Goal: Navigation & Orientation: Find specific page/section

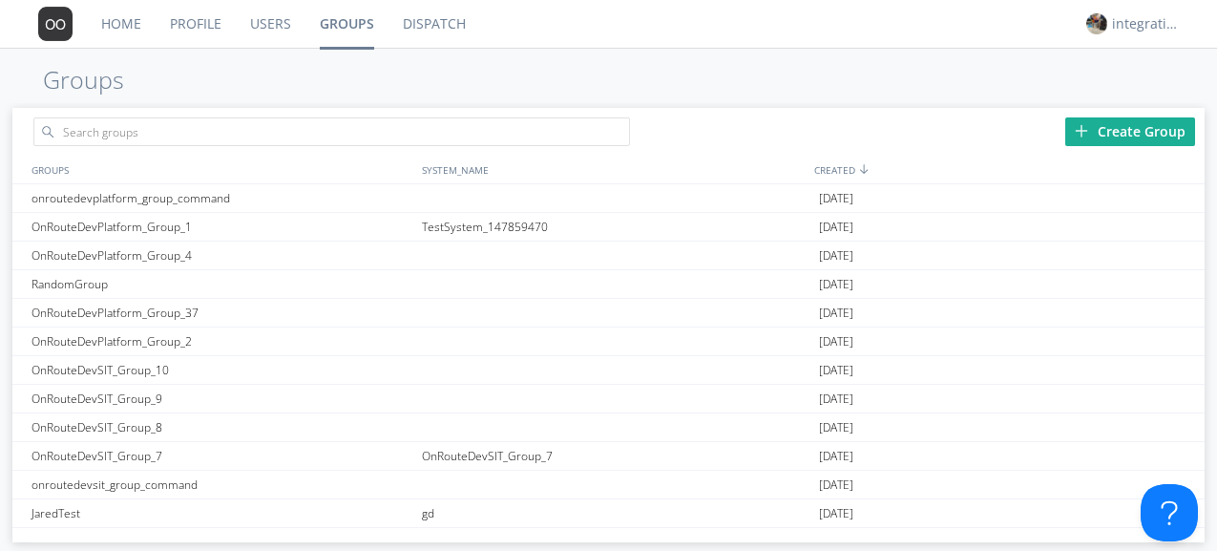
scroll to position [763, 0]
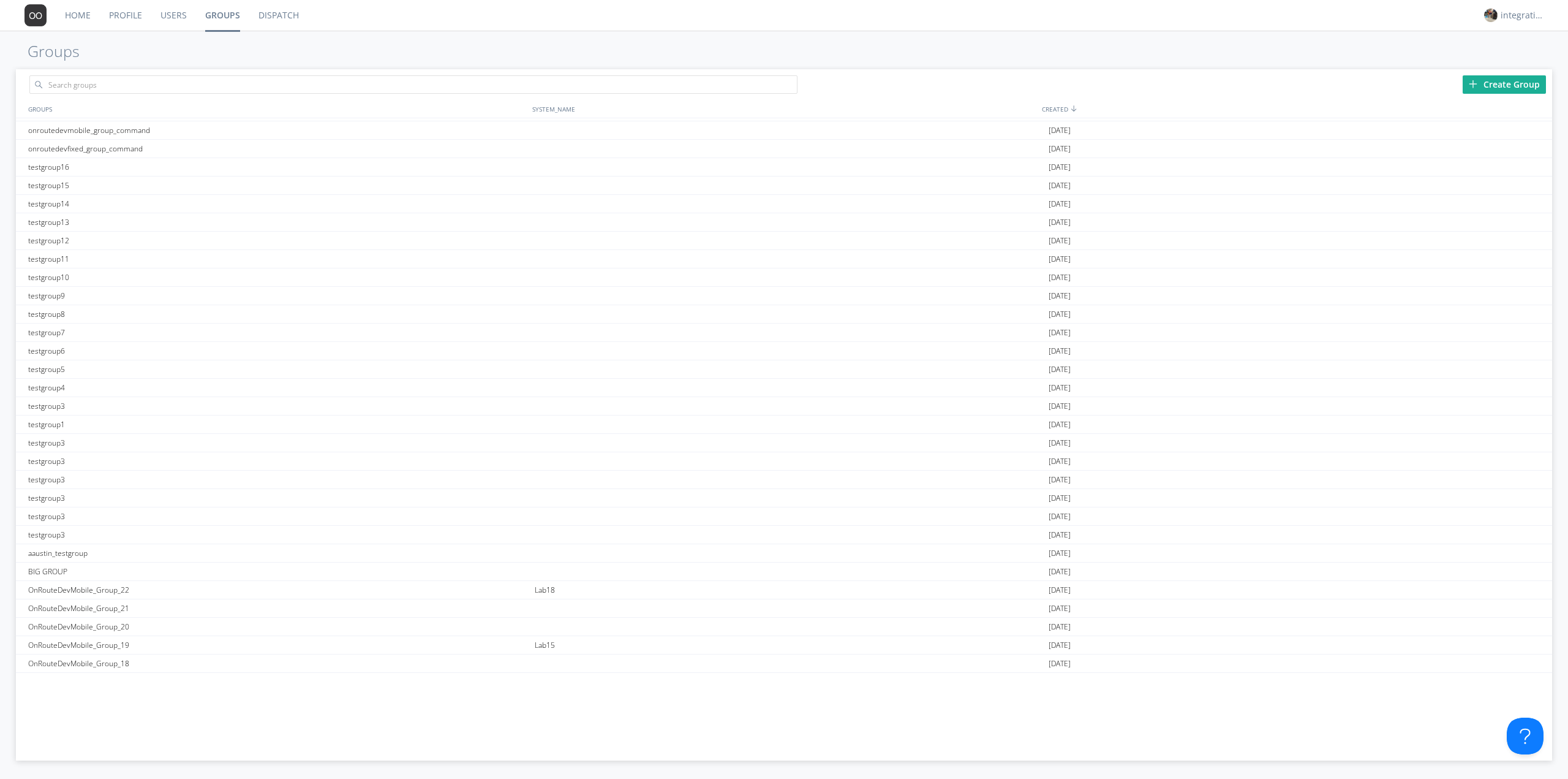
scroll to position [229, 0]
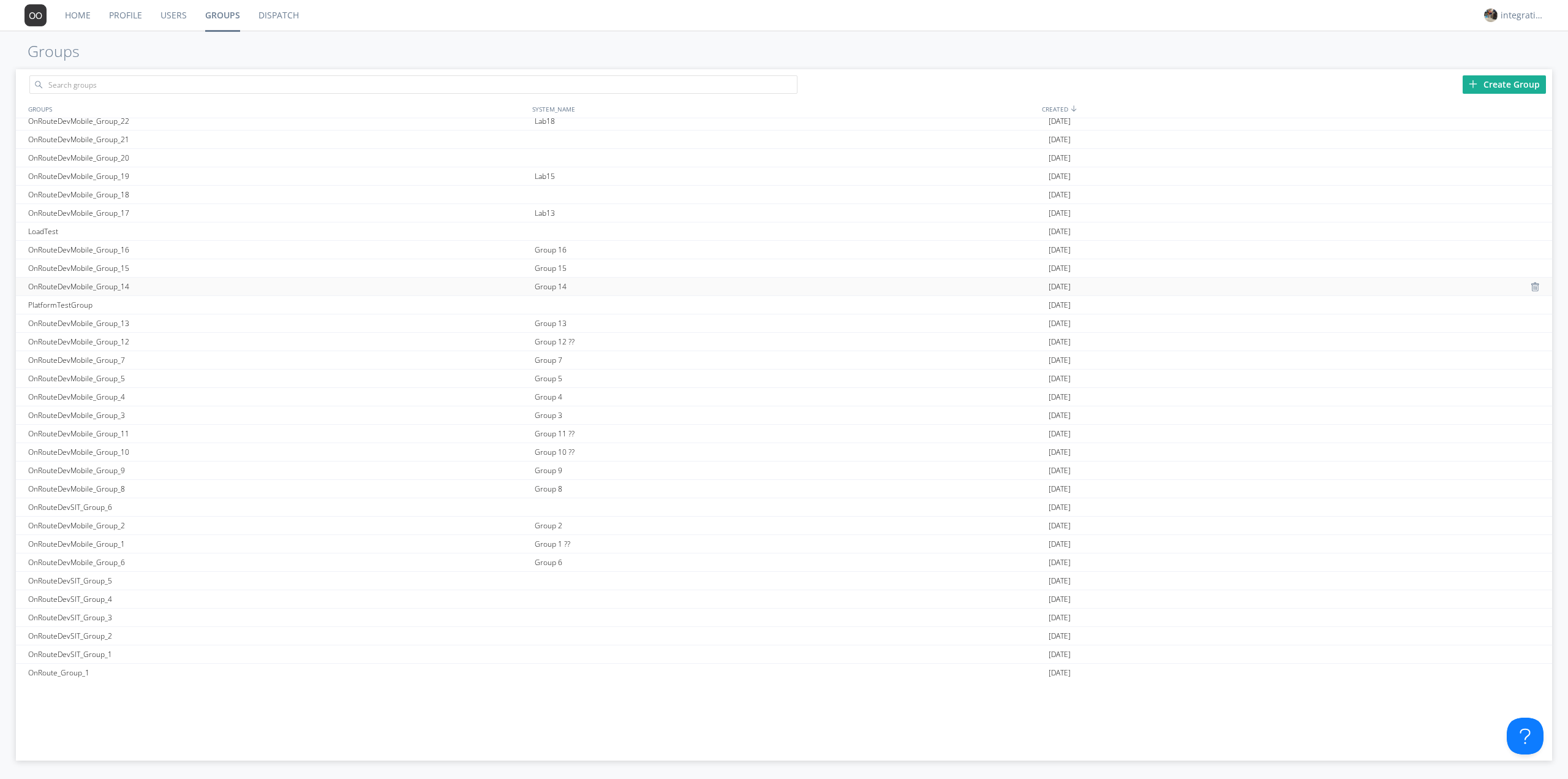
scroll to position [636, 0]
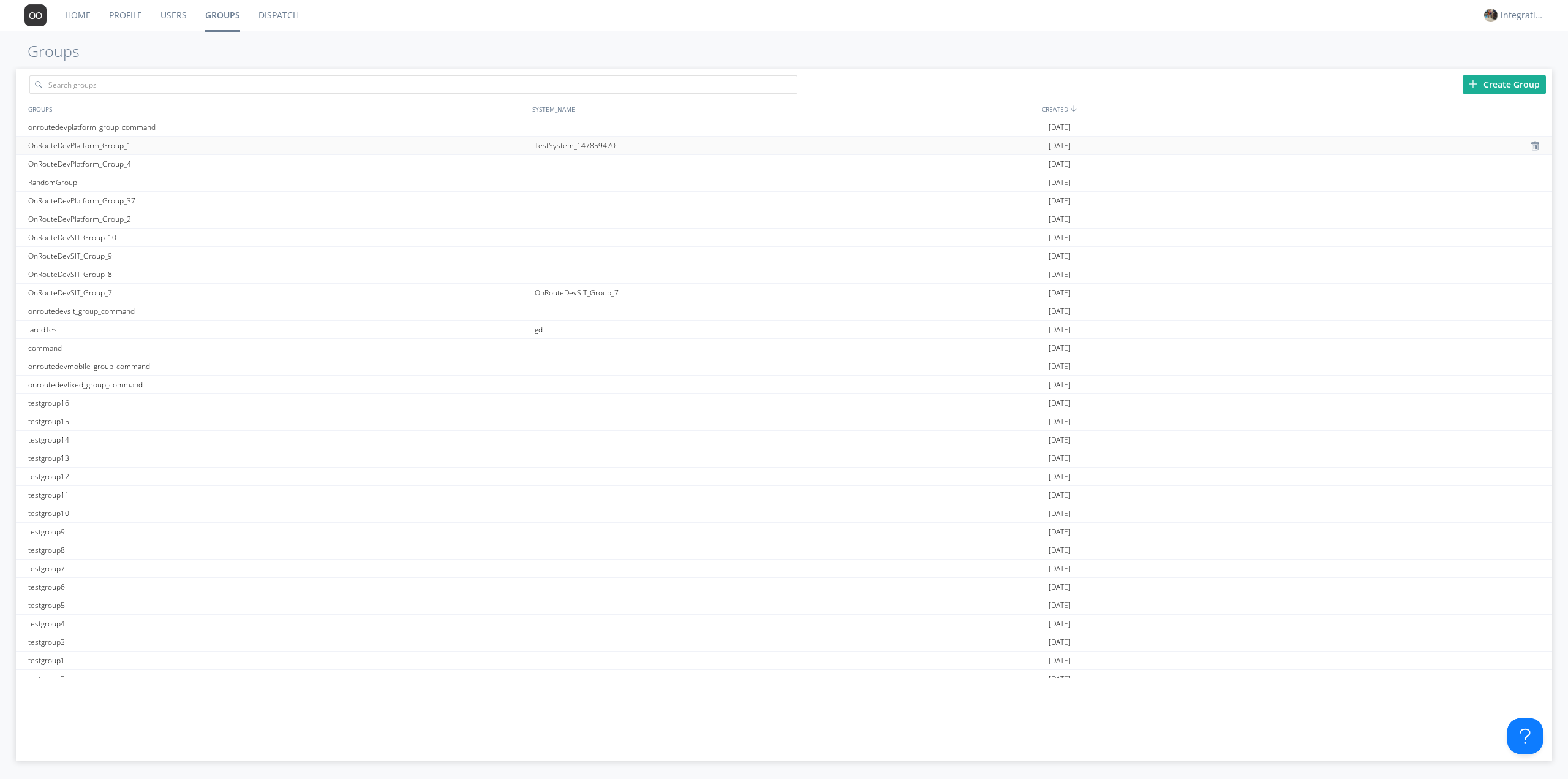
click at [572, 144] on div "TestSystem_147859470" at bounding box center [789, 146] width 515 height 18
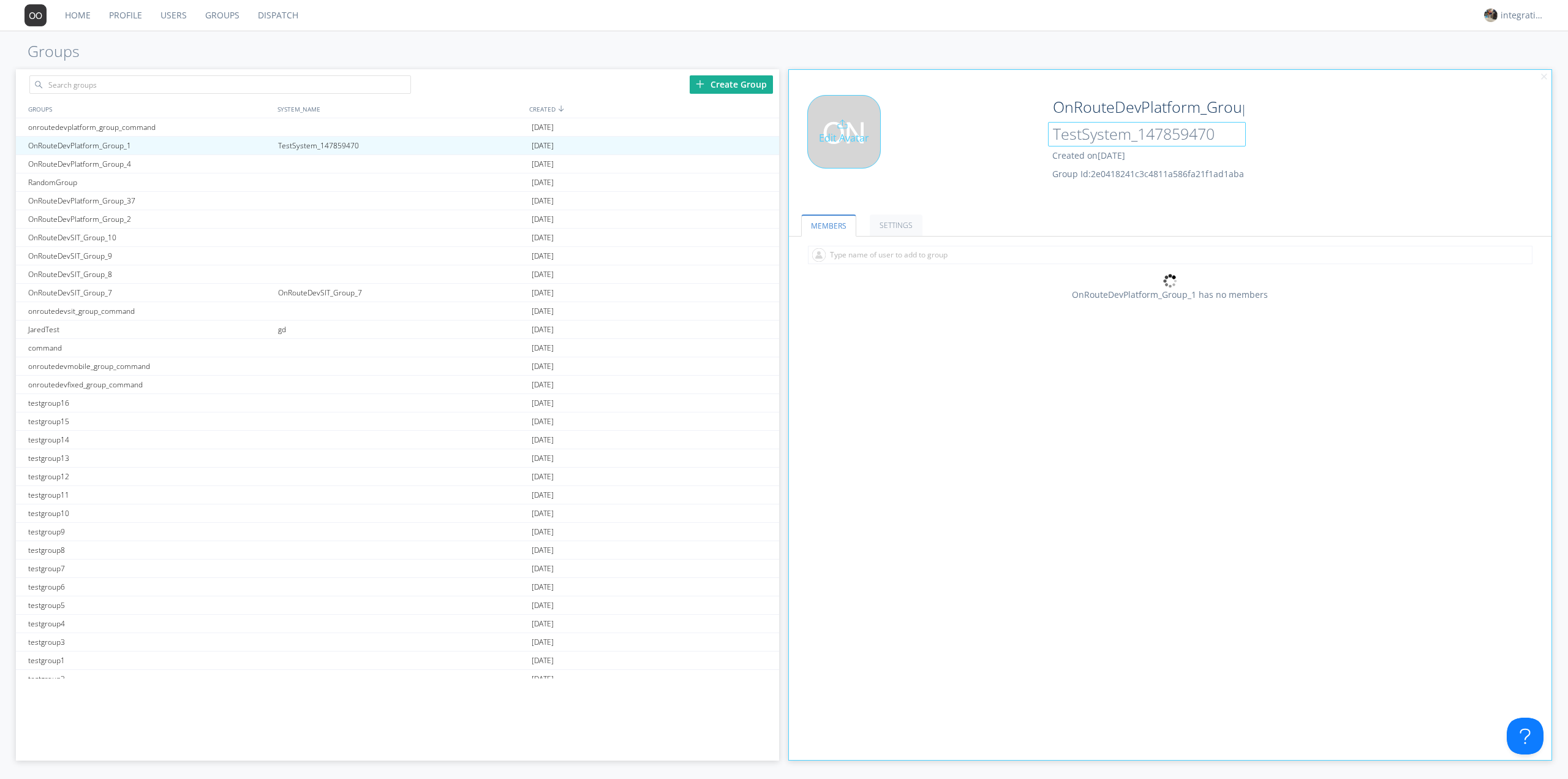
drag, startPoint x: 1221, startPoint y: 135, endPoint x: 1029, endPoint y: 131, distance: 192.0
click at [1029, 131] on div "Edit Avatar OnRouteDevPlatform_Group_1 TestSystem_147859470 Created on 2025-08-…" at bounding box center [1171, 146] width 775 height 116
type input "."
click at [988, 197] on div "Edit Avatar" at bounding box center [916, 147] width 254 height 104
click at [318, 291] on div "OnRouteDevSIT_Group_7" at bounding box center [401, 293] width 254 height 18
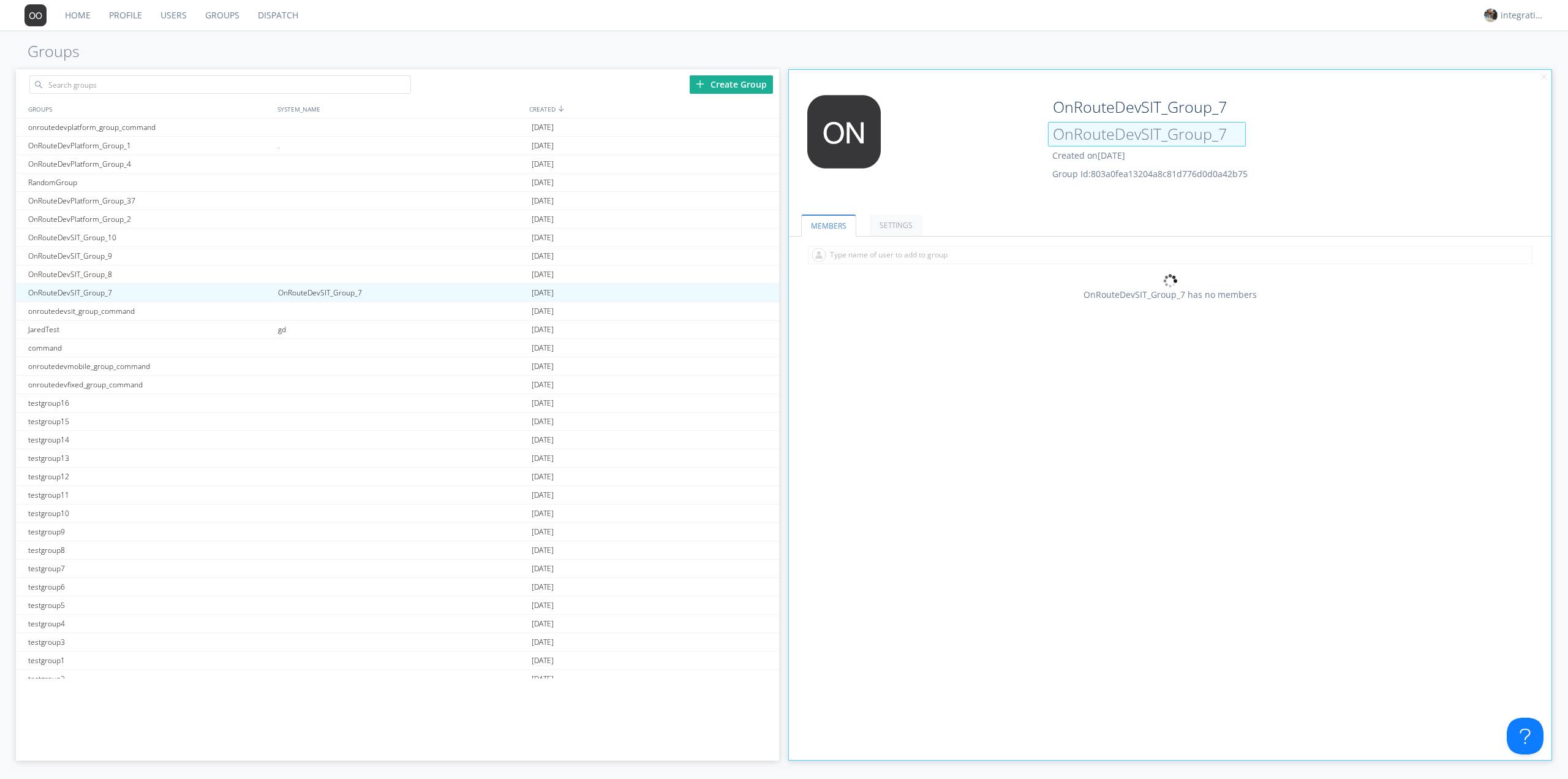
click at [1120, 135] on input "OnRouteDevSIT_Group_7" at bounding box center [1147, 134] width 198 height 24
type input "."
click at [1001, 116] on div "Edit Avatar" at bounding box center [916, 147] width 254 height 104
click at [275, 333] on div "gd" at bounding box center [401, 329] width 254 height 18
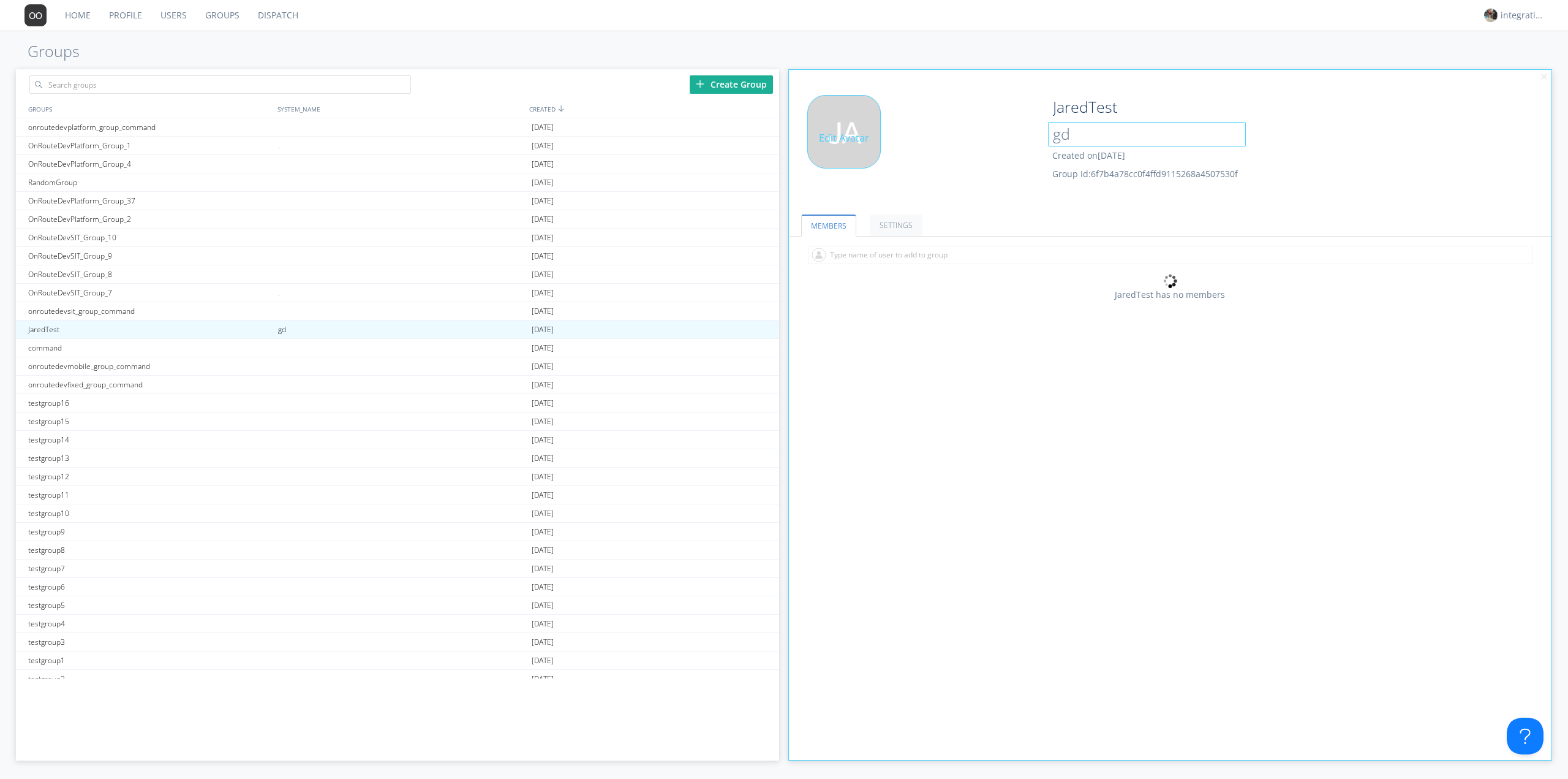
drag, startPoint x: 1075, startPoint y: 136, endPoint x: 1005, endPoint y: 144, distance: 70.5
click at [1003, 141] on div "Edit Avatar JaredTest gd Created on [DATE] Group Id: 6f7b4a78cc0f4ffd9115268a45…" at bounding box center [1171, 146] width 775 height 116
type input "."
click at [994, 152] on div "Edit Avatar" at bounding box center [916, 147] width 254 height 104
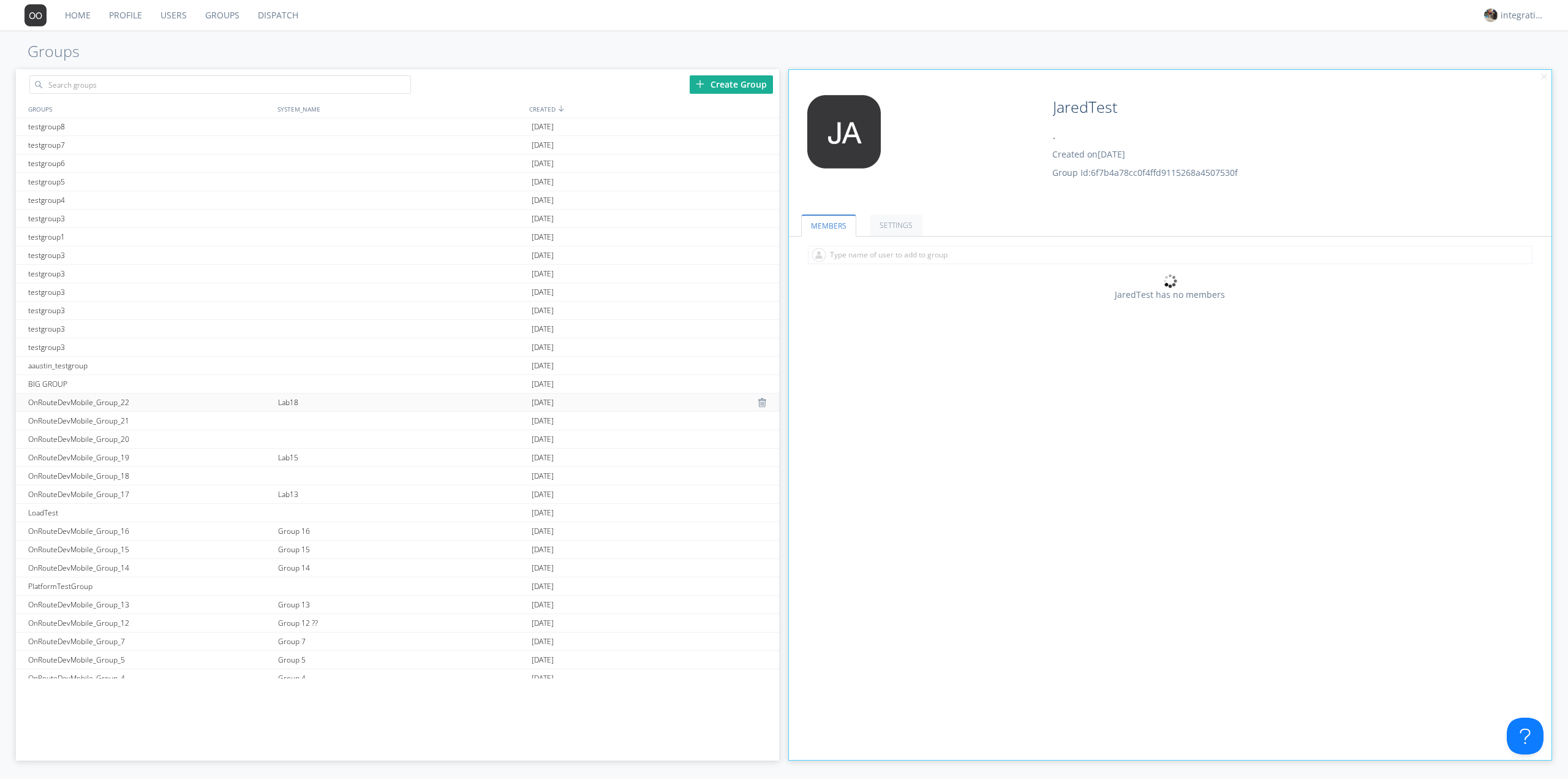
scroll to position [490, 0]
click at [300, 342] on div "Lab18" at bounding box center [401, 336] width 254 height 18
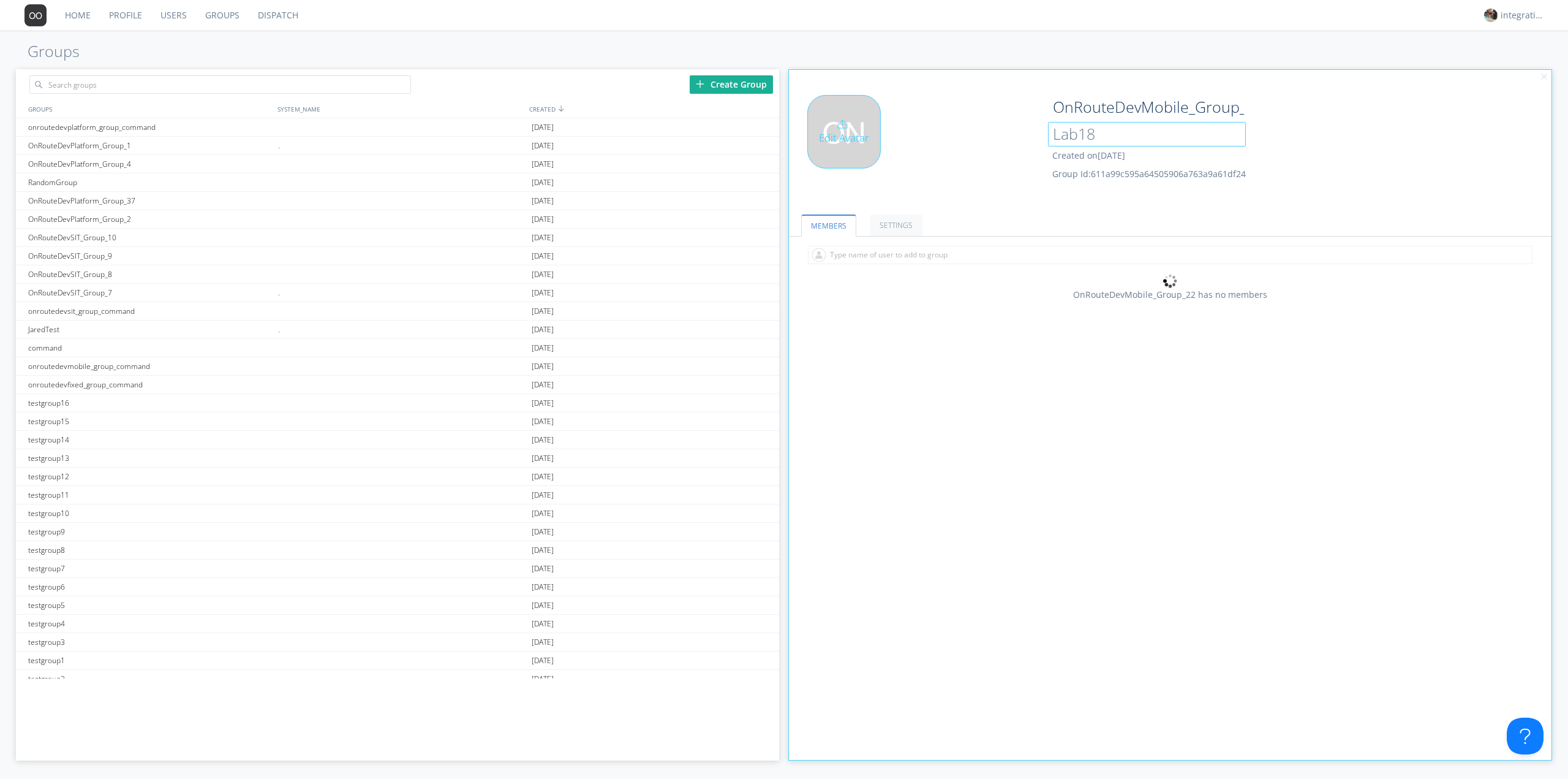
drag, startPoint x: 1121, startPoint y: 135, endPoint x: 1017, endPoint y: 145, distance: 104.5
click at [1021, 144] on div "Edit Avatar OnRouteDevMobile_Group_22 Lab18 Created on 2024-12-11 Group Id: 611…" at bounding box center [1171, 146] width 775 height 116
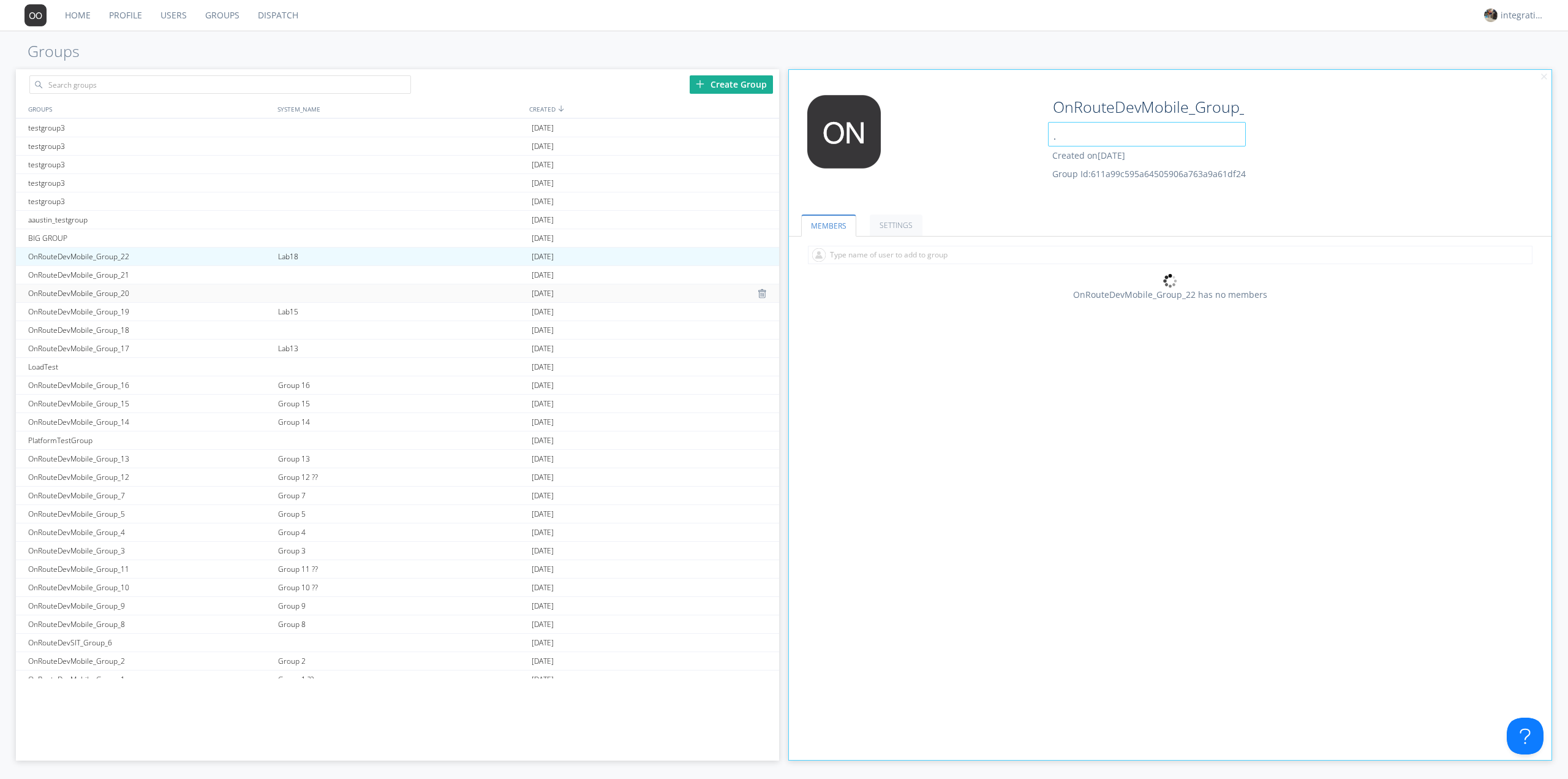
scroll to position [556, 0]
type input "."
click at [293, 320] on div "Lab15" at bounding box center [401, 326] width 254 height 18
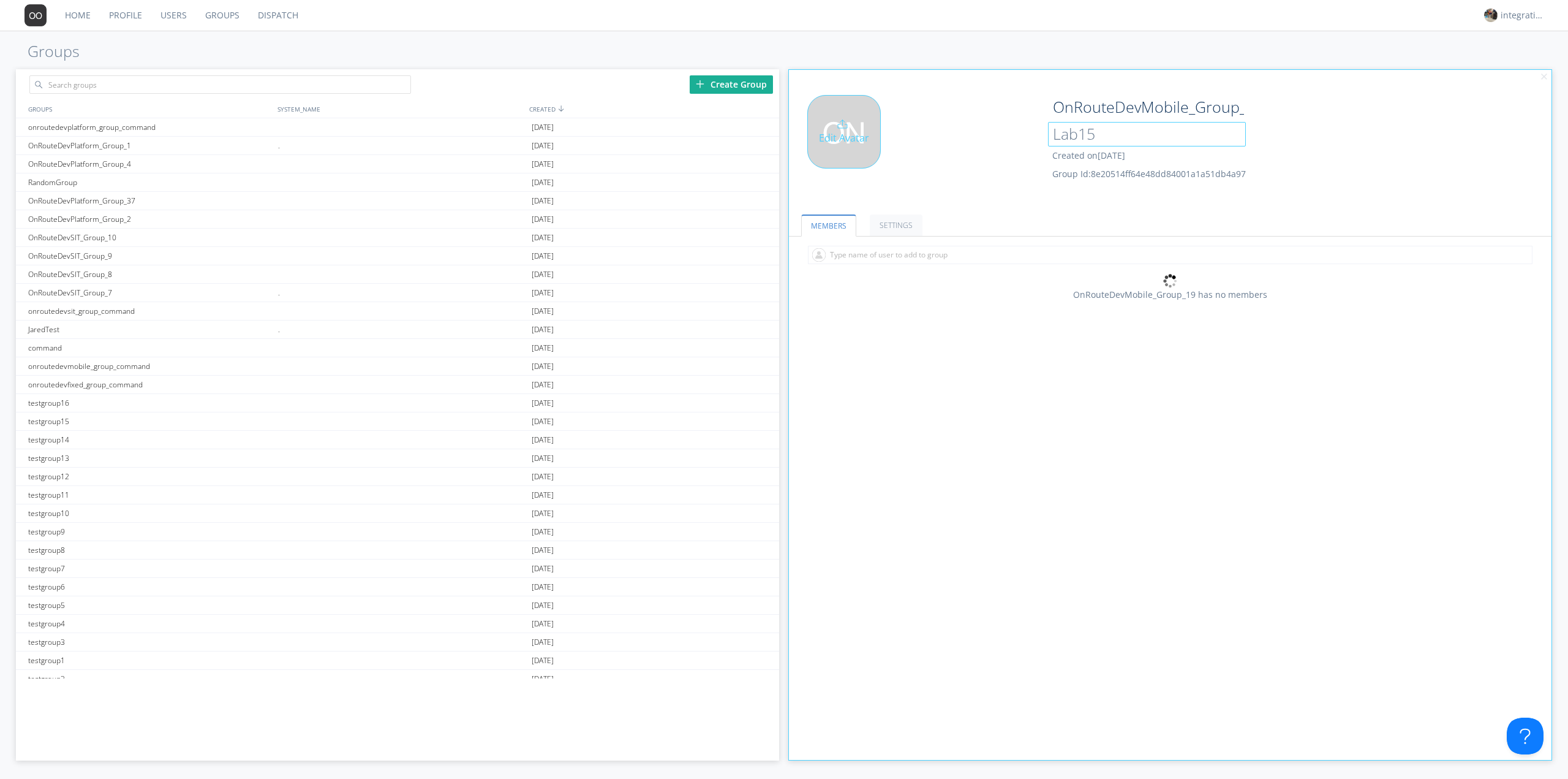
drag, startPoint x: 1098, startPoint y: 136, endPoint x: 1037, endPoint y: 134, distance: 61.0
click at [1037, 134] on div "Edit Avatar OnRouteDevMobile_Group_19 Lab15 Created on 2024-12-11 Group Id: 8e2…" at bounding box center [1171, 146] width 775 height 116
type input "."
click at [995, 189] on div "Edit Avatar" at bounding box center [916, 147] width 254 height 104
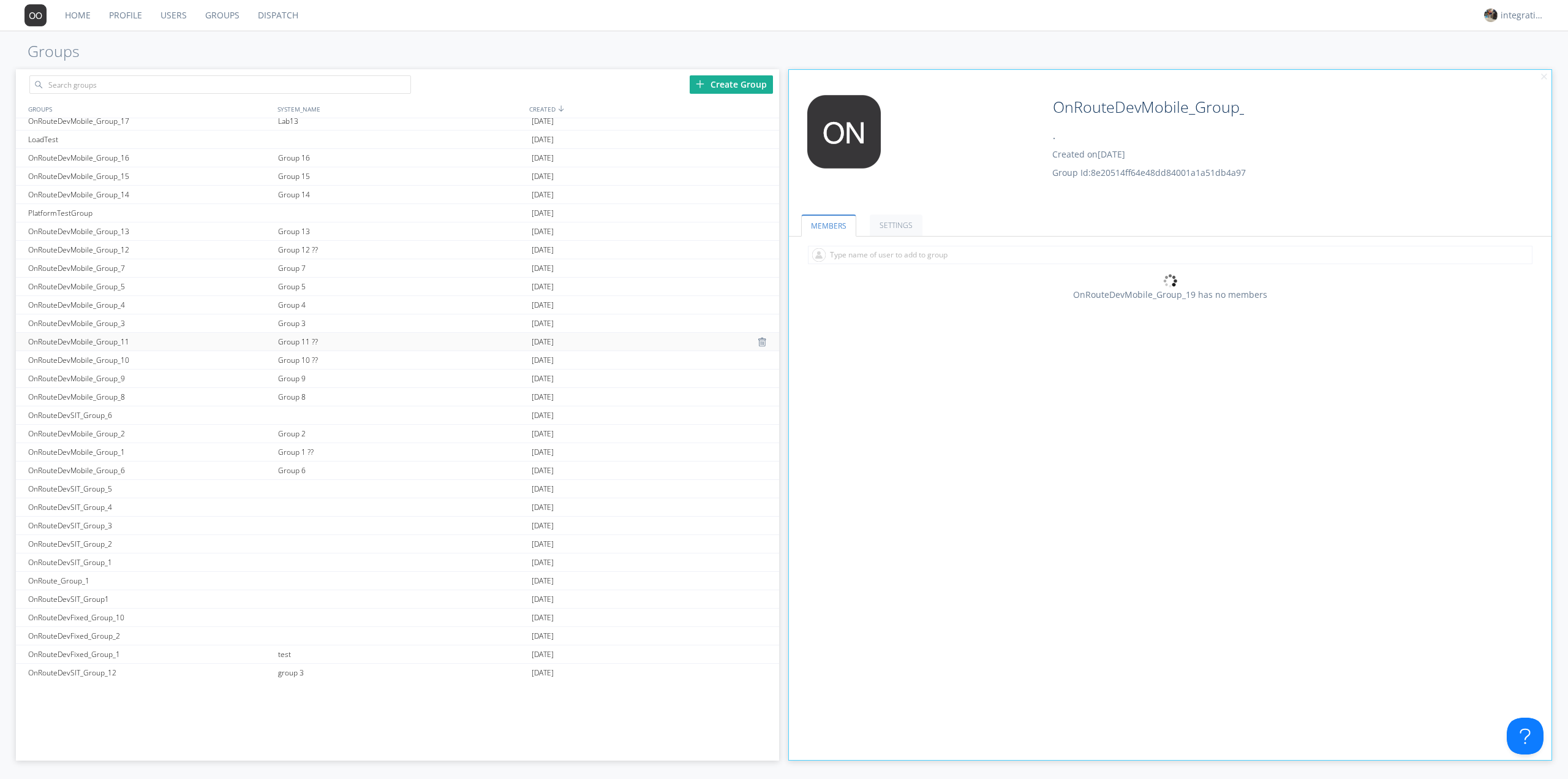
scroll to position [800, 0]
click at [294, 651] on div "test" at bounding box center [401, 651] width 254 height 18
click at [284, 646] on div "test" at bounding box center [401, 651] width 254 height 18
click at [96, 656] on div "OnRouteDevFixed_Group_1" at bounding box center [150, 651] width 250 height 18
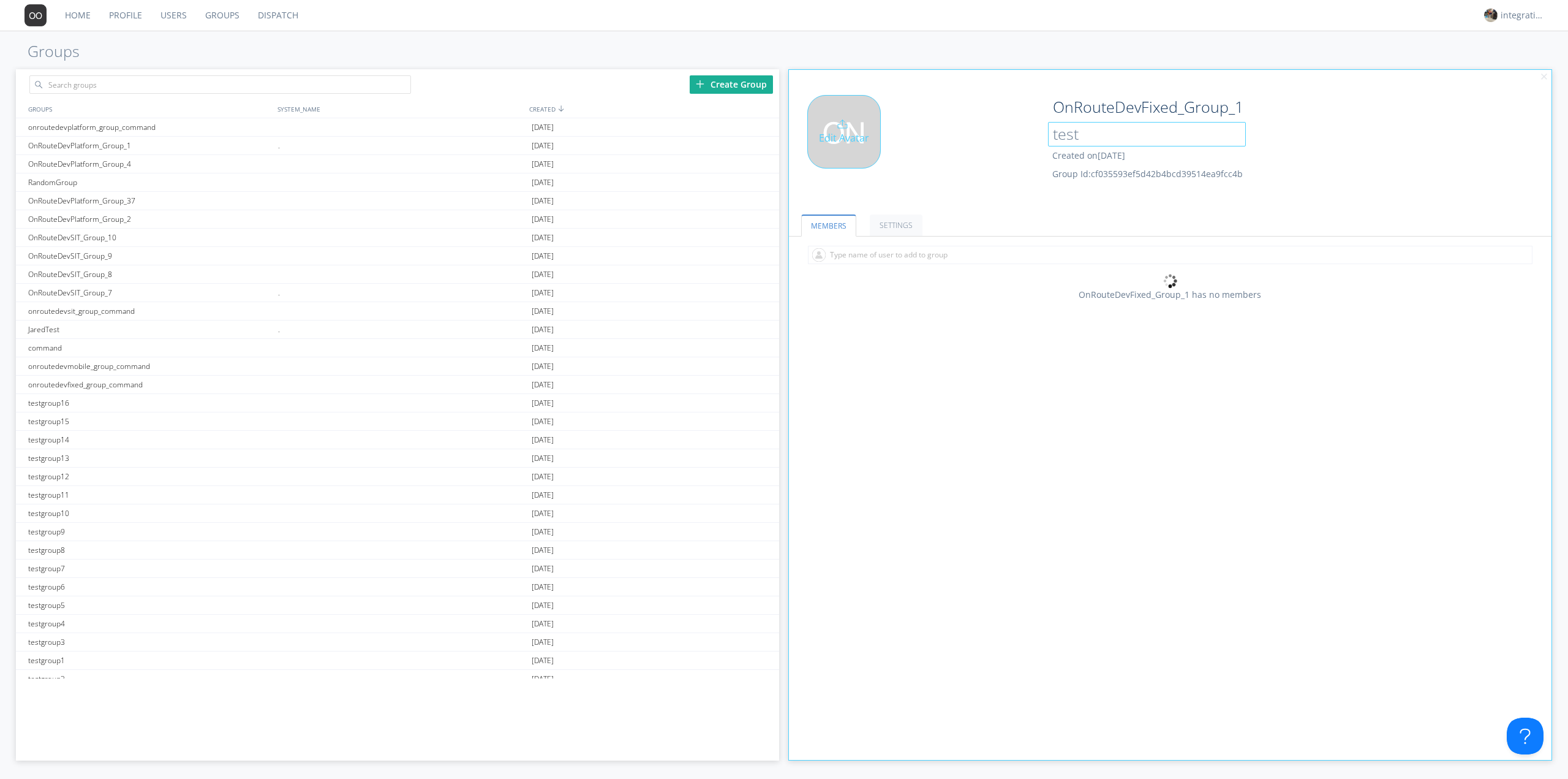
drag, startPoint x: 1051, startPoint y: 136, endPoint x: 990, endPoint y: 141, distance: 61.2
click at [1006, 139] on div "Edit Avatar OnRouteDevFixed_Group_1 test Created on 2024-10-11 Group Id: cf0355…" at bounding box center [1171, 146] width 775 height 116
type input "/"
type input "."
click at [1008, 176] on div "Edit Avatar" at bounding box center [916, 147] width 254 height 104
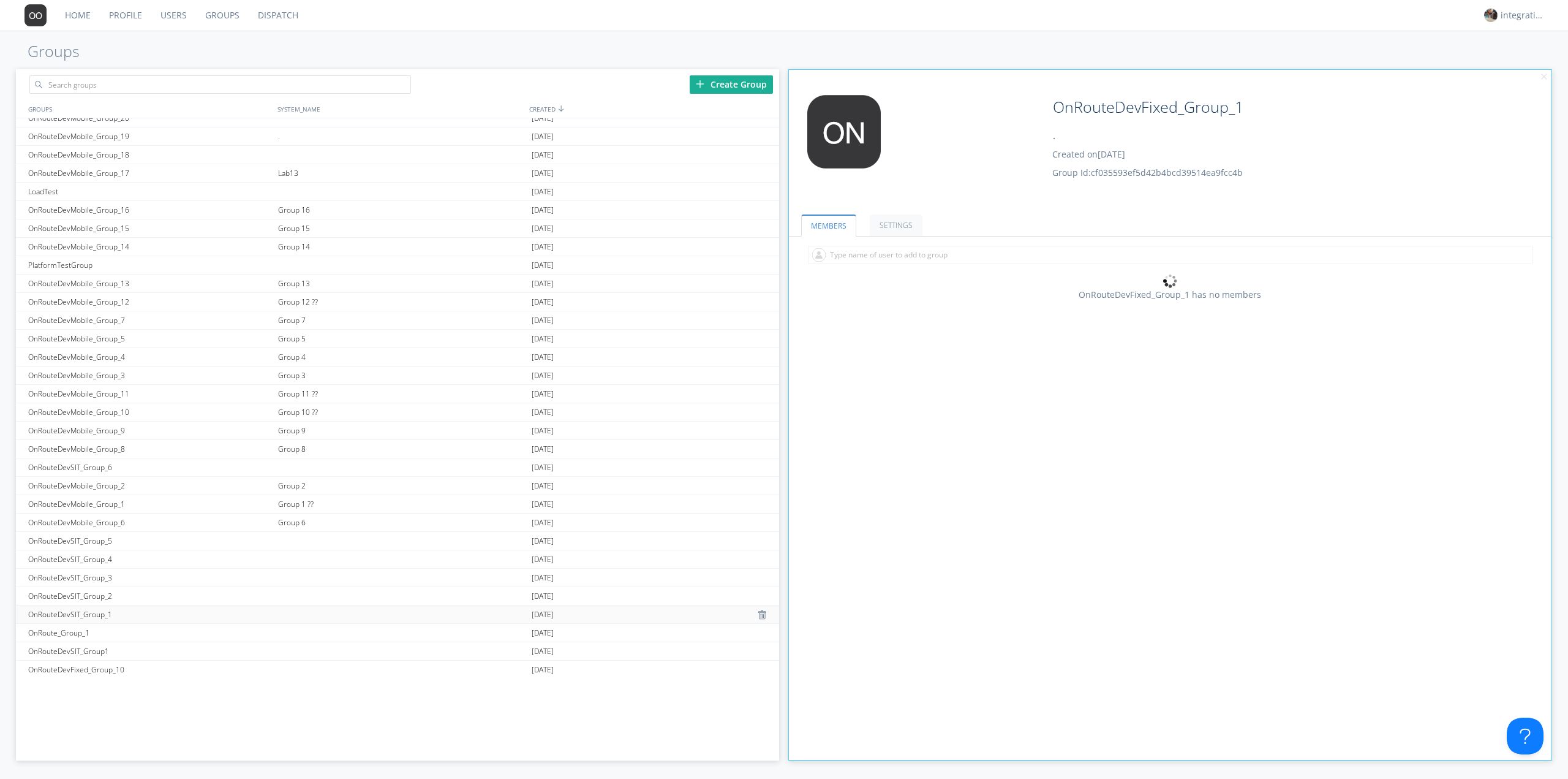
scroll to position [800, 0]
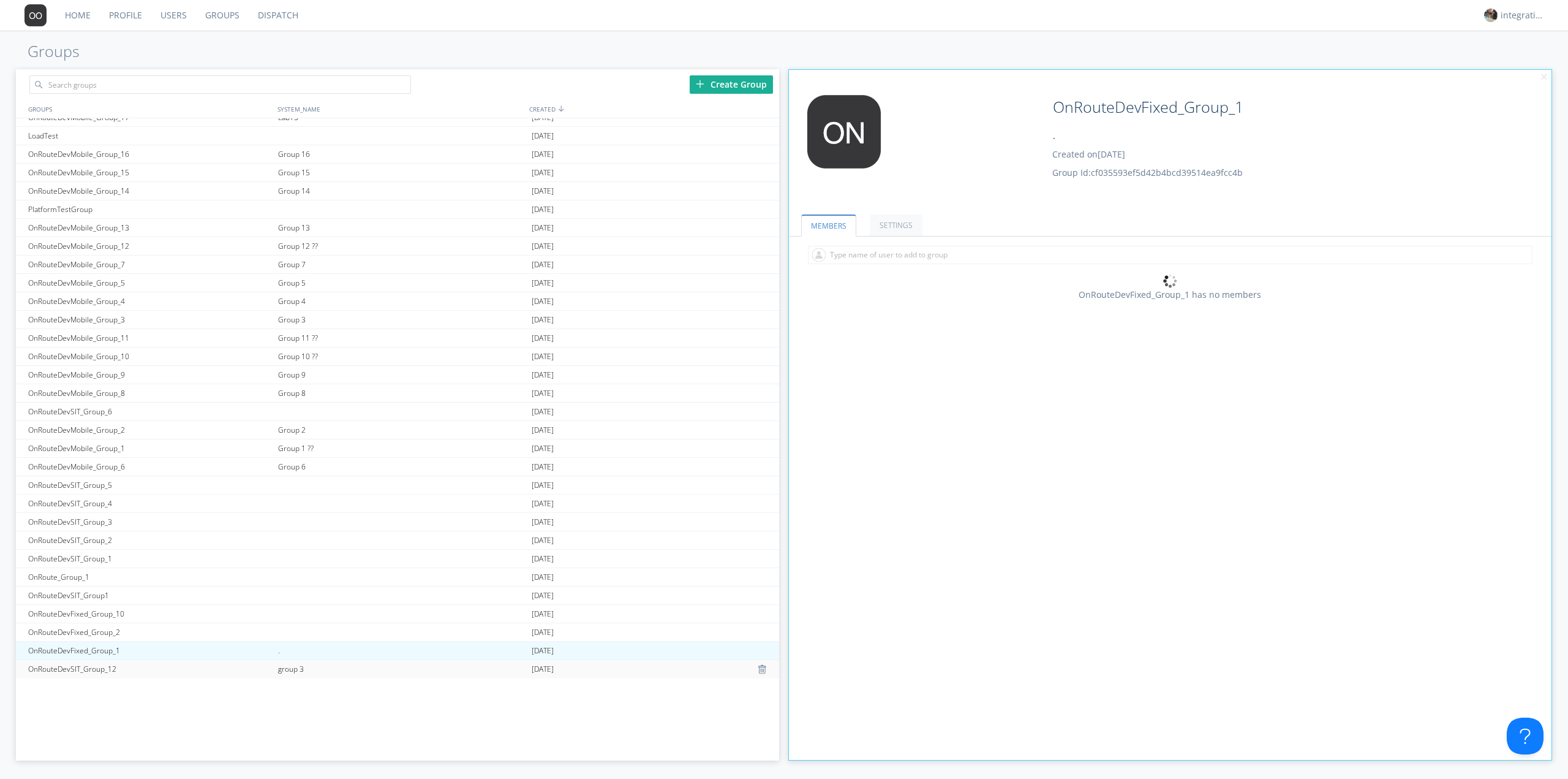
click at [293, 677] on div "group 3" at bounding box center [401, 669] width 254 height 19
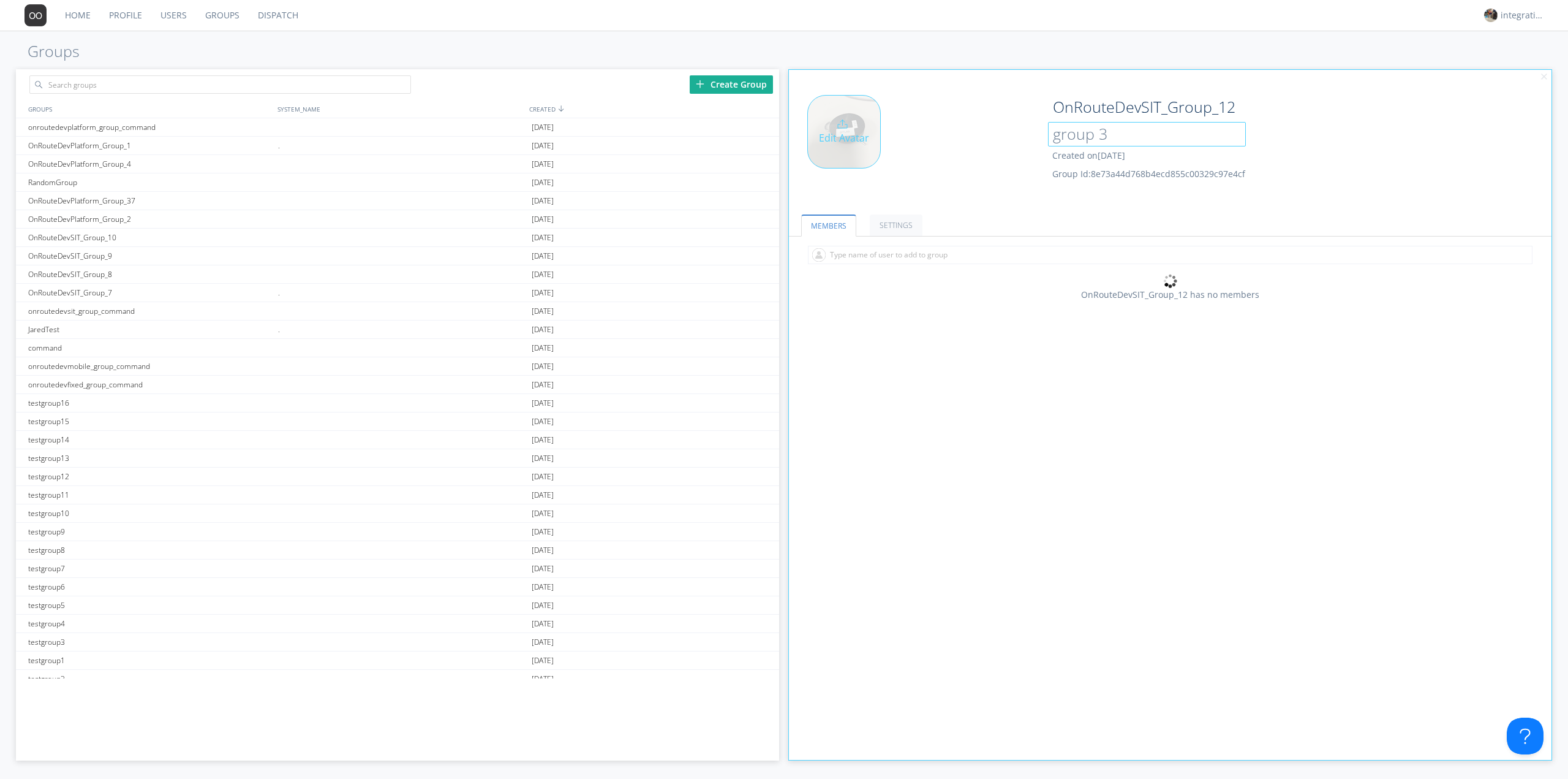
drag, startPoint x: 1101, startPoint y: 142, endPoint x: 1006, endPoint y: 141, distance: 95.0
click at [1011, 139] on div "Edit Avatar OnRouteDevSIT_Group_12 group 3 Created on [DATE] Group Id: 8e73a44d…" at bounding box center [1171, 146] width 775 height 116
drag, startPoint x: 1159, startPoint y: 139, endPoint x: 1003, endPoint y: 139, distance: 156.0
click at [1003, 139] on div "Edit Avatar OnRouteDevSIT_Group_12 group 3 Created on [DATE] Group Id: 8e73a44d…" at bounding box center [1171, 146] width 775 height 116
type input "."
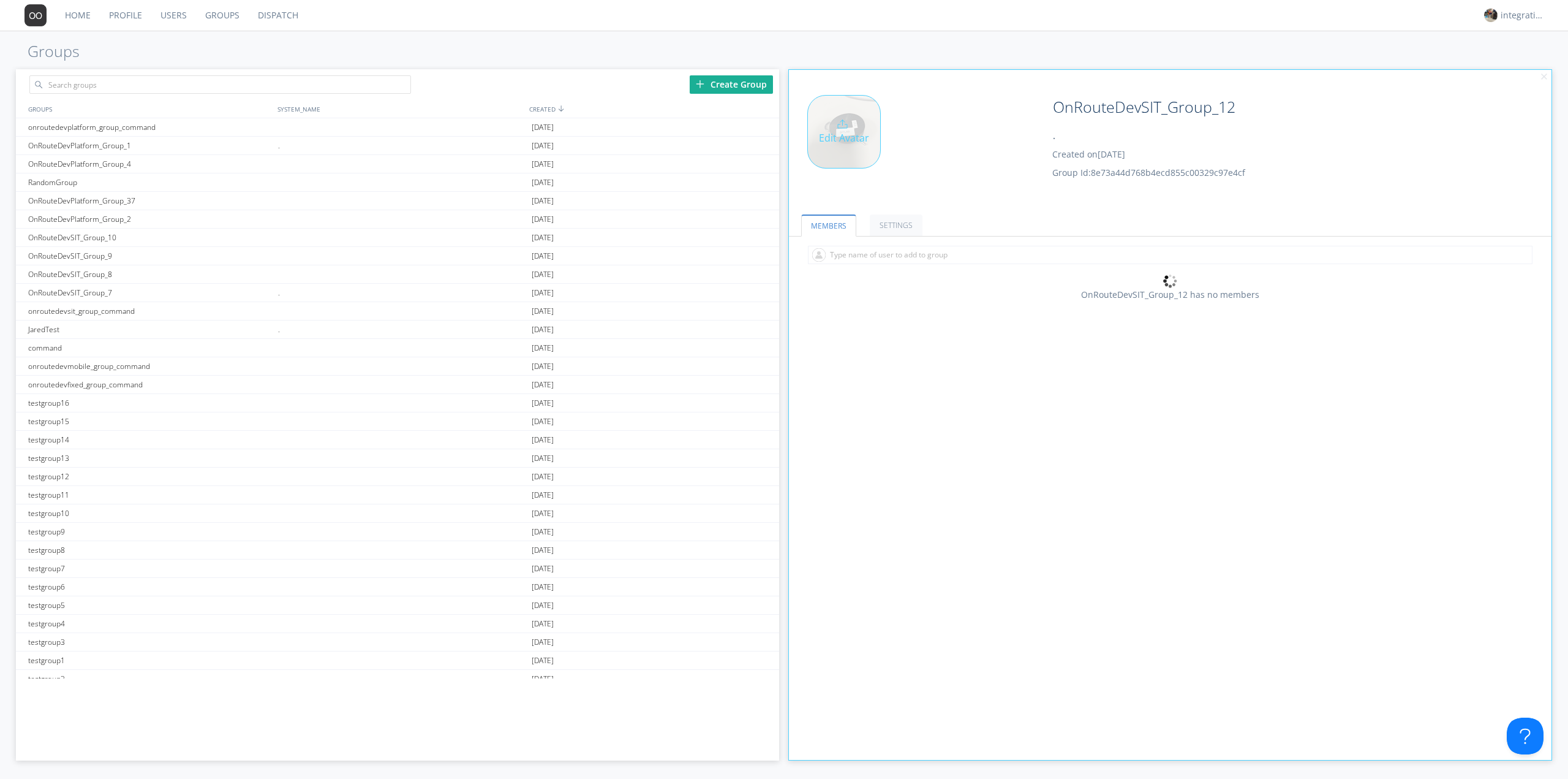
click at [952, 148] on div "Edit Avatar" at bounding box center [916, 147] width 254 height 104
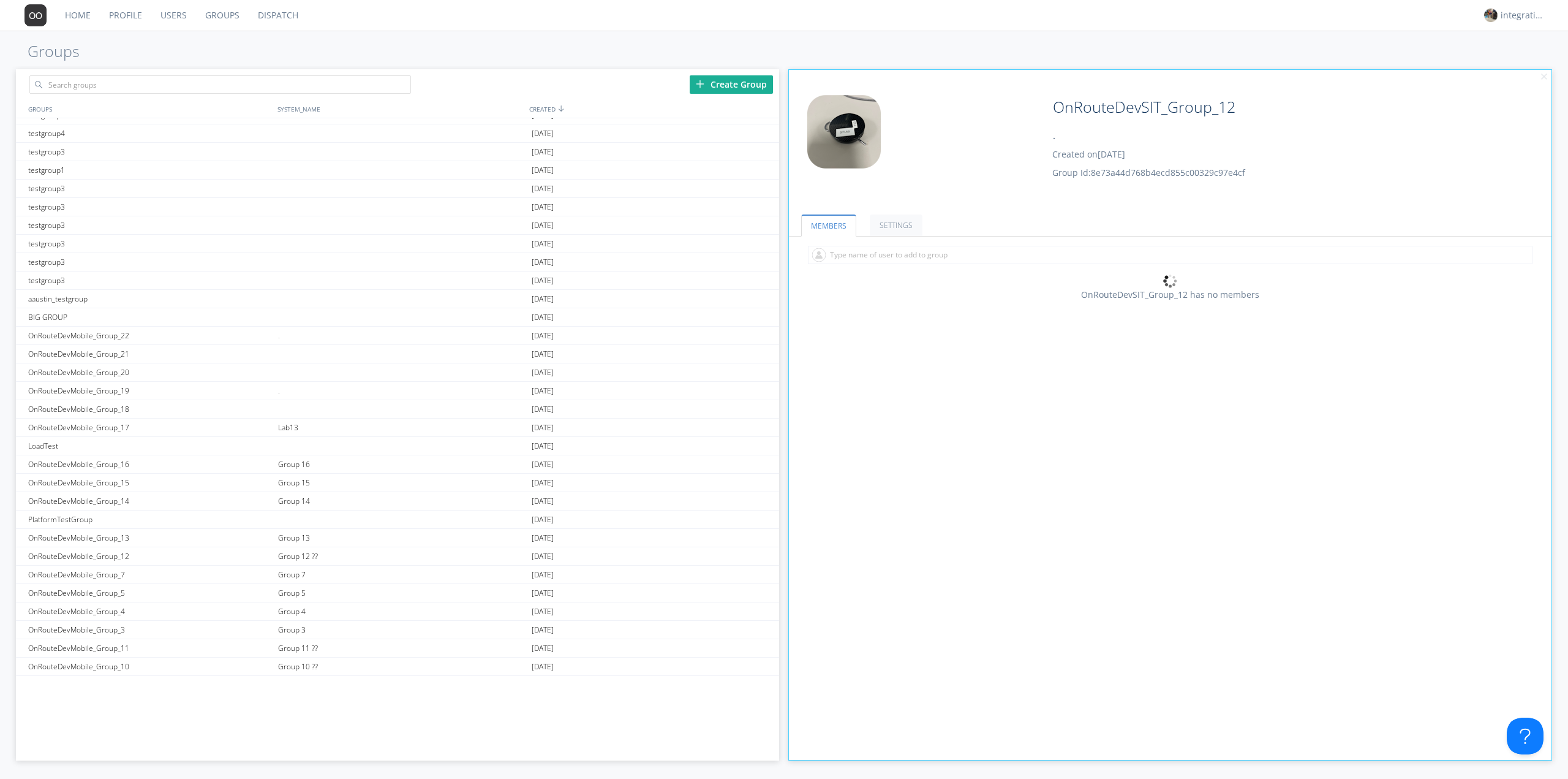
scroll to position [800, 0]
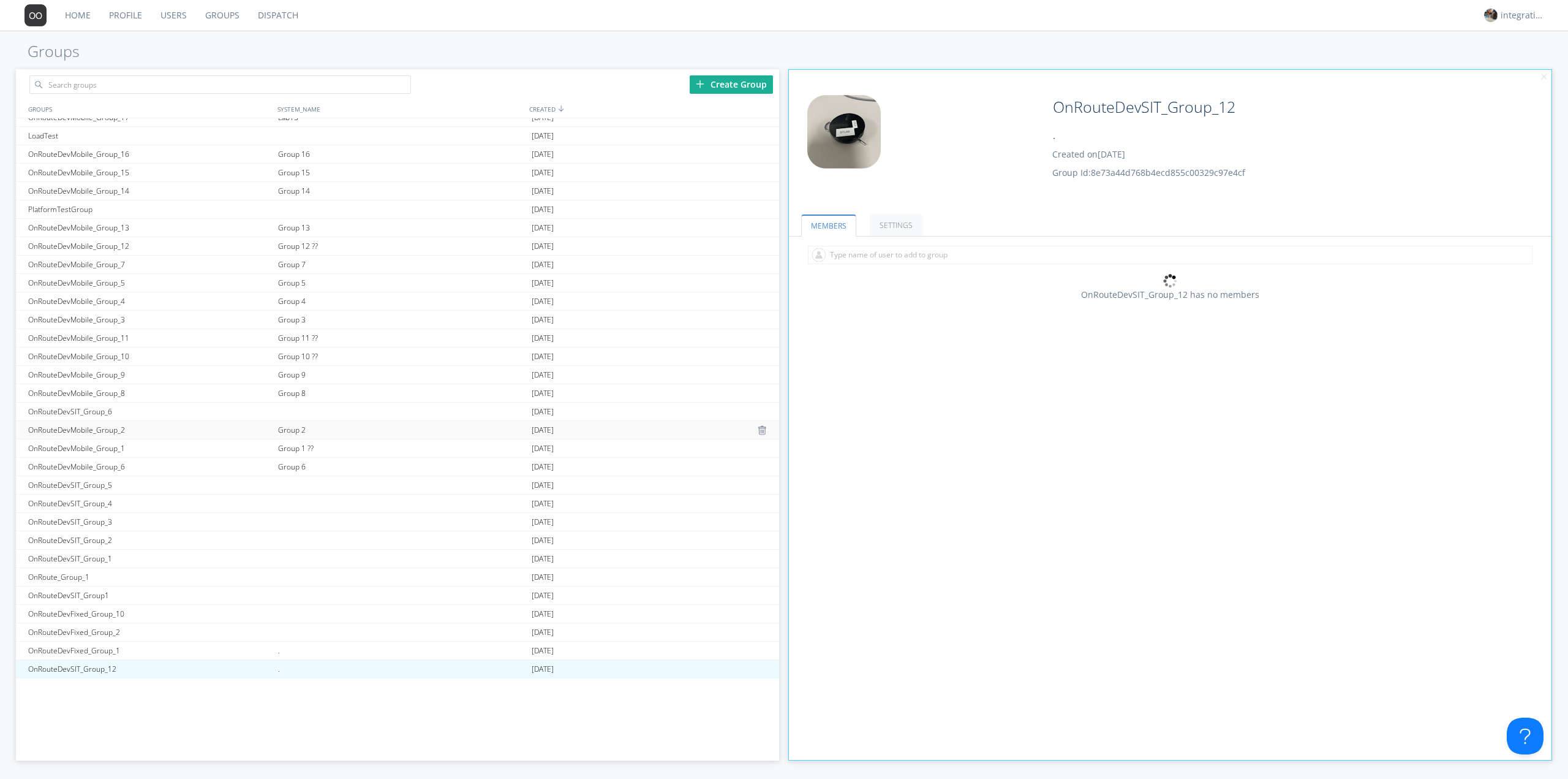
click at [429, 428] on div "Group 2" at bounding box center [401, 430] width 254 height 18
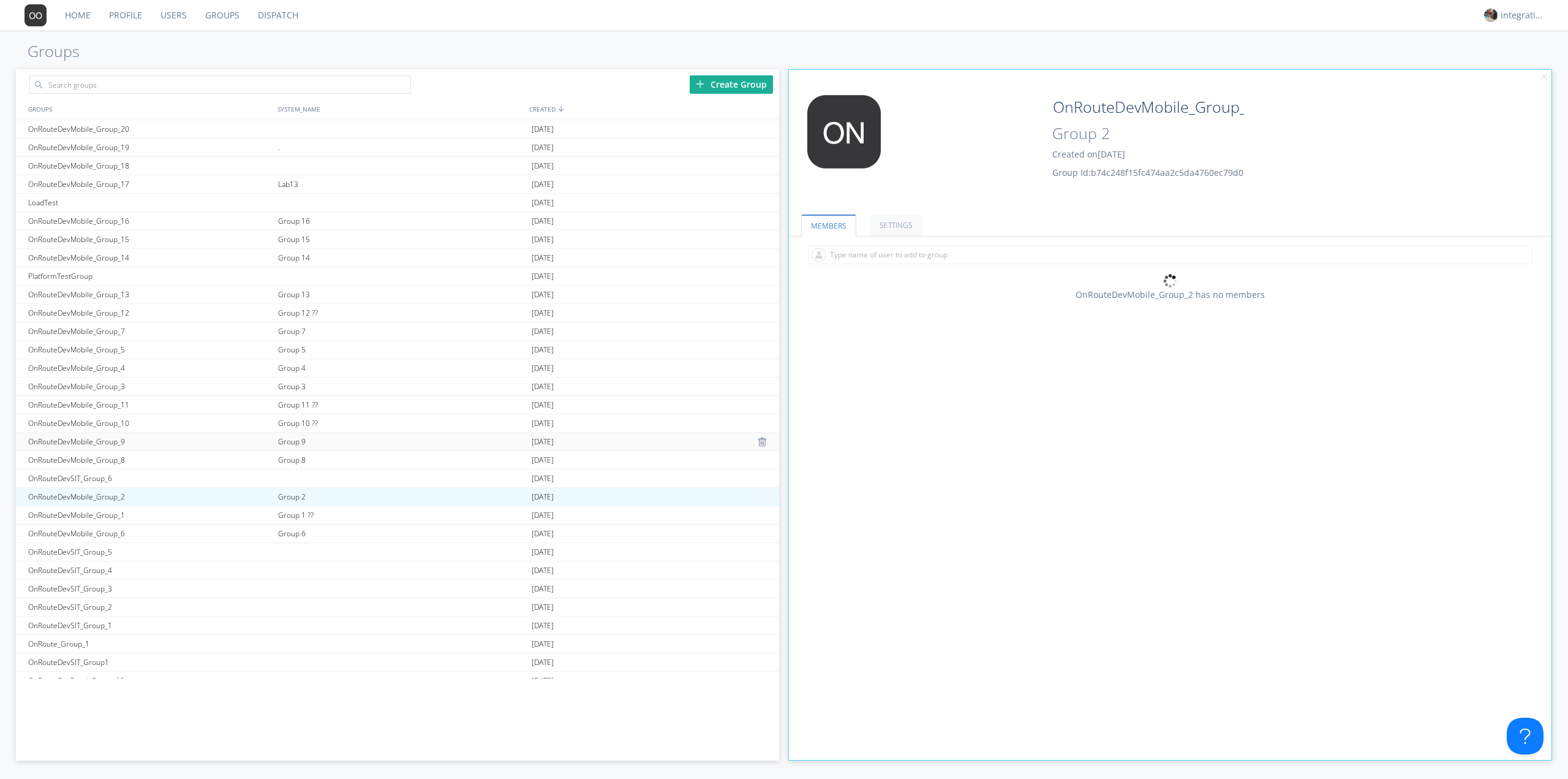
scroll to position [719, 0]
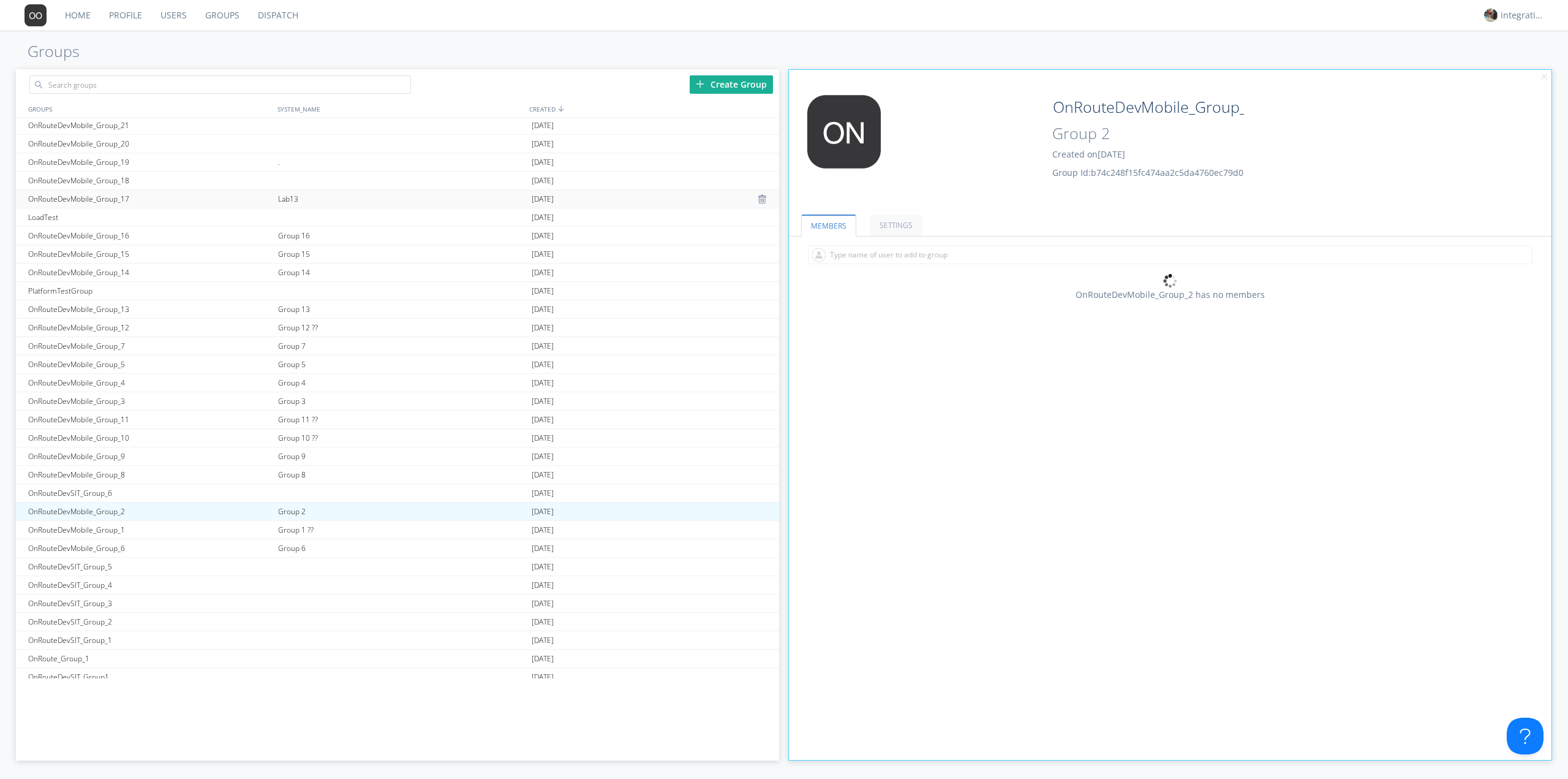
click at [292, 199] on div "Lab13" at bounding box center [401, 199] width 254 height 18
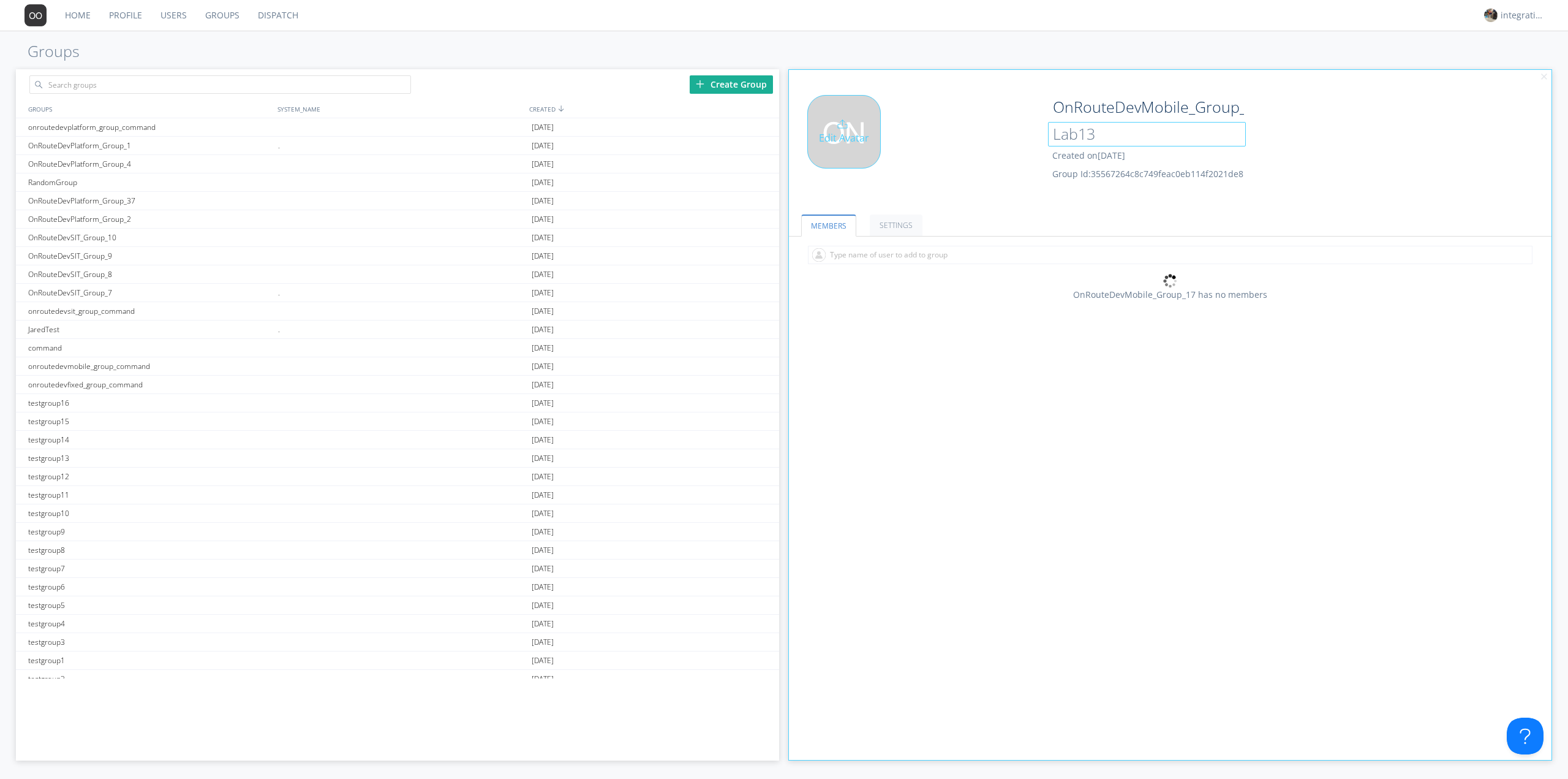
drag, startPoint x: 1110, startPoint y: 131, endPoint x: 1017, endPoint y: 138, distance: 93.3
click at [1023, 136] on div "Edit Avatar OnRouteDevMobile_Group_17 Lab13 Created on 2024-12-11 Group Id: 355…" at bounding box center [1171, 146] width 775 height 116
type input "."
click at [933, 168] on div "Edit Avatar" at bounding box center [916, 147] width 254 height 104
click at [912, 89] on div "Edit Avatar OnRouteDevMobile_Group_17 . Created on 2024-12-11 Group Id: 3556726…" at bounding box center [1171, 146] width 775 height 116
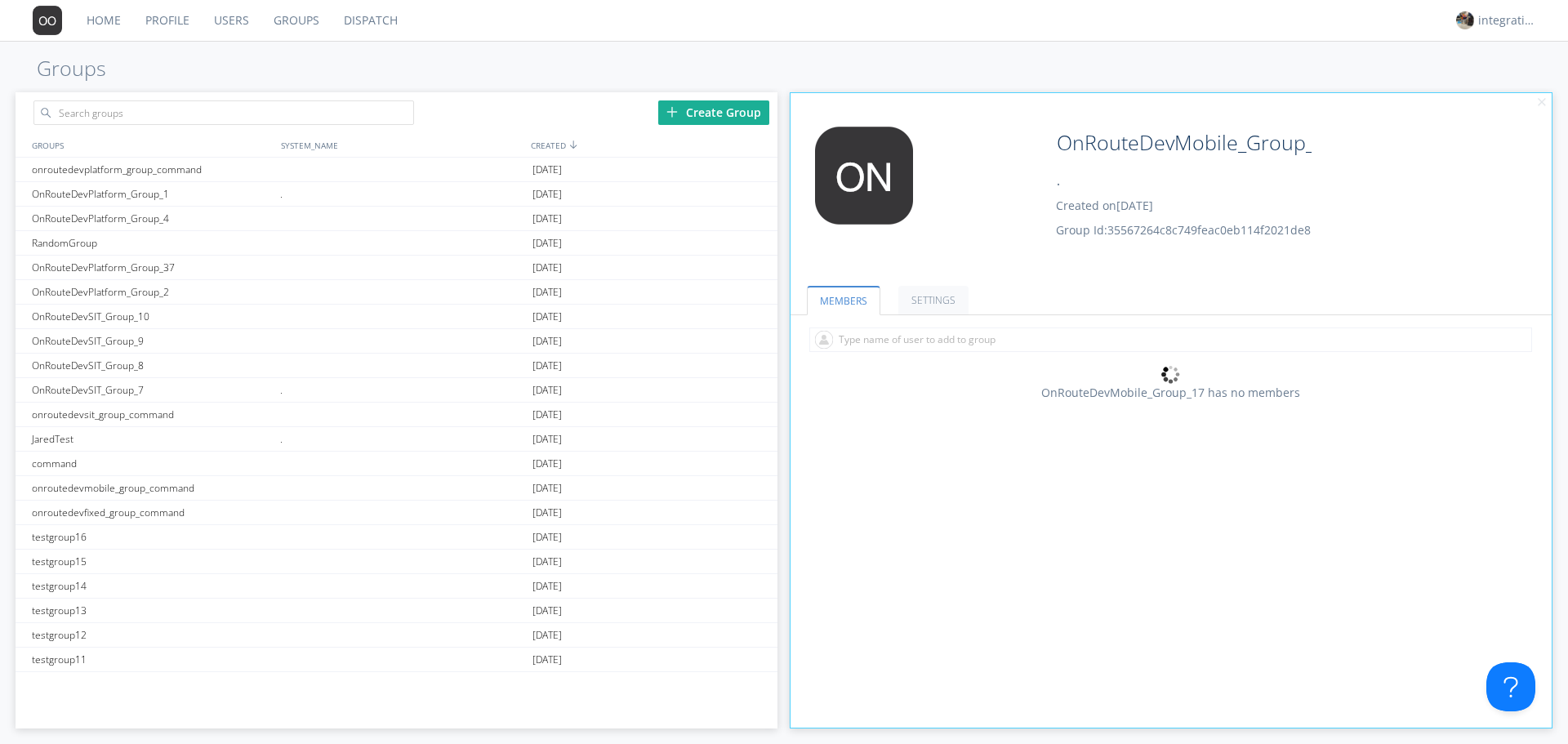
click at [503, 86] on div "Home Profile Users Groups Dispatch integrationstageadmin1 Groups Create Group G…" at bounding box center [784, 372] width 1568 height 744
click at [352, 21] on link "Dispatch" at bounding box center [371, 21] width 79 height 41
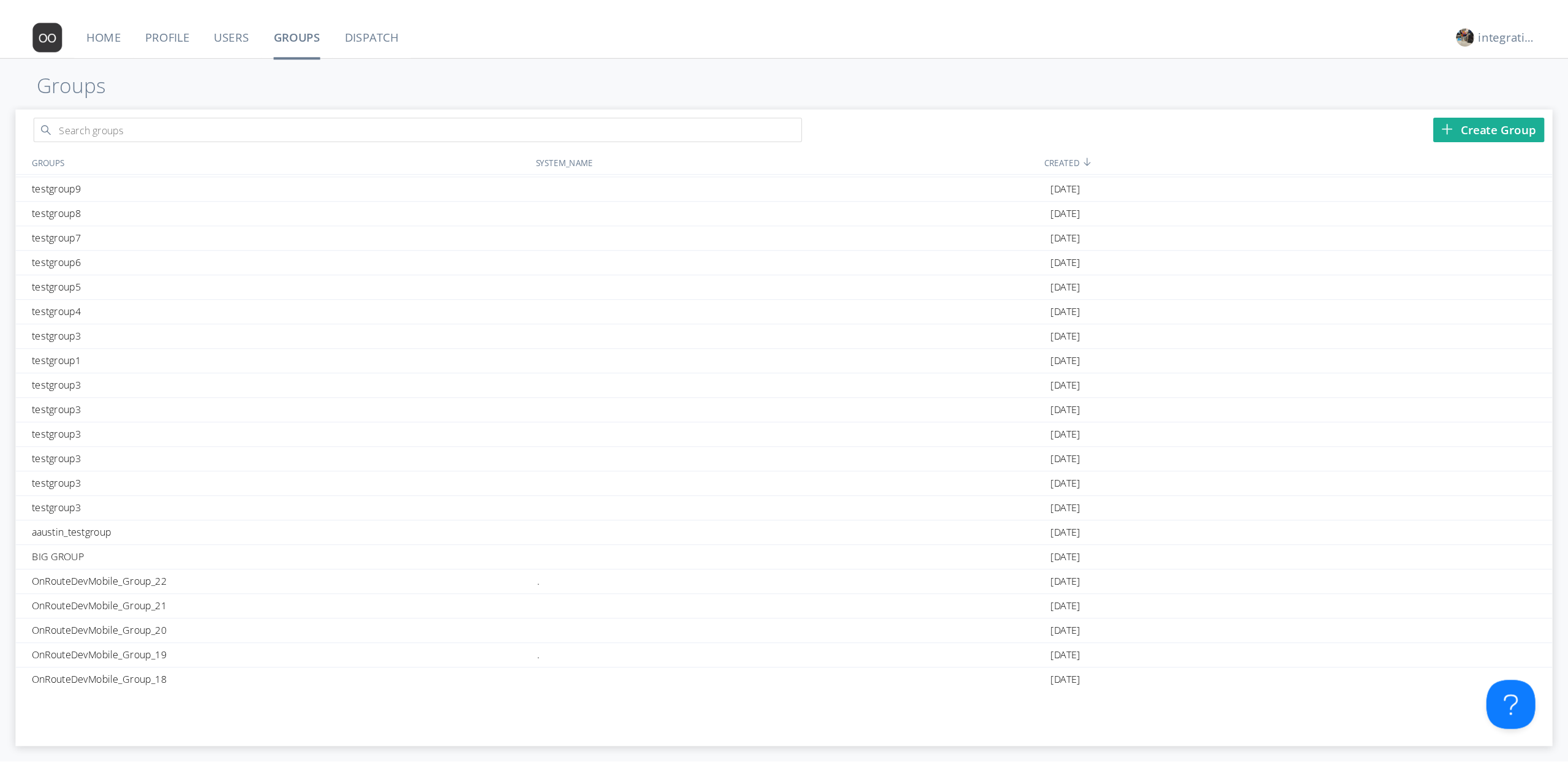
scroll to position [402, 0]
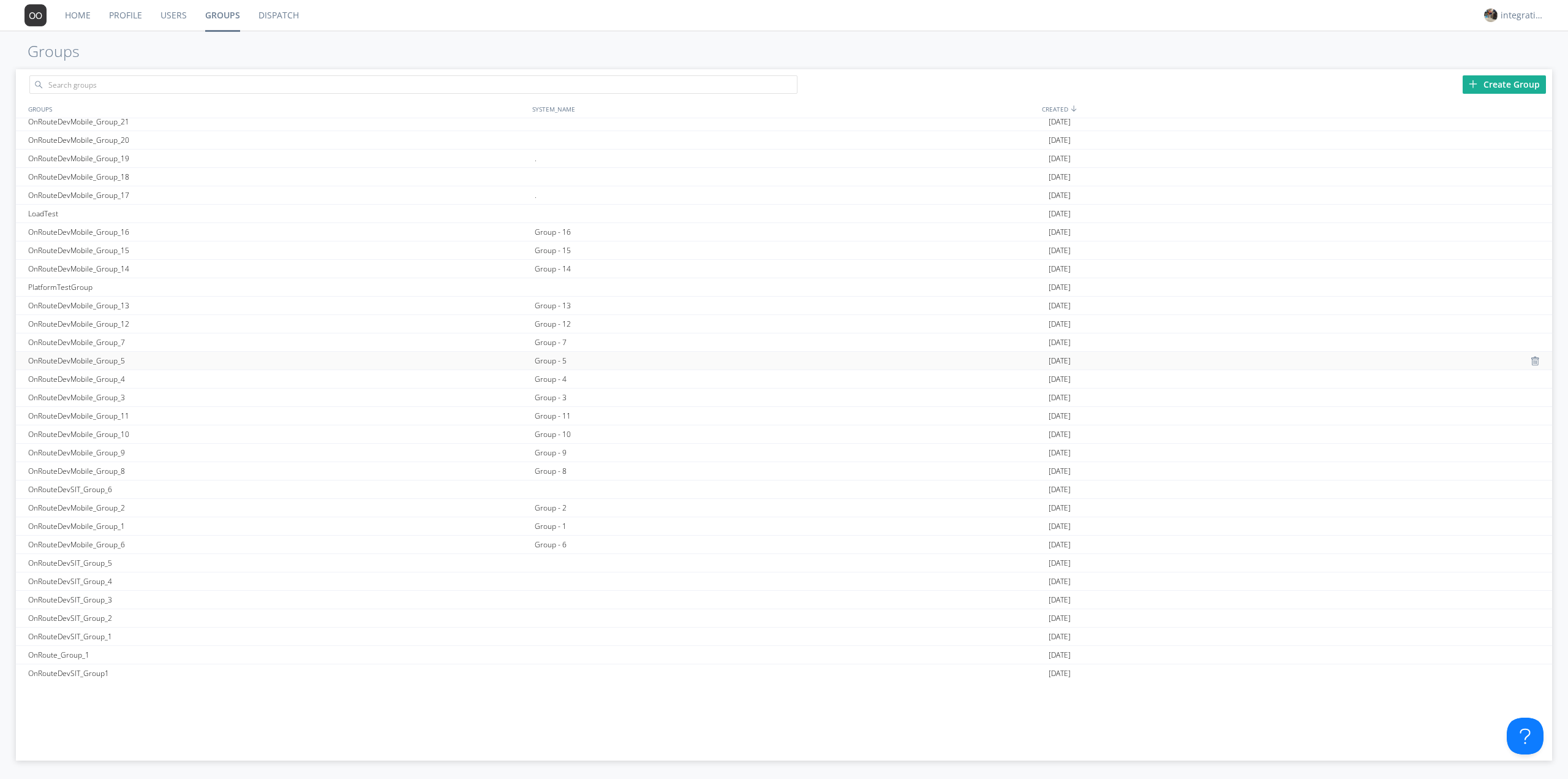
scroll to position [719, 0]
click at [552, 548] on div "Group - 6" at bounding box center [789, 548] width 515 height 18
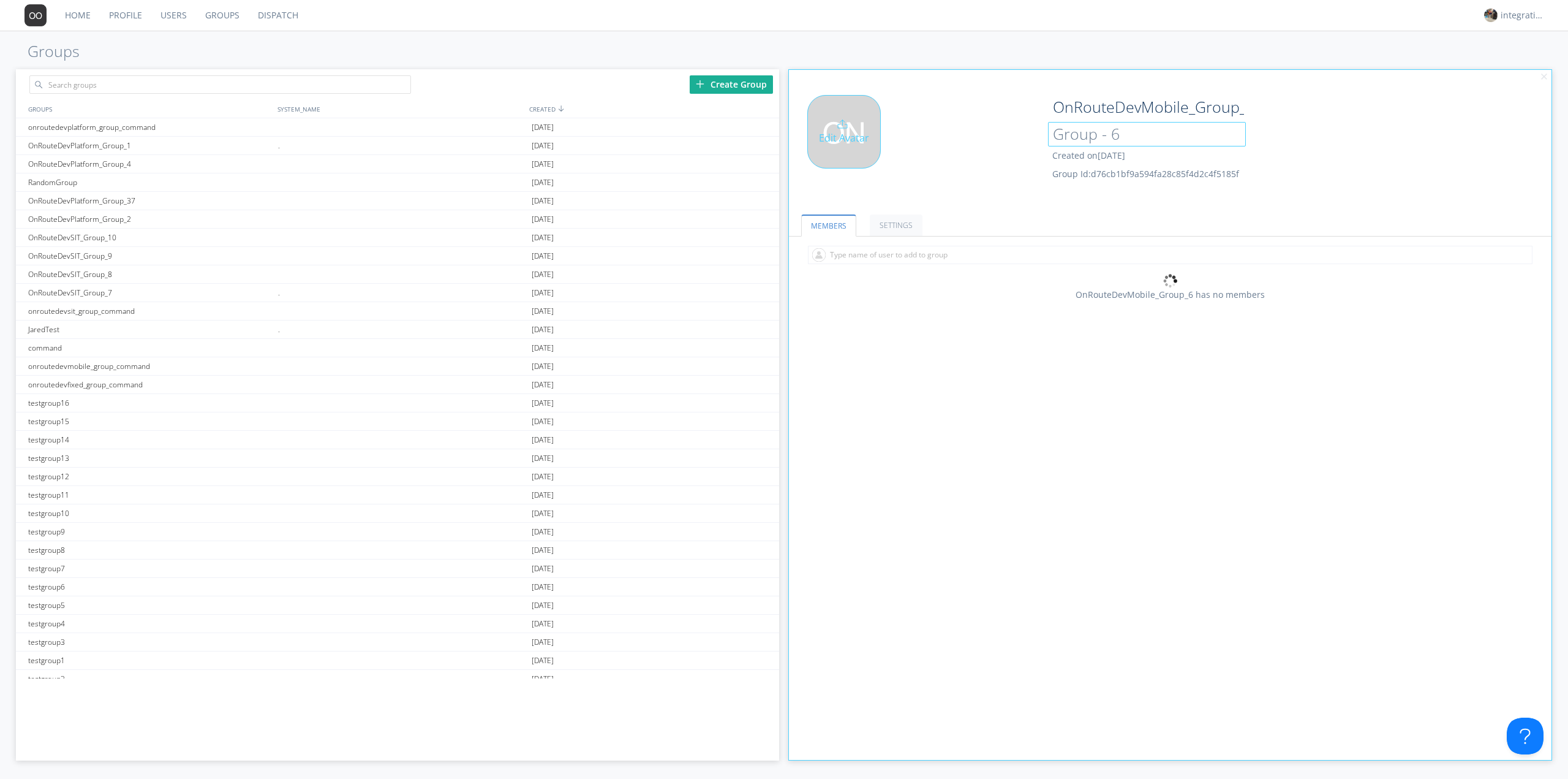
drag, startPoint x: 1137, startPoint y: 137, endPoint x: 978, endPoint y: 146, distance: 159.3
click at [978, 146] on div "Edit Avatar OnRouteDevMobile_Group_6 Group - 6 Created on [DATE] Group Id: d76c…" at bounding box center [1171, 146] width 775 height 116
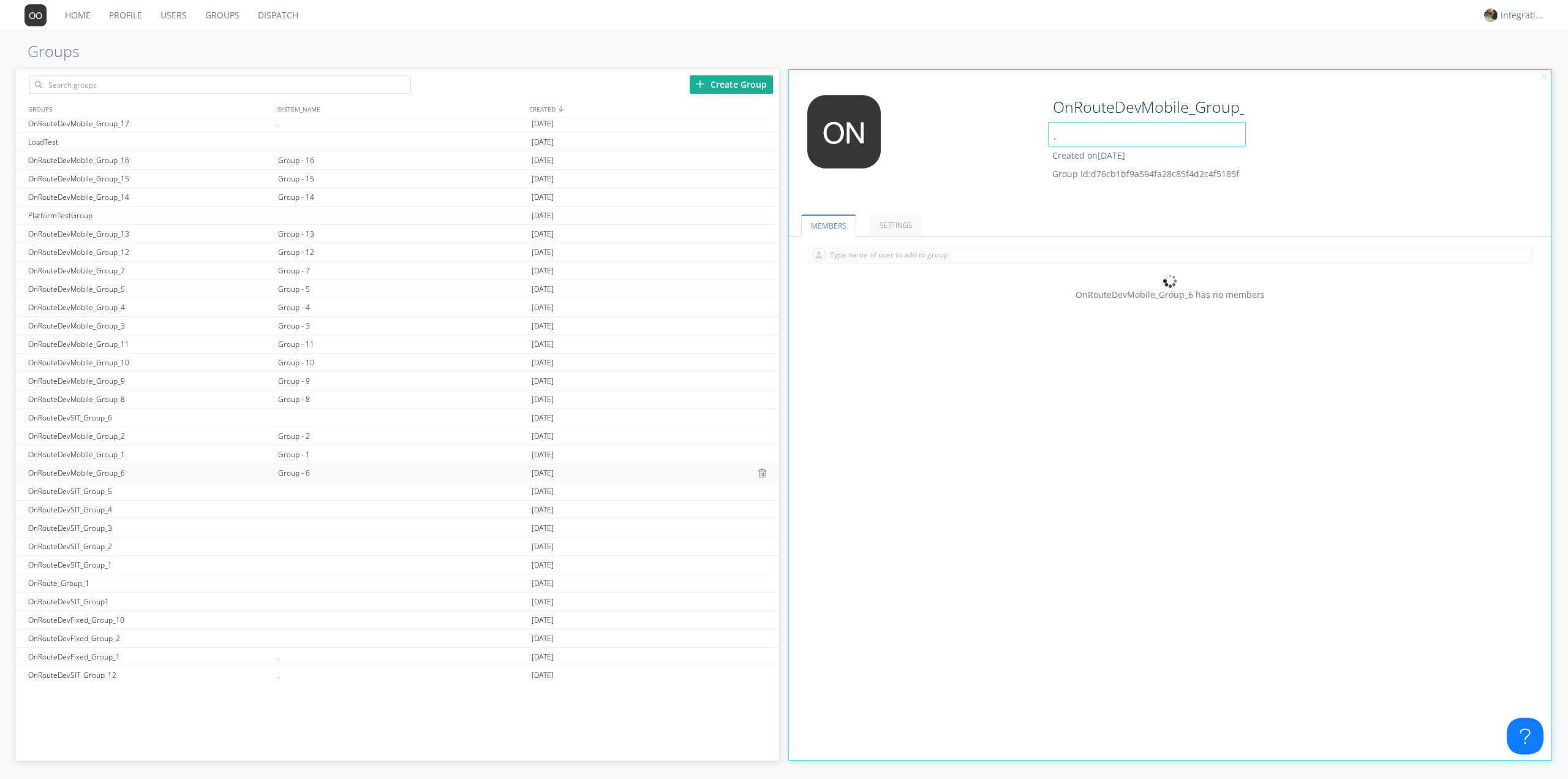
scroll to position [800, 0]
type input "."
click at [305, 442] on div "Group - 1" at bounding box center [401, 448] width 254 height 18
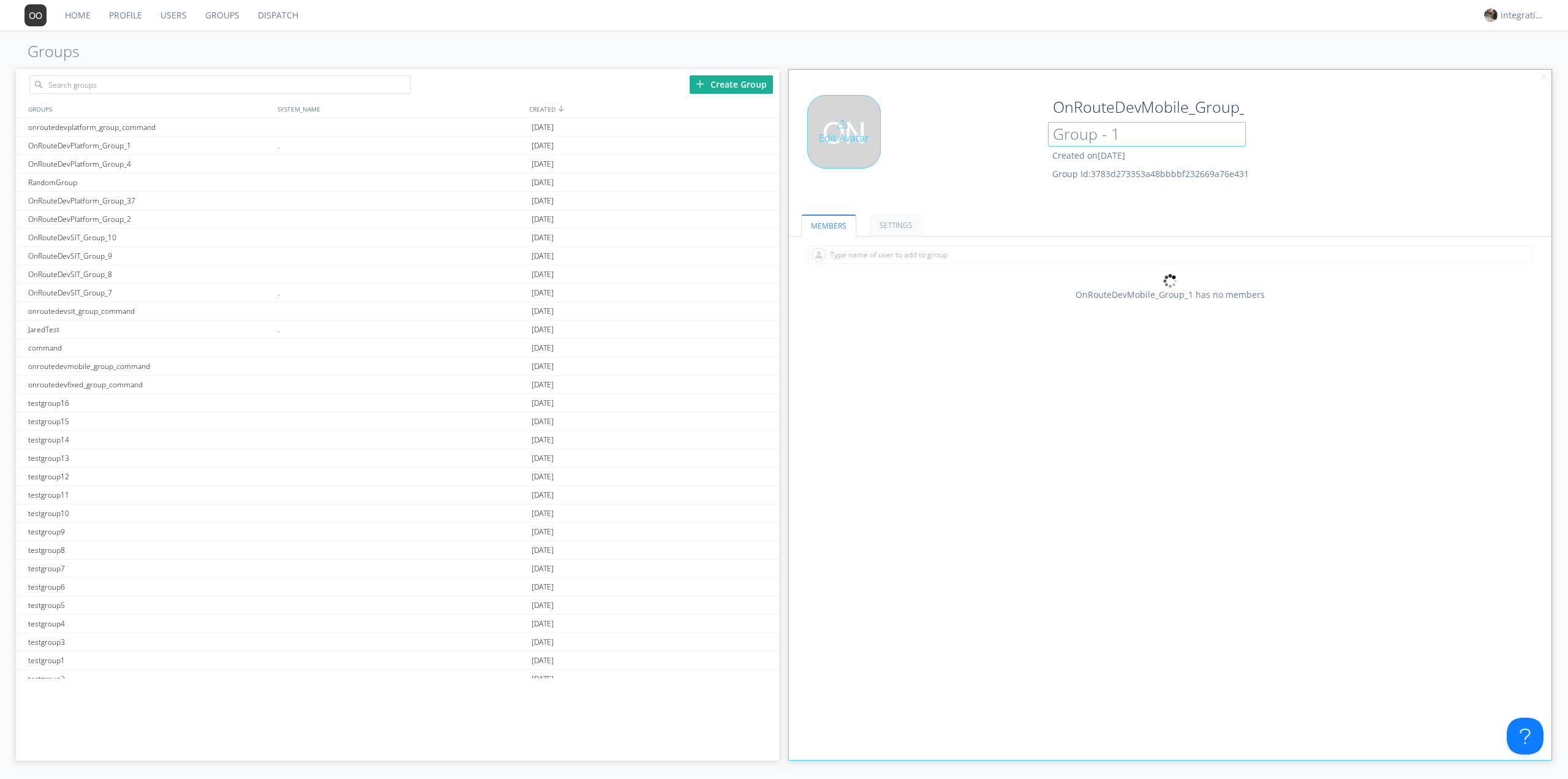
drag, startPoint x: 1105, startPoint y: 136, endPoint x: 972, endPoint y: 139, distance: 133.0
click at [976, 138] on div "Edit Avatar OnRouteDevMobile_Group_1 Group - 1 Created on 2024-10-18 Group Id: …" at bounding box center [1171, 146] width 775 height 116
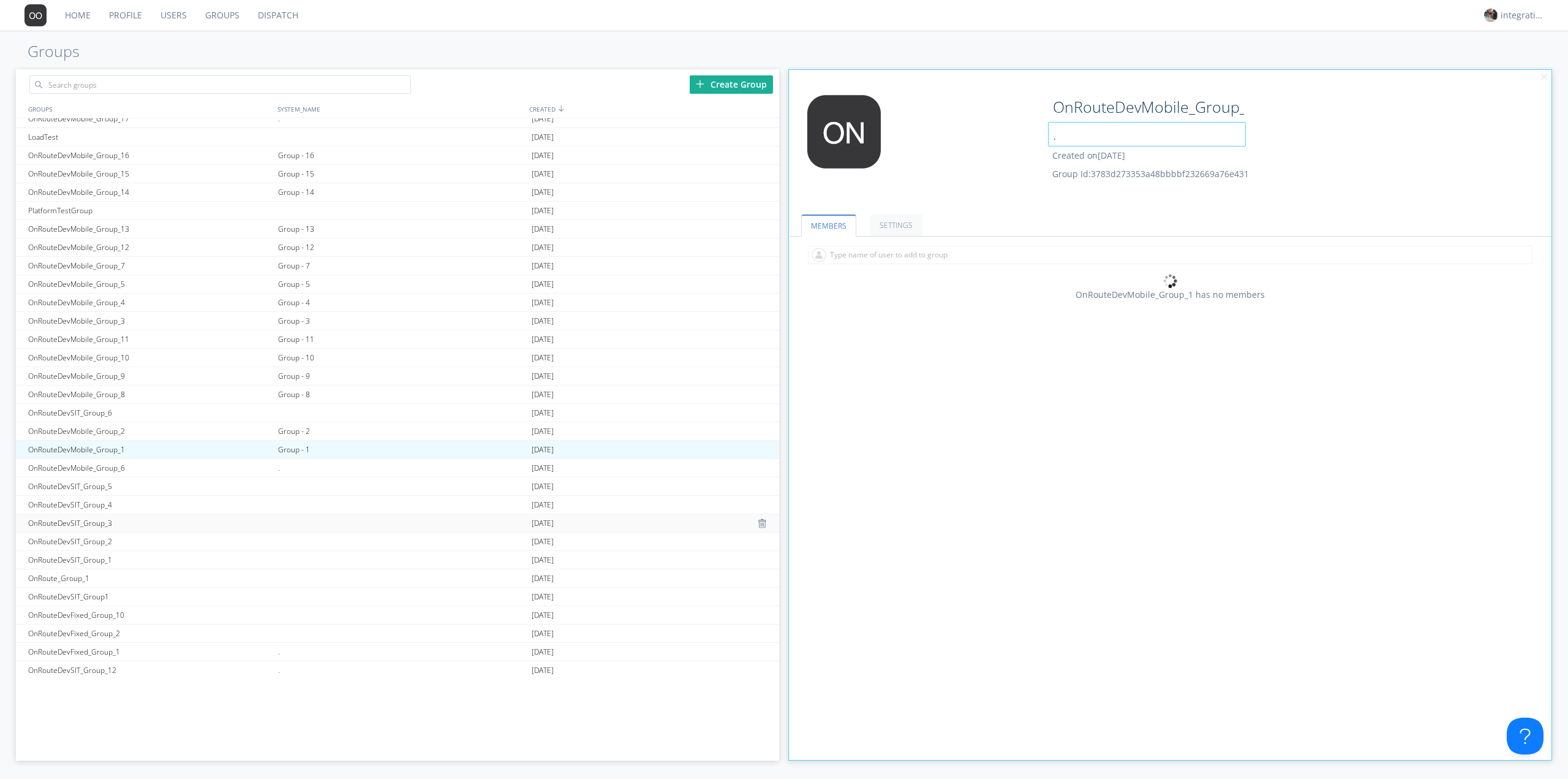
scroll to position [800, 0]
type input "."
click at [299, 432] on div "Group - 2" at bounding box center [401, 430] width 254 height 18
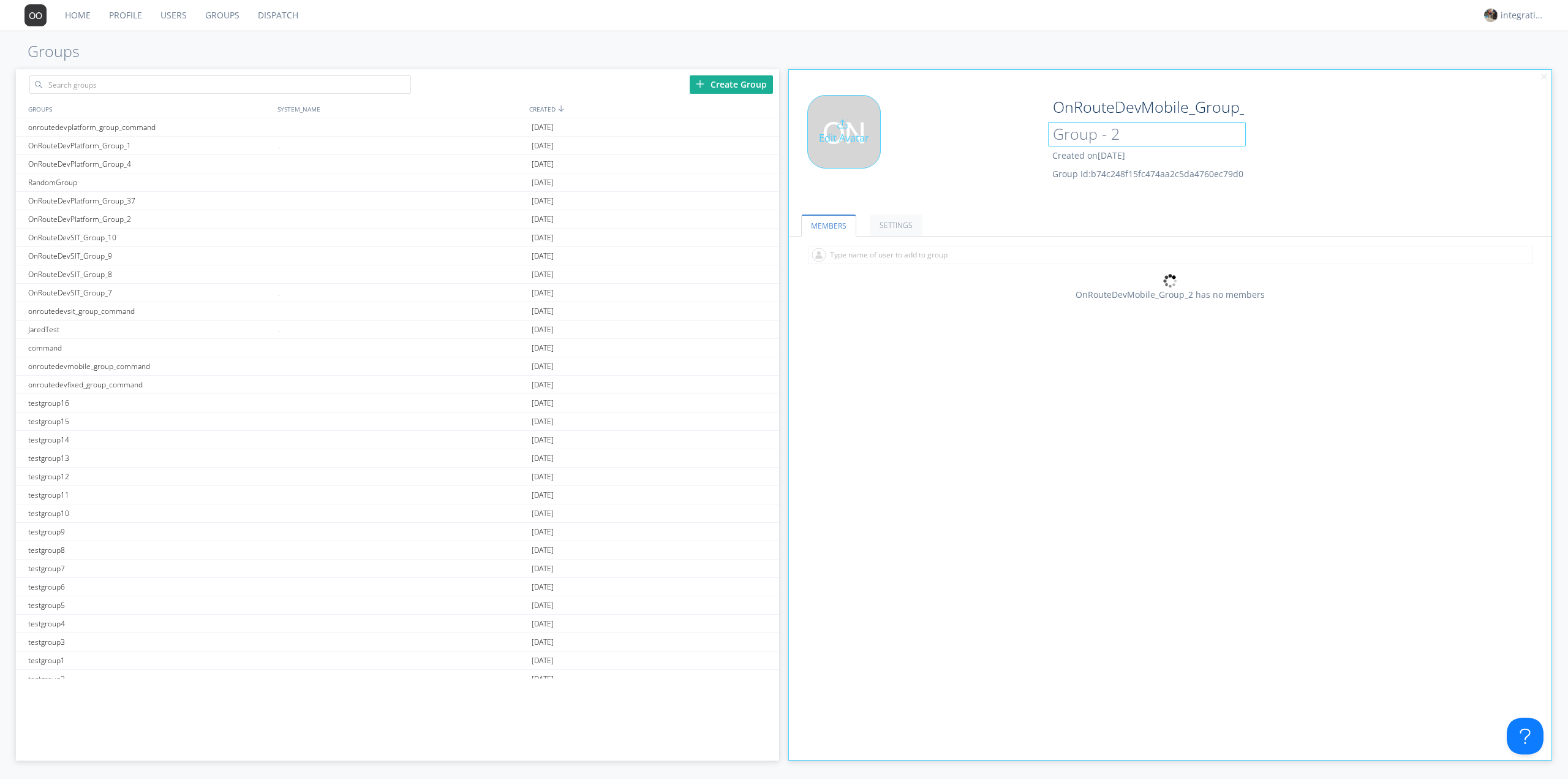
drag, startPoint x: 1084, startPoint y: 136, endPoint x: 1001, endPoint y: 139, distance: 83.1
click at [1001, 139] on div "Edit Avatar OnRouteDevMobile_Group_2 Group - 2 Created on 2024-10-18 Group Id: …" at bounding box center [1171, 146] width 775 height 116
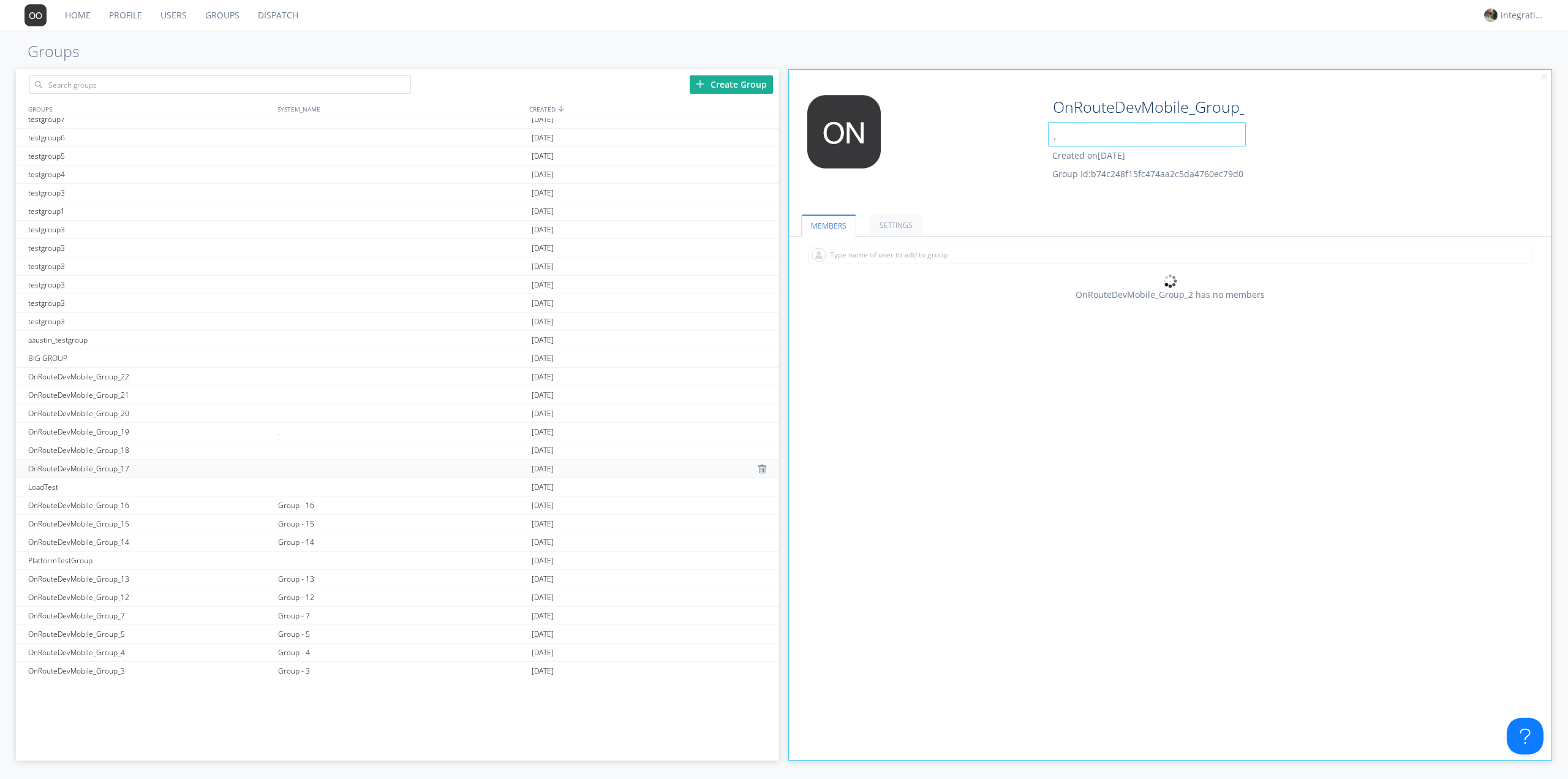
scroll to position [572, 0]
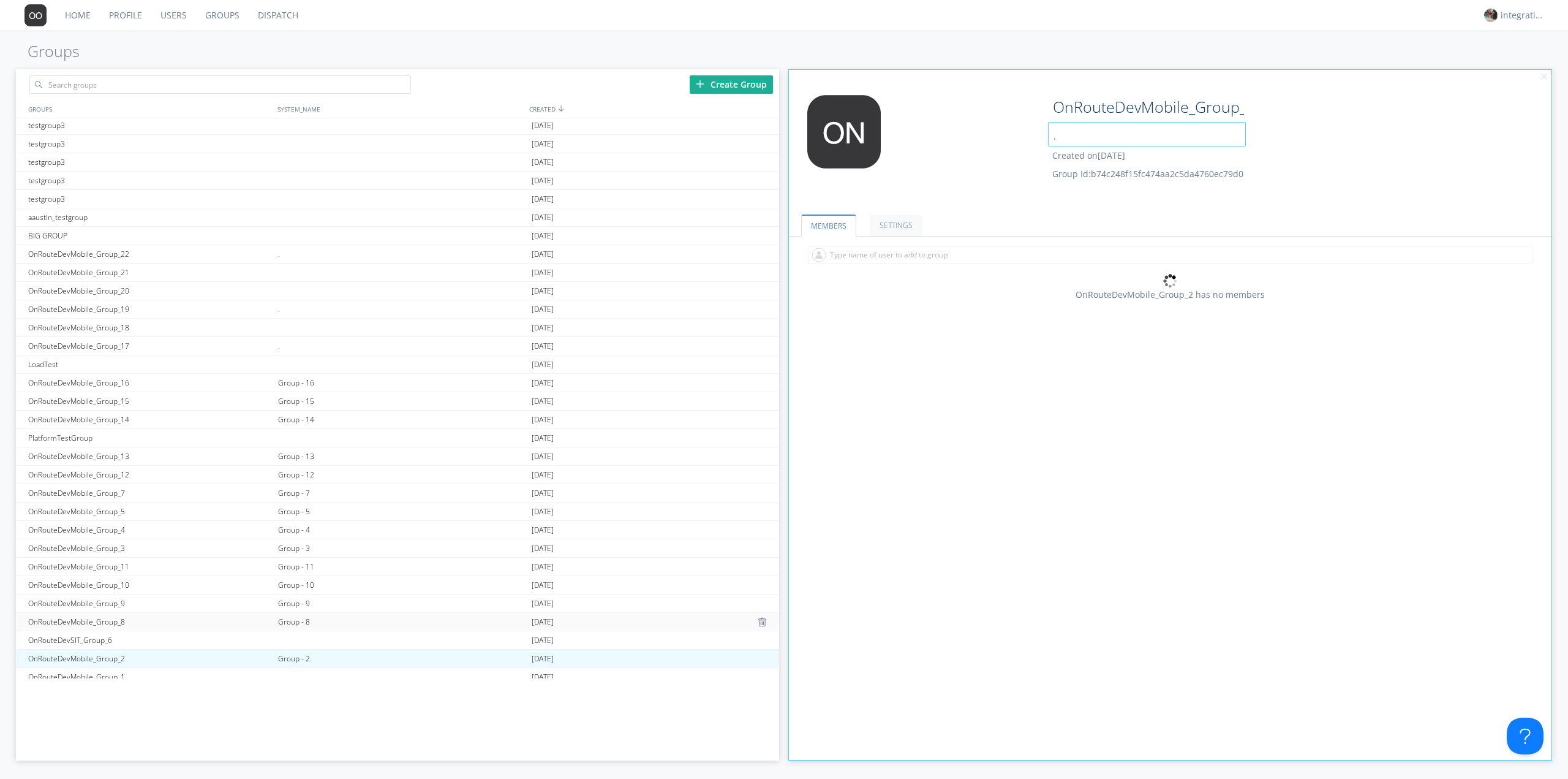
type input "."
click at [306, 616] on div "Group - 8" at bounding box center [401, 622] width 254 height 18
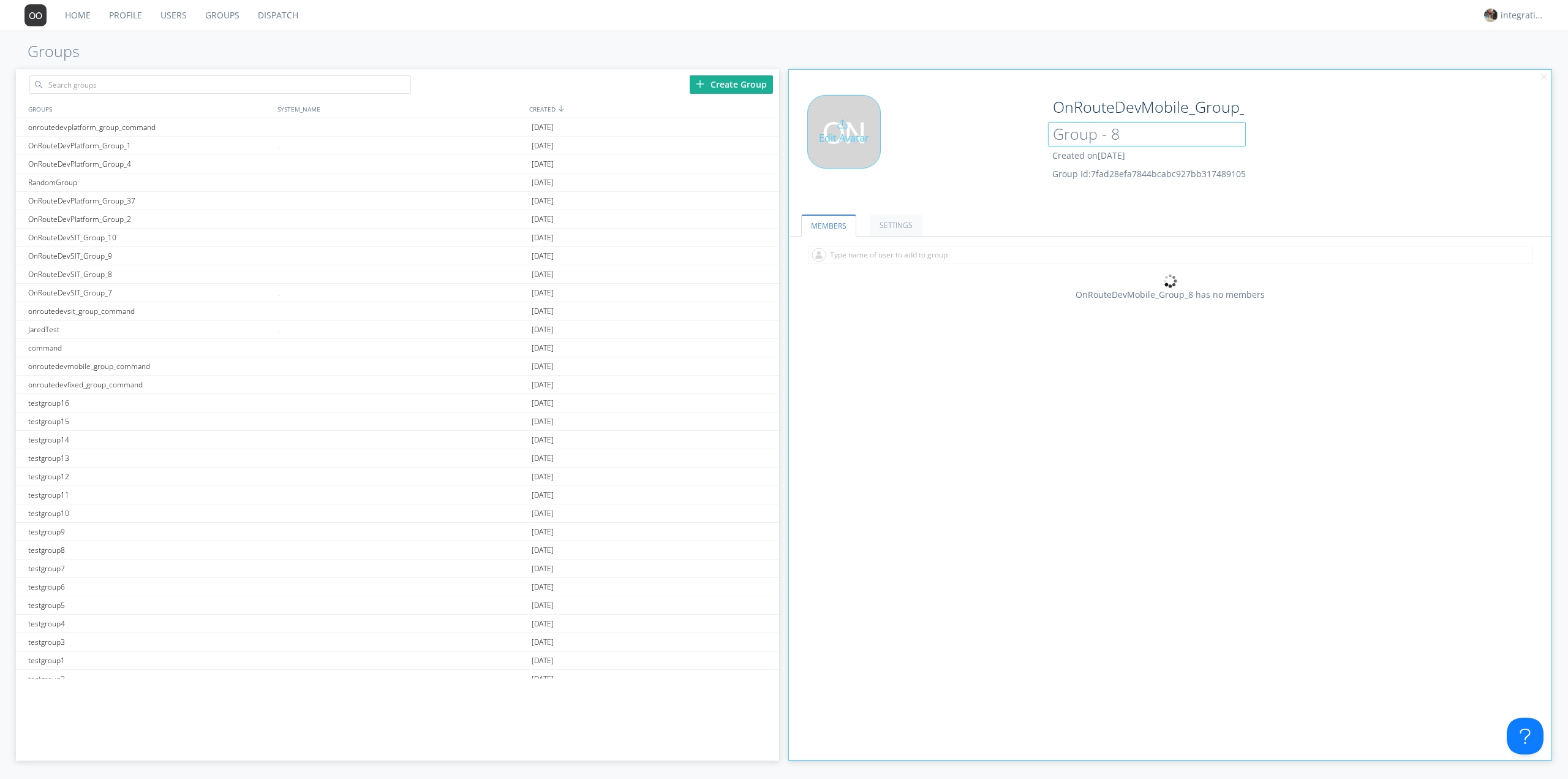
drag, startPoint x: 1145, startPoint y: 133, endPoint x: 975, endPoint y: 143, distance: 170.3
click at [990, 141] on div "Edit Avatar OnRouteDevMobile_Group_8 Group - 8 Created on [DATE] Group Id: 7fad…" at bounding box center [1171, 146] width 775 height 116
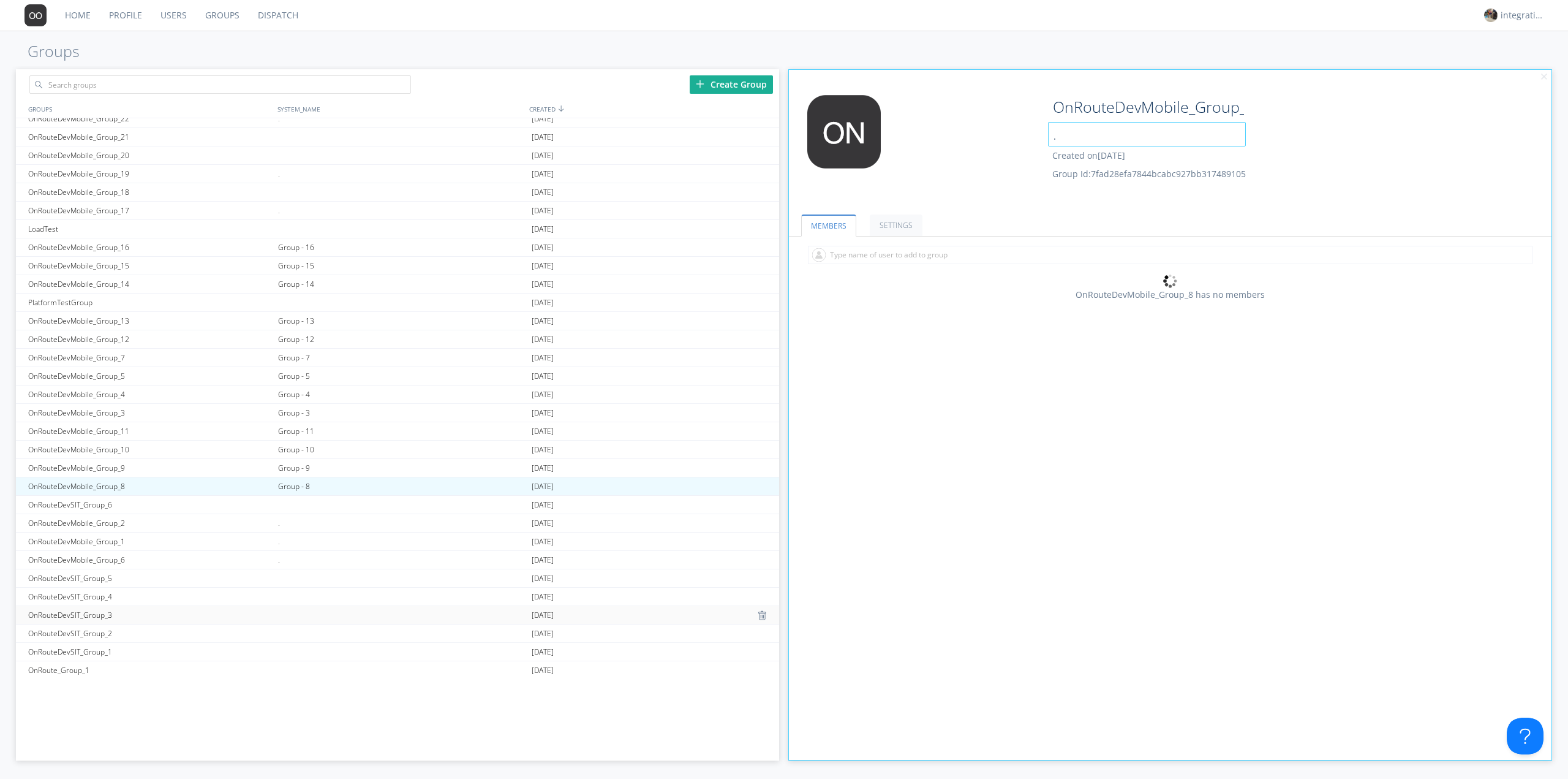
scroll to position [735, 0]
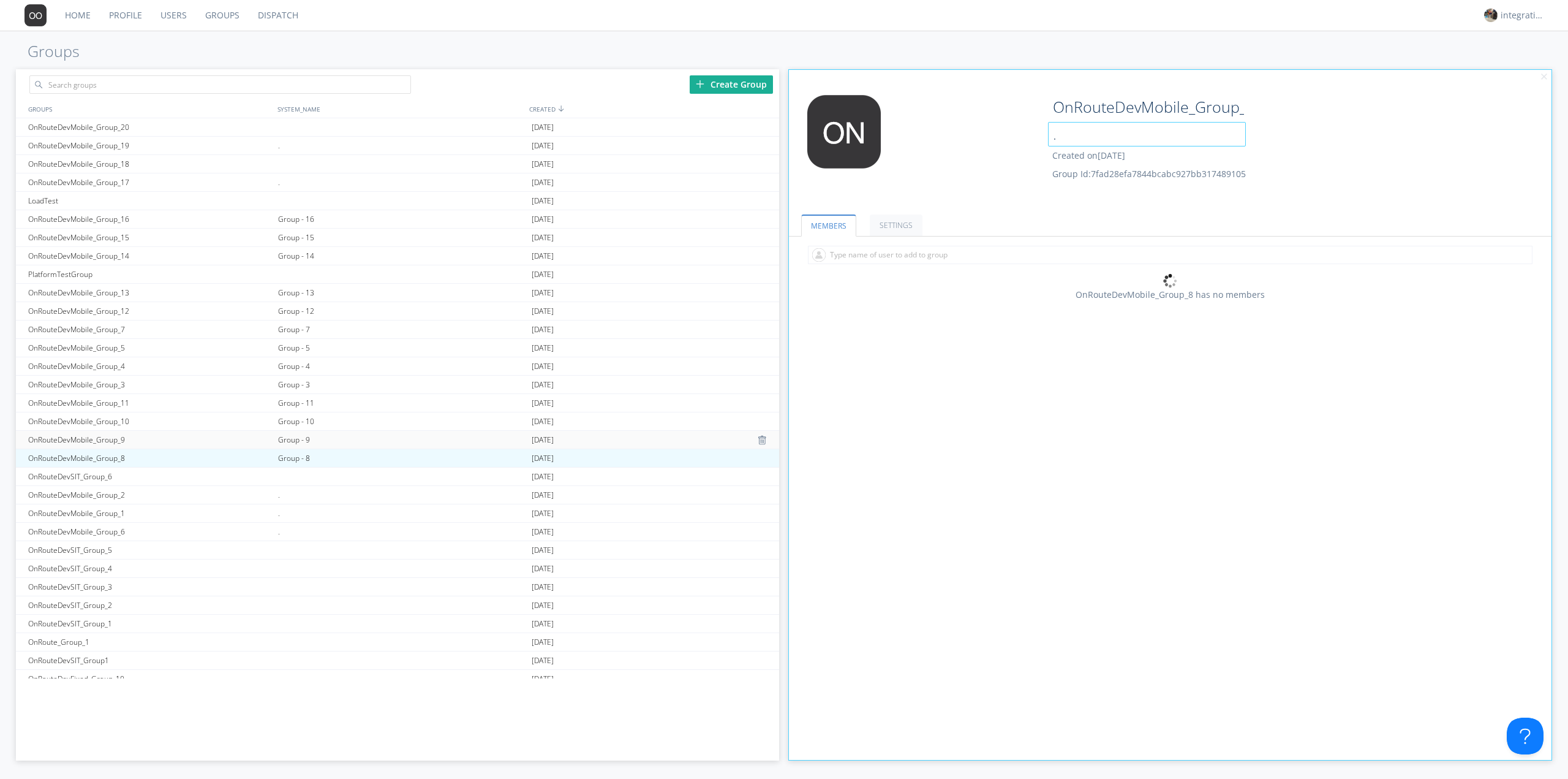
type input "."
click at [307, 440] on div "Group - 9" at bounding box center [401, 440] width 254 height 18
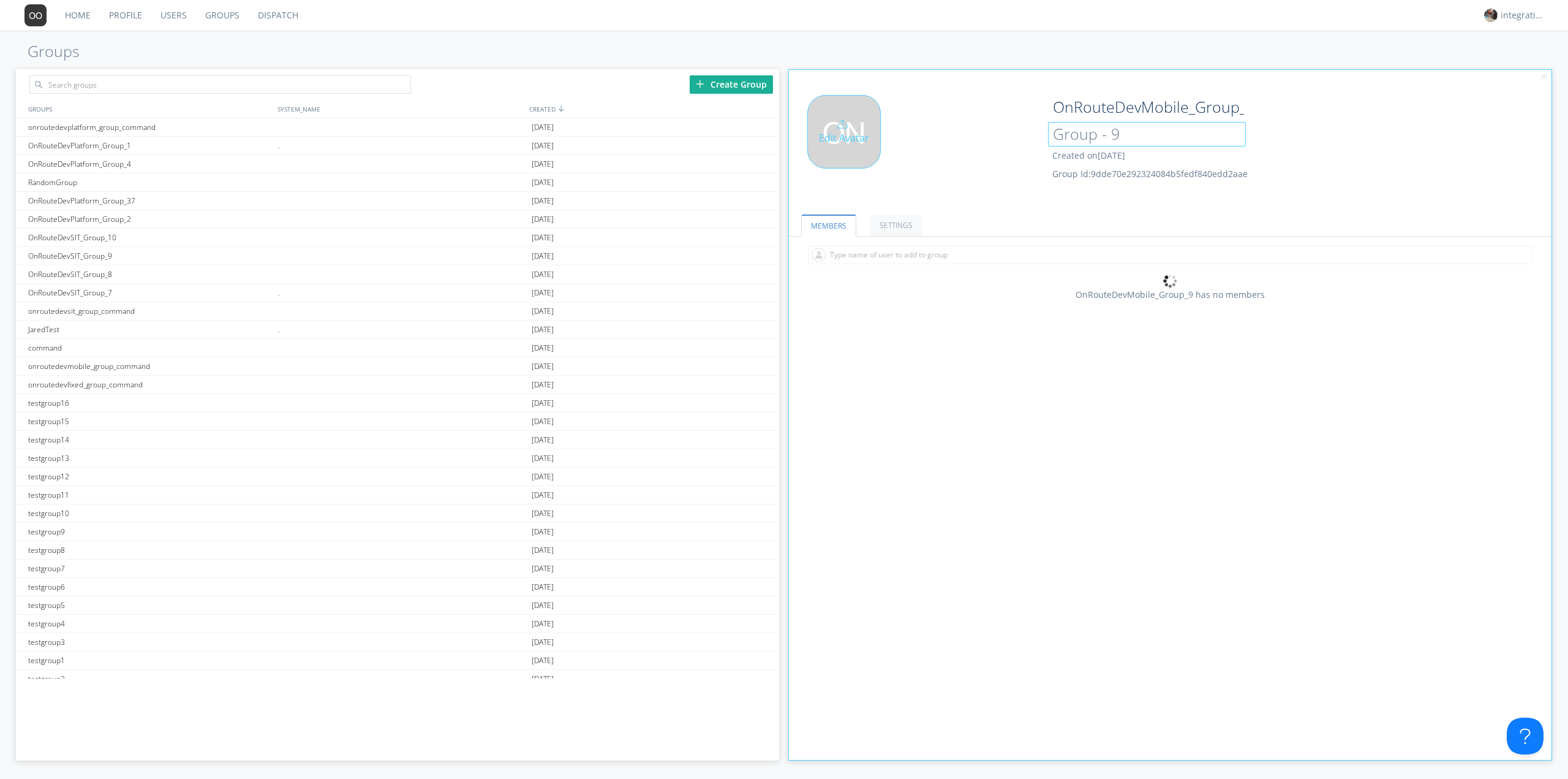
drag, startPoint x: 1153, startPoint y: 133, endPoint x: 970, endPoint y: 143, distance: 183.3
click at [986, 141] on div "Edit Avatar OnRouteDevMobile_Group_9 Group - 9 Created on 2024-10-18 Group Id: …" at bounding box center [1171, 146] width 775 height 116
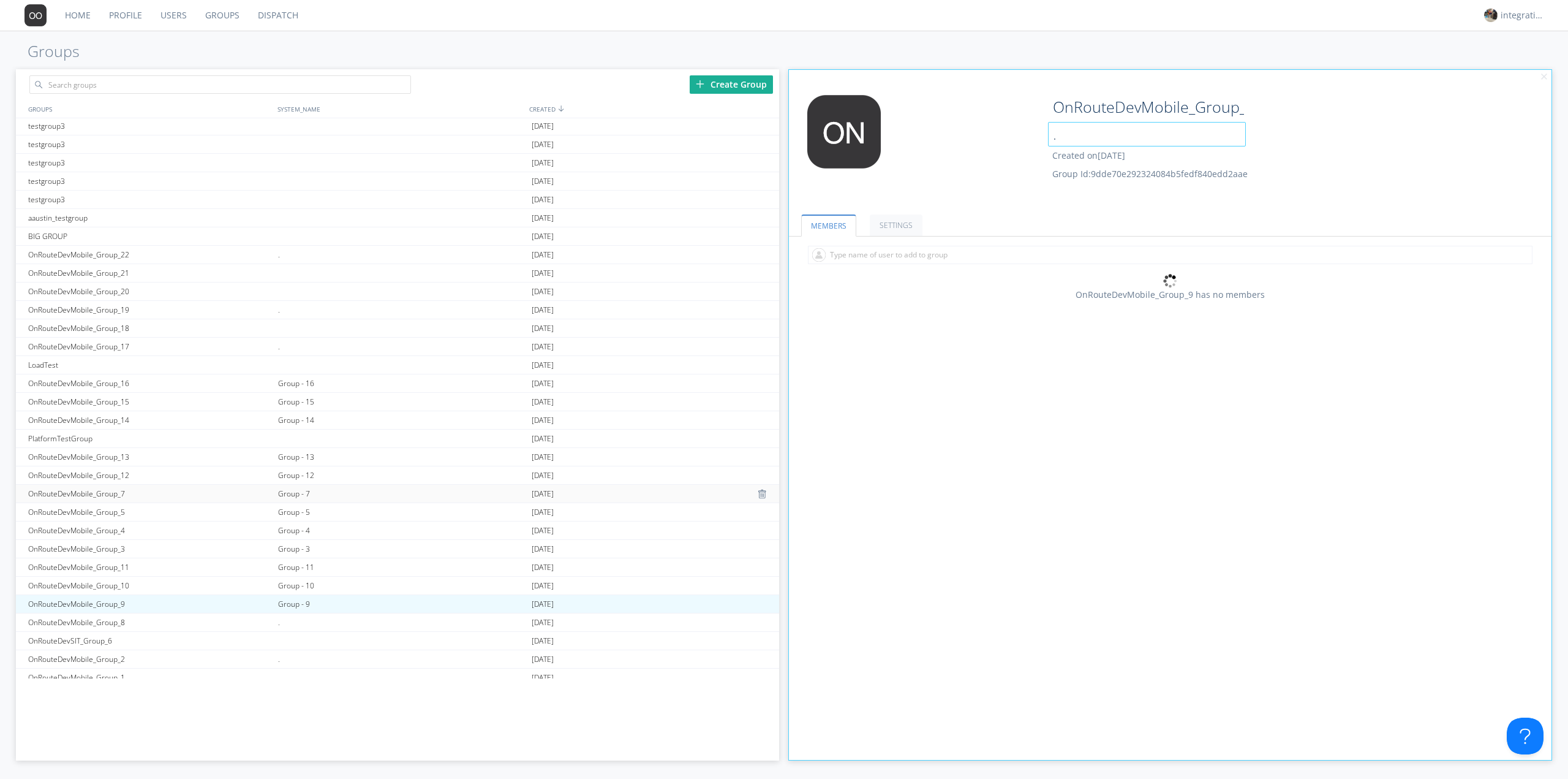
scroll to position [572, 0]
type input "."
click at [286, 579] on div "Group - 10" at bounding box center [401, 585] width 254 height 18
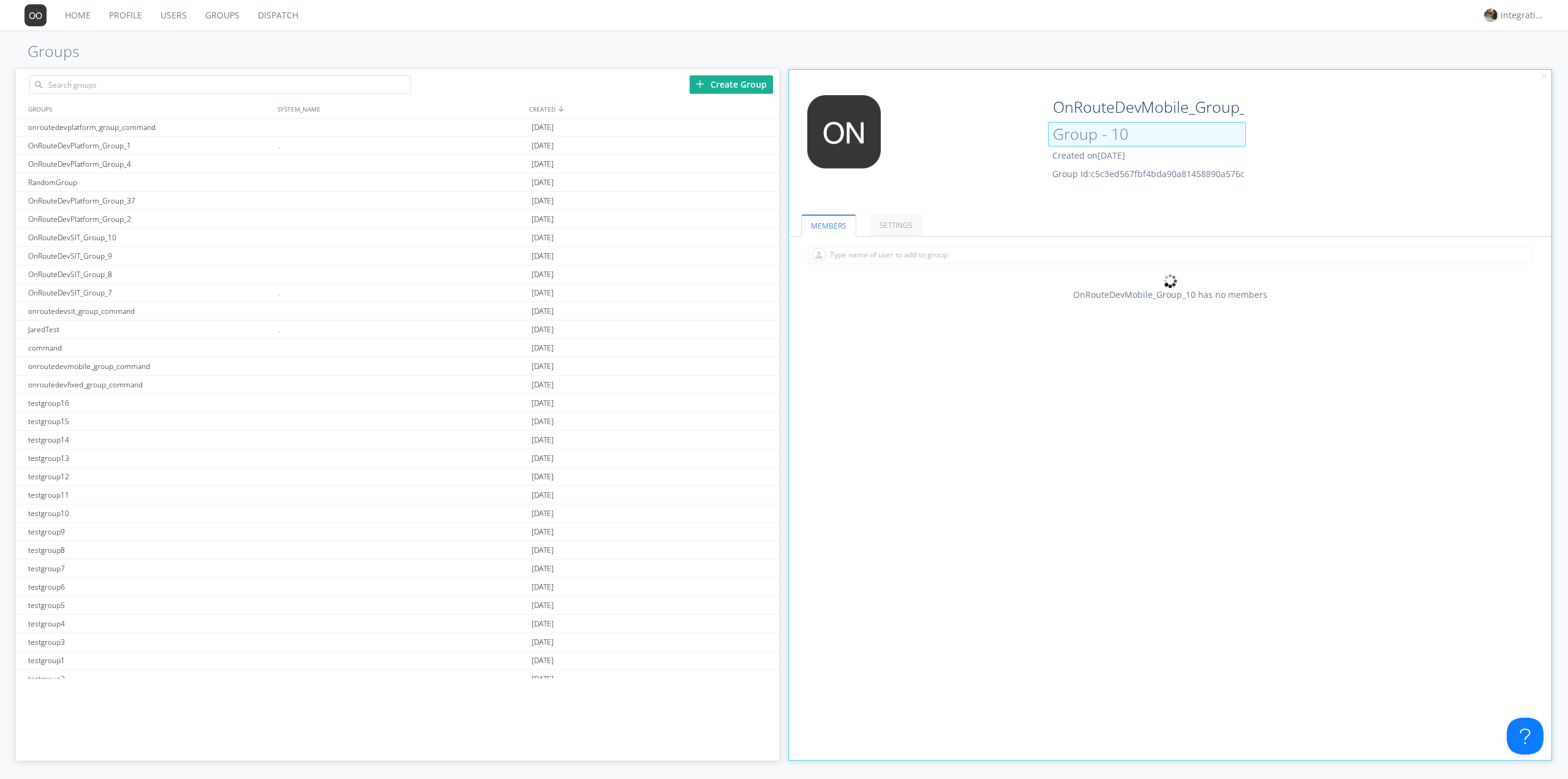
drag, startPoint x: 1105, startPoint y: 128, endPoint x: 895, endPoint y: 180, distance: 216.3
click at [980, 134] on div "Edit Avatar OnRouteDevMobile_Group_10 Group - 10 Created on 2024-10-18 Group Id…" at bounding box center [1171, 146] width 775 height 116
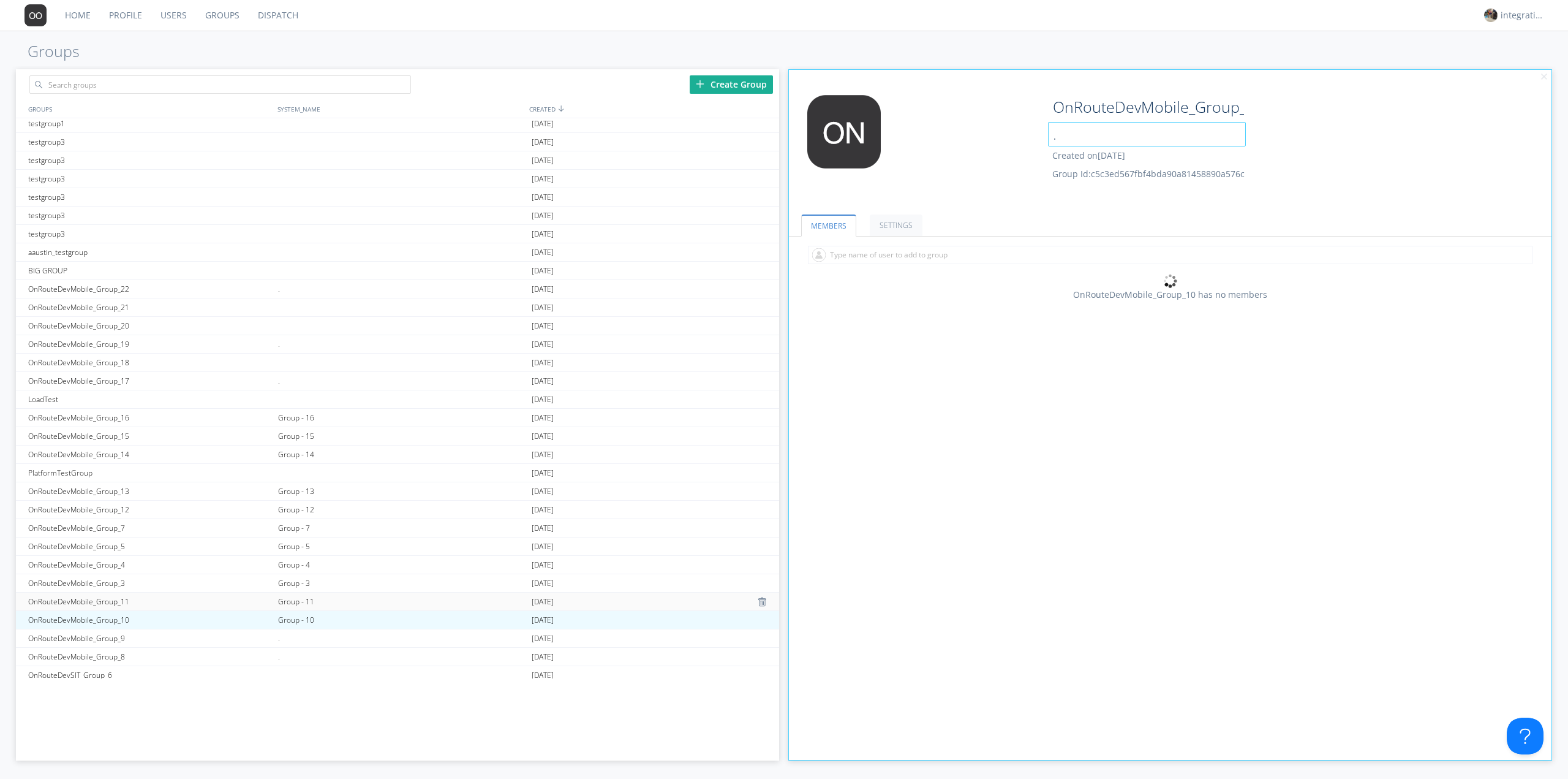
scroll to position [572, 0]
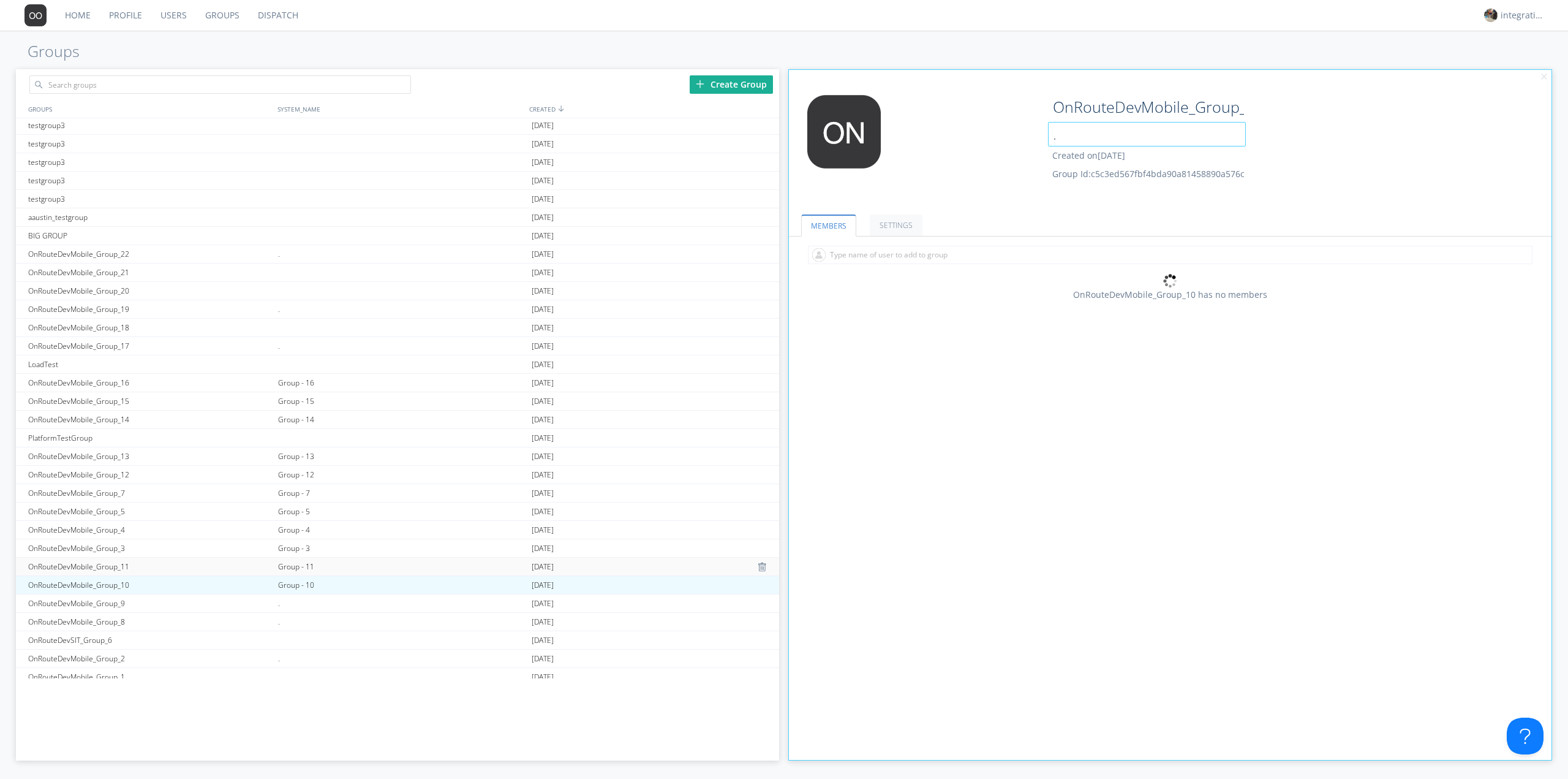
type input "."
click at [301, 565] on div "Group - 11" at bounding box center [401, 566] width 254 height 18
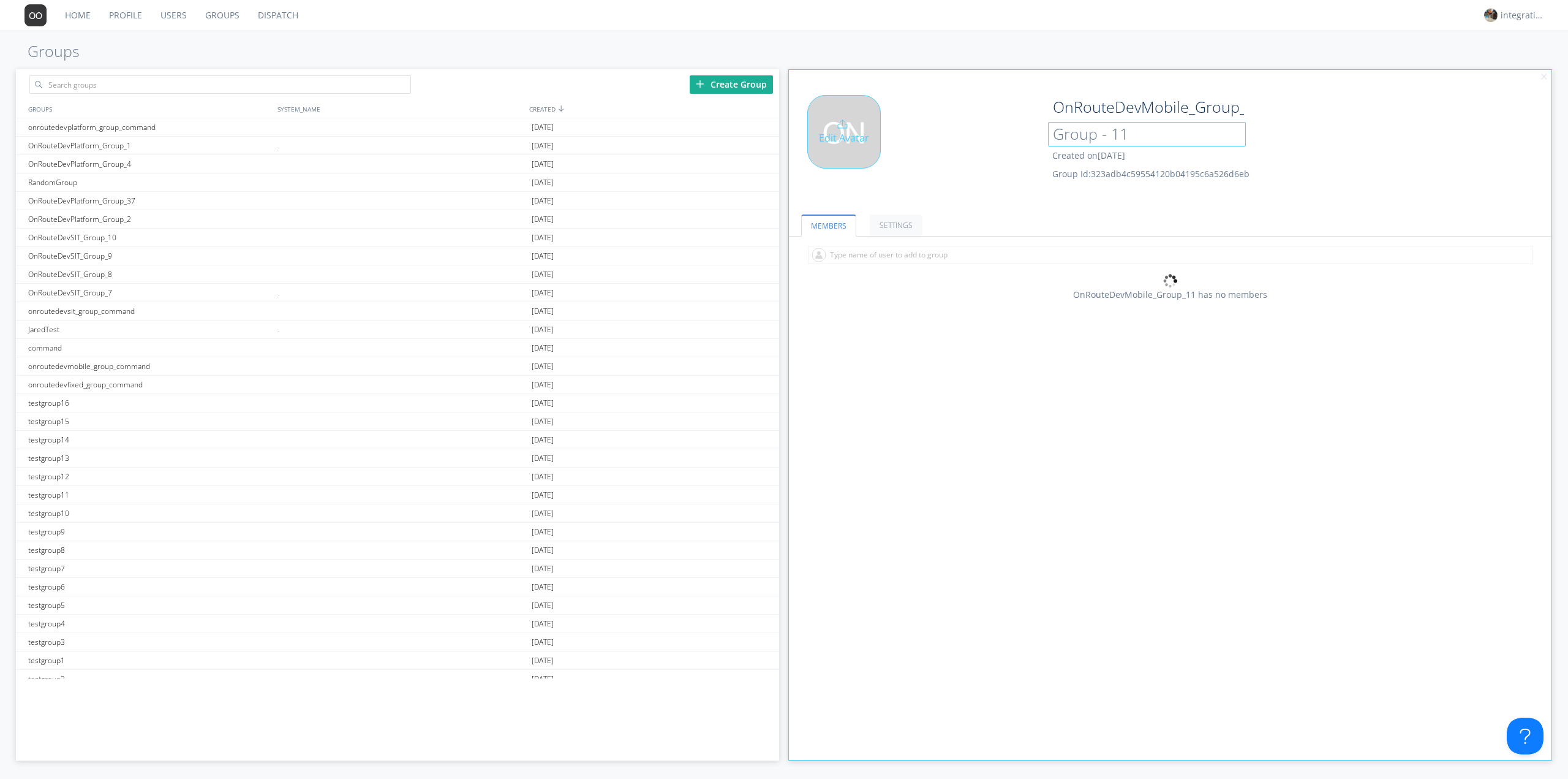
drag, startPoint x: 1145, startPoint y: 139, endPoint x: 947, endPoint y: 153, distance: 198.5
click at [1017, 148] on div "Edit Avatar OnRouteDevMobile_Group_11 Group - 11 Created on [DATE] Group Id: 32…" at bounding box center [1171, 146] width 775 height 116
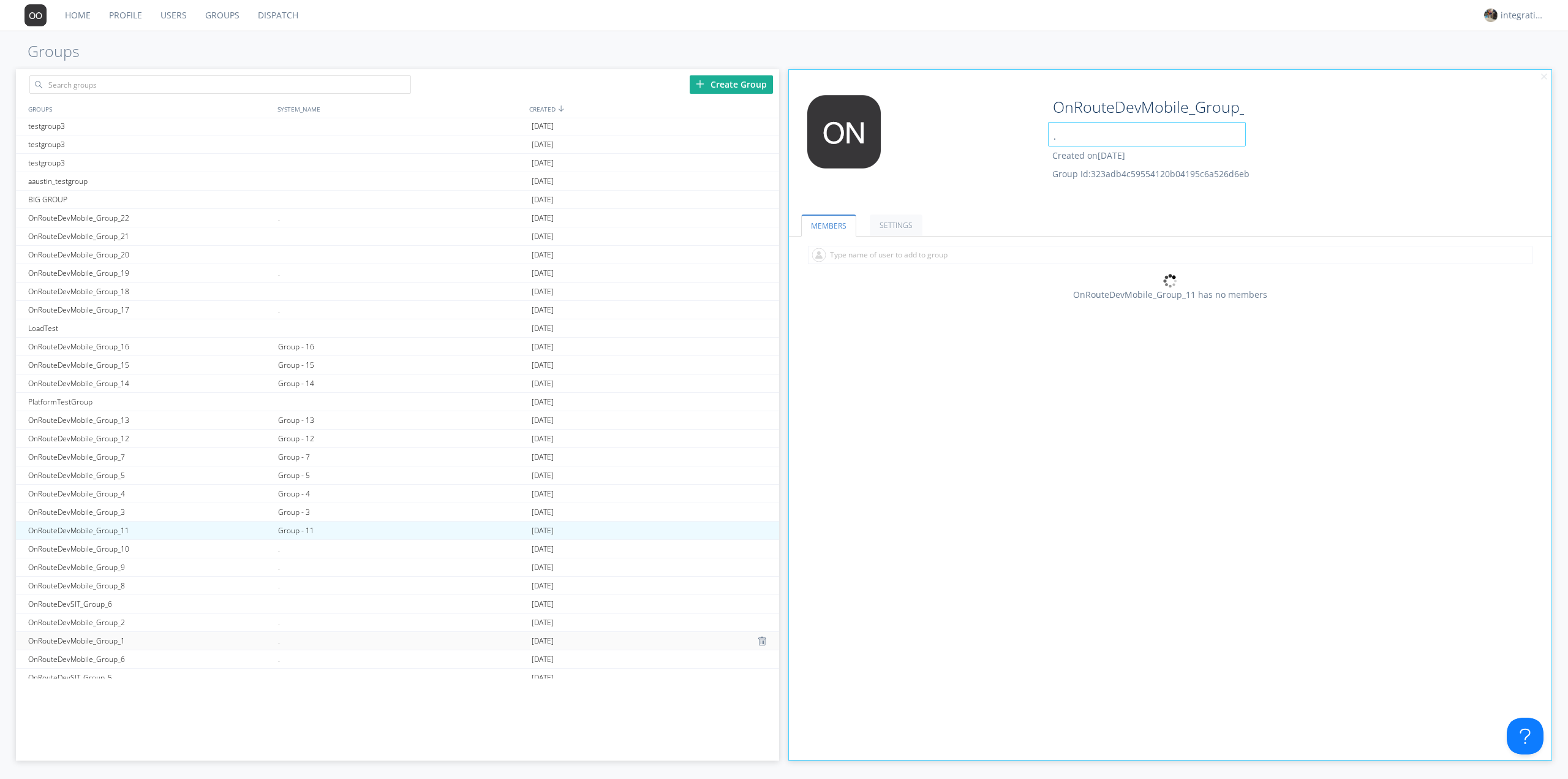
scroll to position [735, 0]
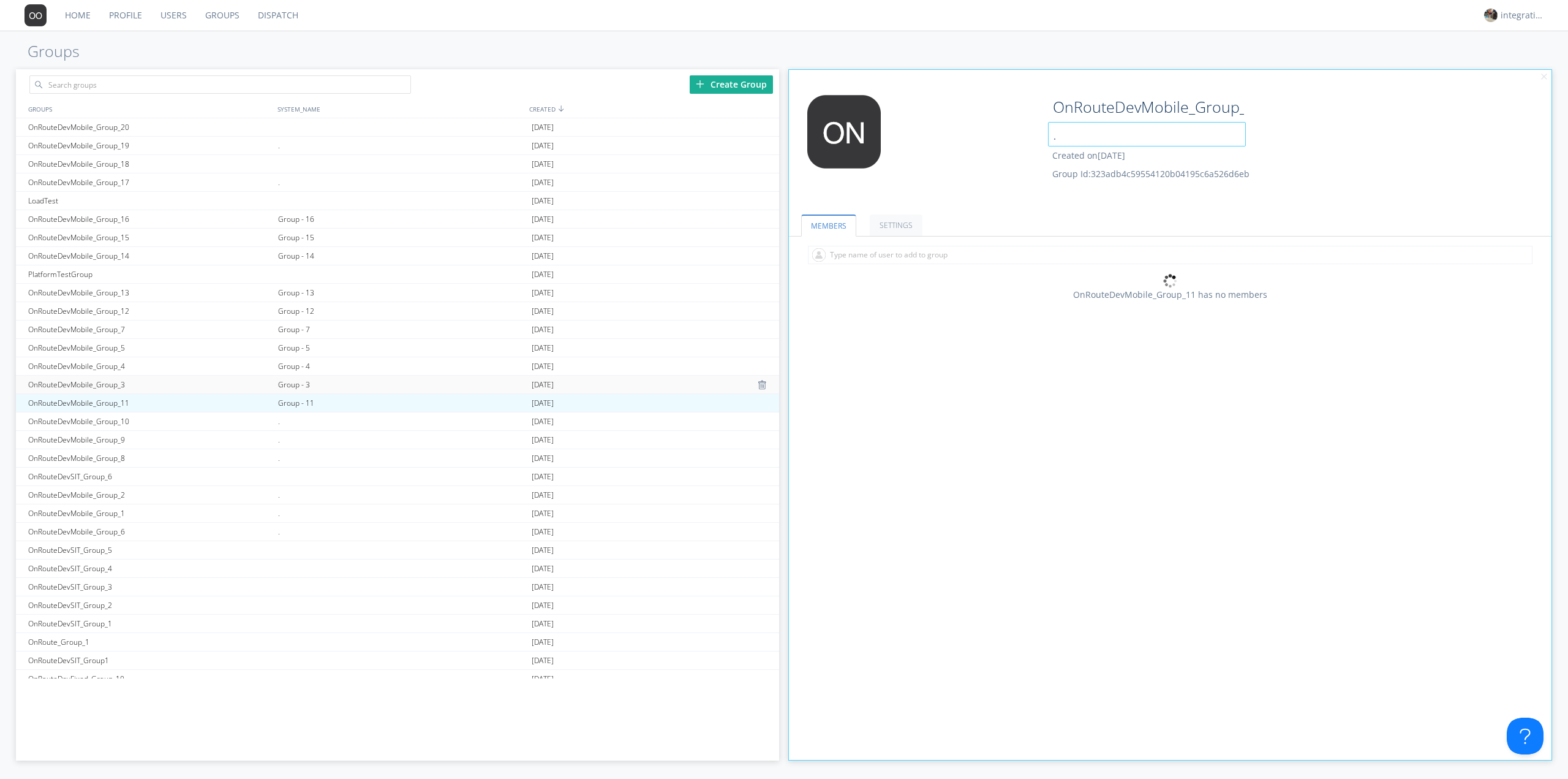
type input "."
click at [300, 386] on div "Group - 3" at bounding box center [401, 385] width 254 height 18
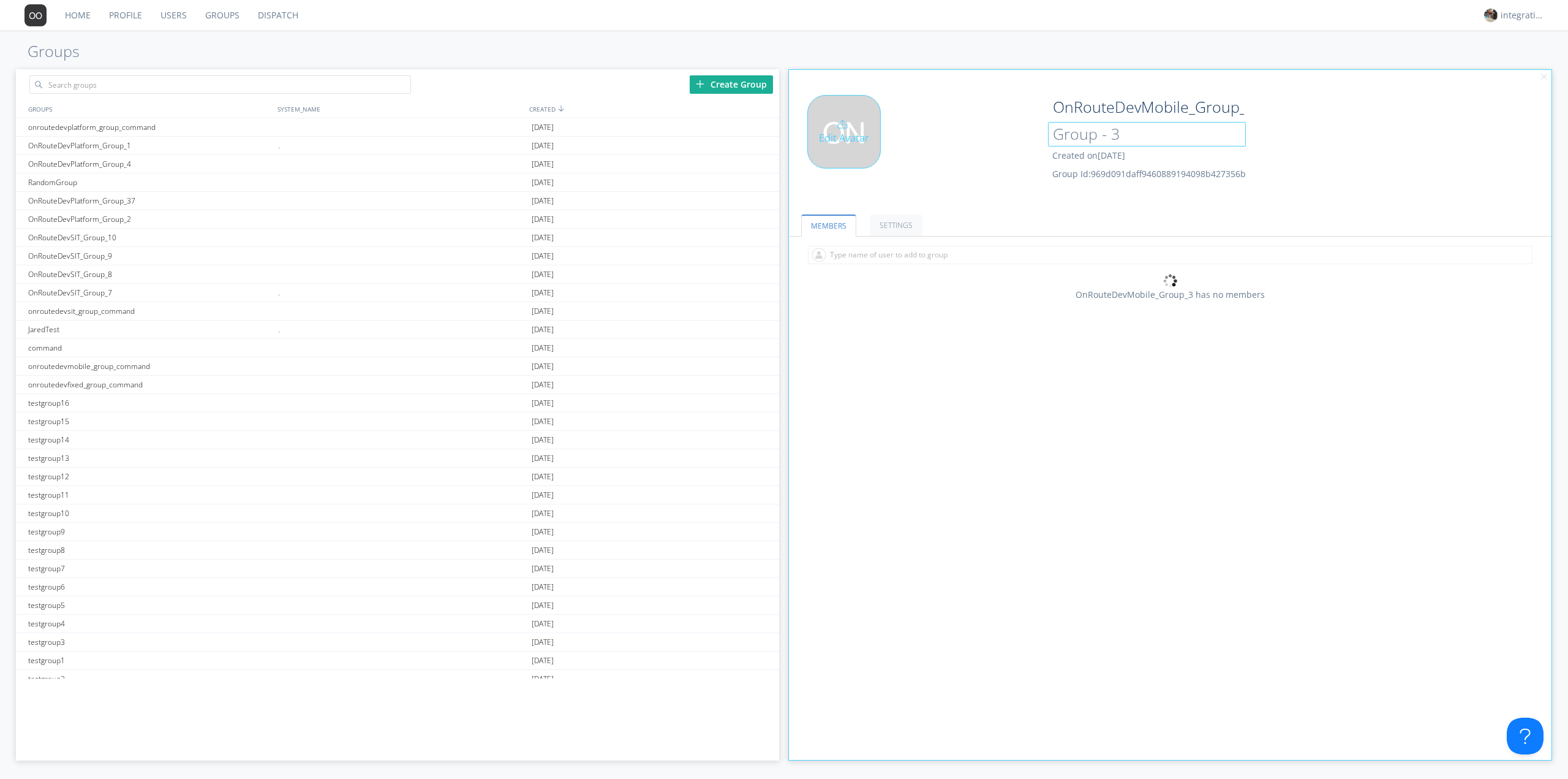
drag, startPoint x: 1157, startPoint y: 132, endPoint x: 958, endPoint y: 151, distance: 199.9
click at [970, 149] on div "Edit Avatar OnRouteDevMobile_Group_3 Group - 3 Created on 2024-10-18 Group Id: …" at bounding box center [1171, 146] width 775 height 116
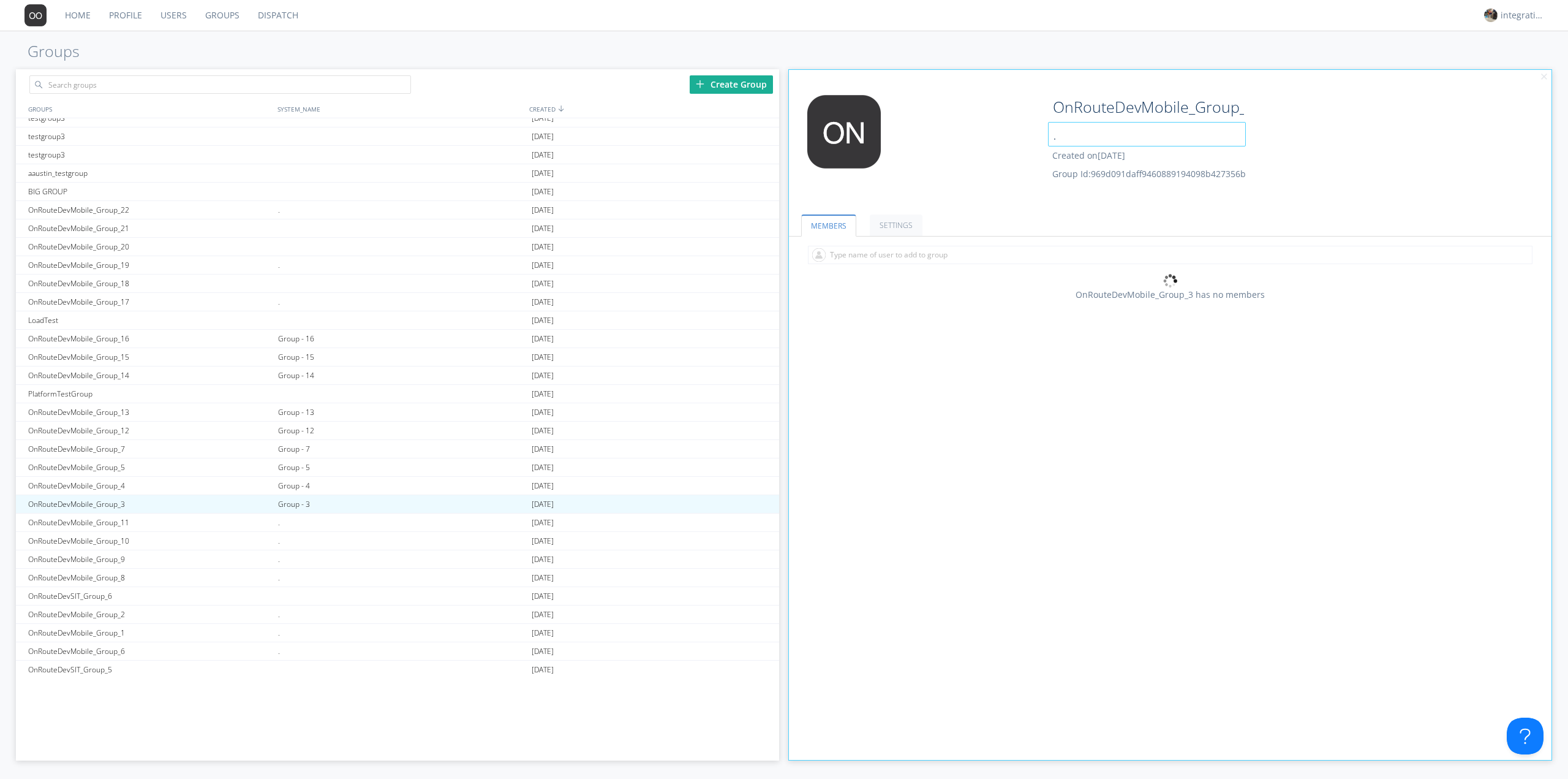
scroll to position [735, 0]
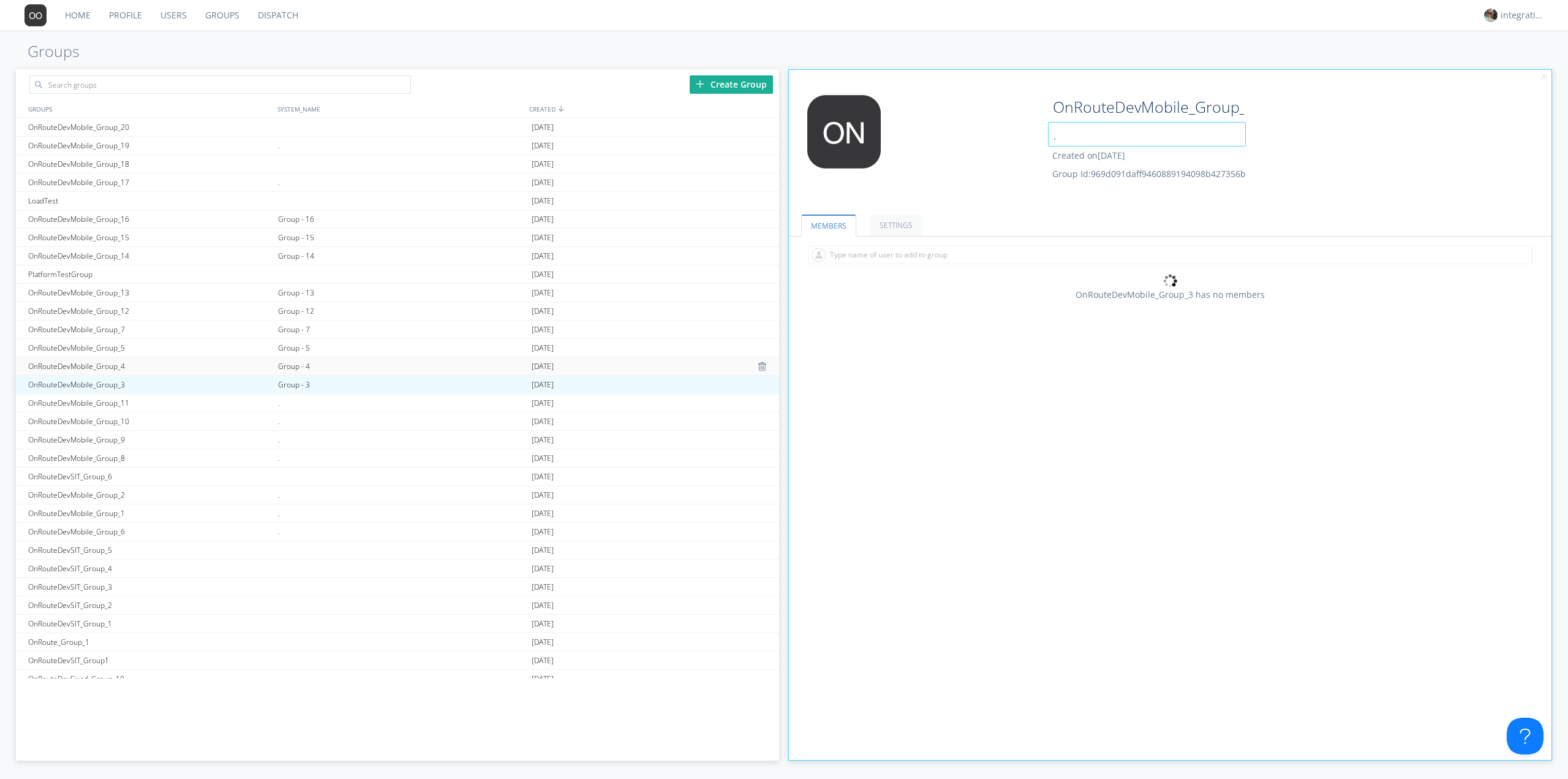
type input "."
click at [306, 365] on div "Group - 4" at bounding box center [401, 366] width 254 height 18
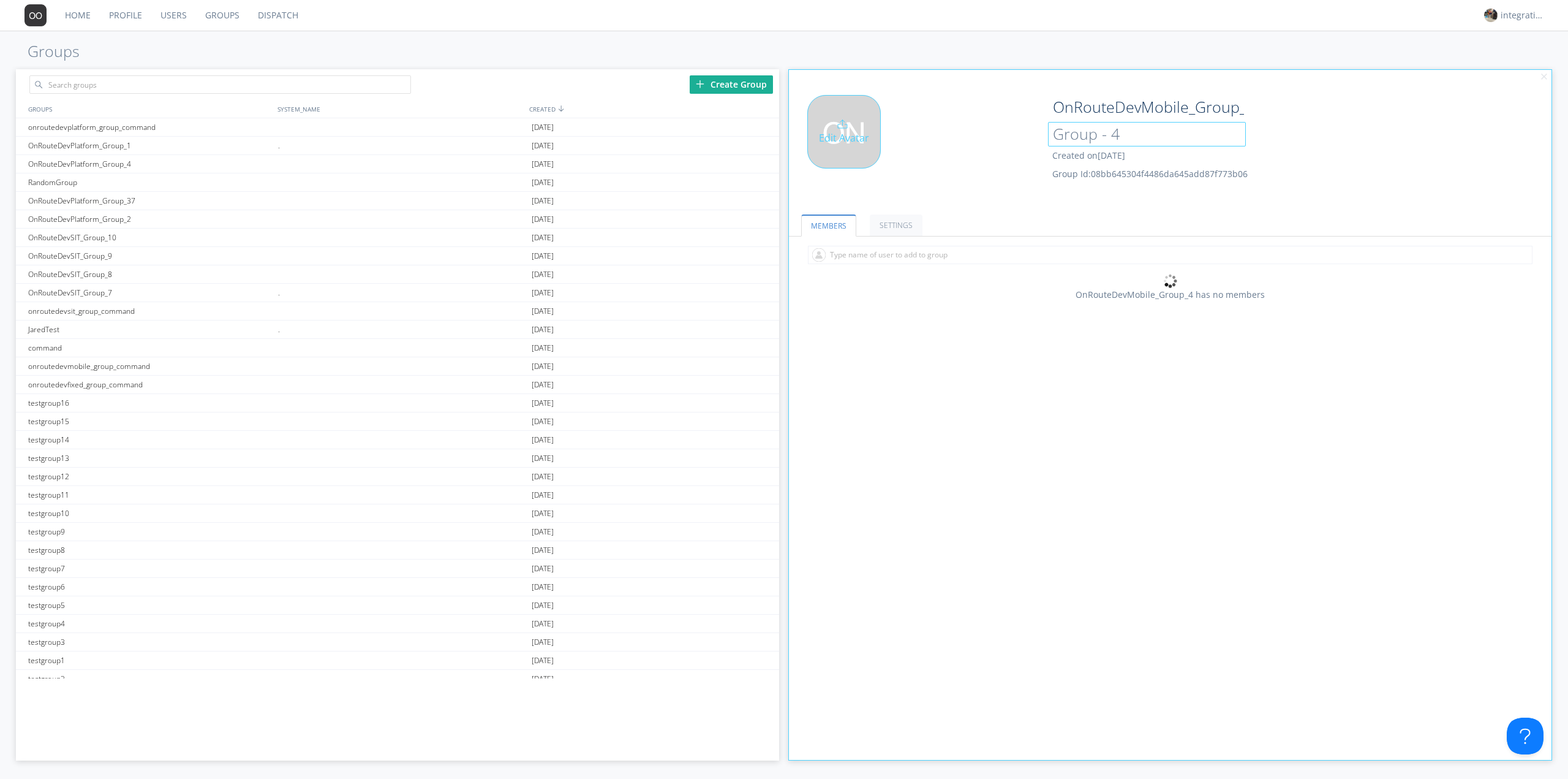
drag, startPoint x: 1133, startPoint y: 136, endPoint x: 943, endPoint y: 148, distance: 190.4
click at [976, 143] on div "Edit Avatar OnRouteDevMobile_Group_4 Group - 4 Created on 2024-10-18 Group Id: …" at bounding box center [1171, 146] width 775 height 116
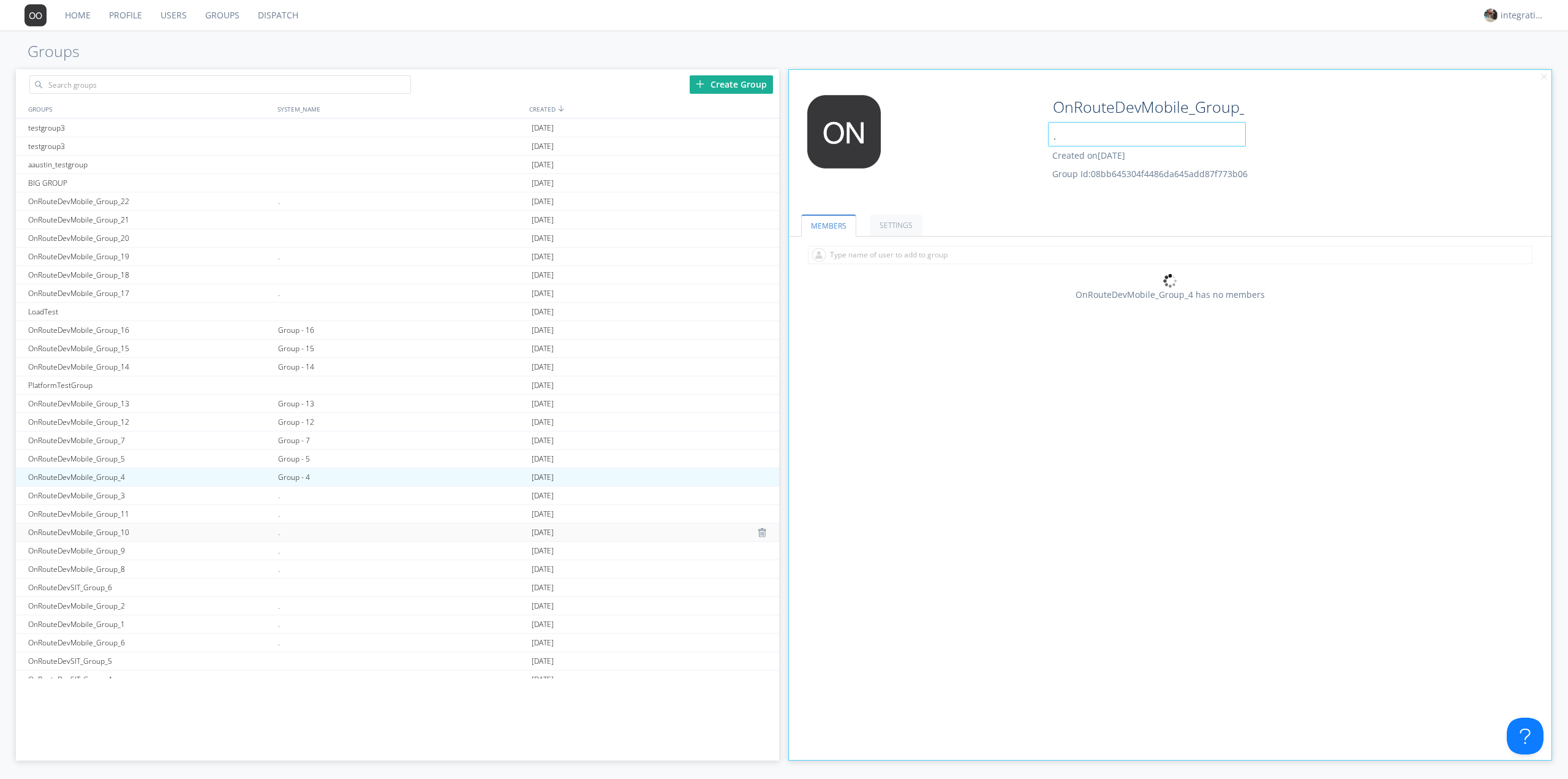
scroll to position [654, 0]
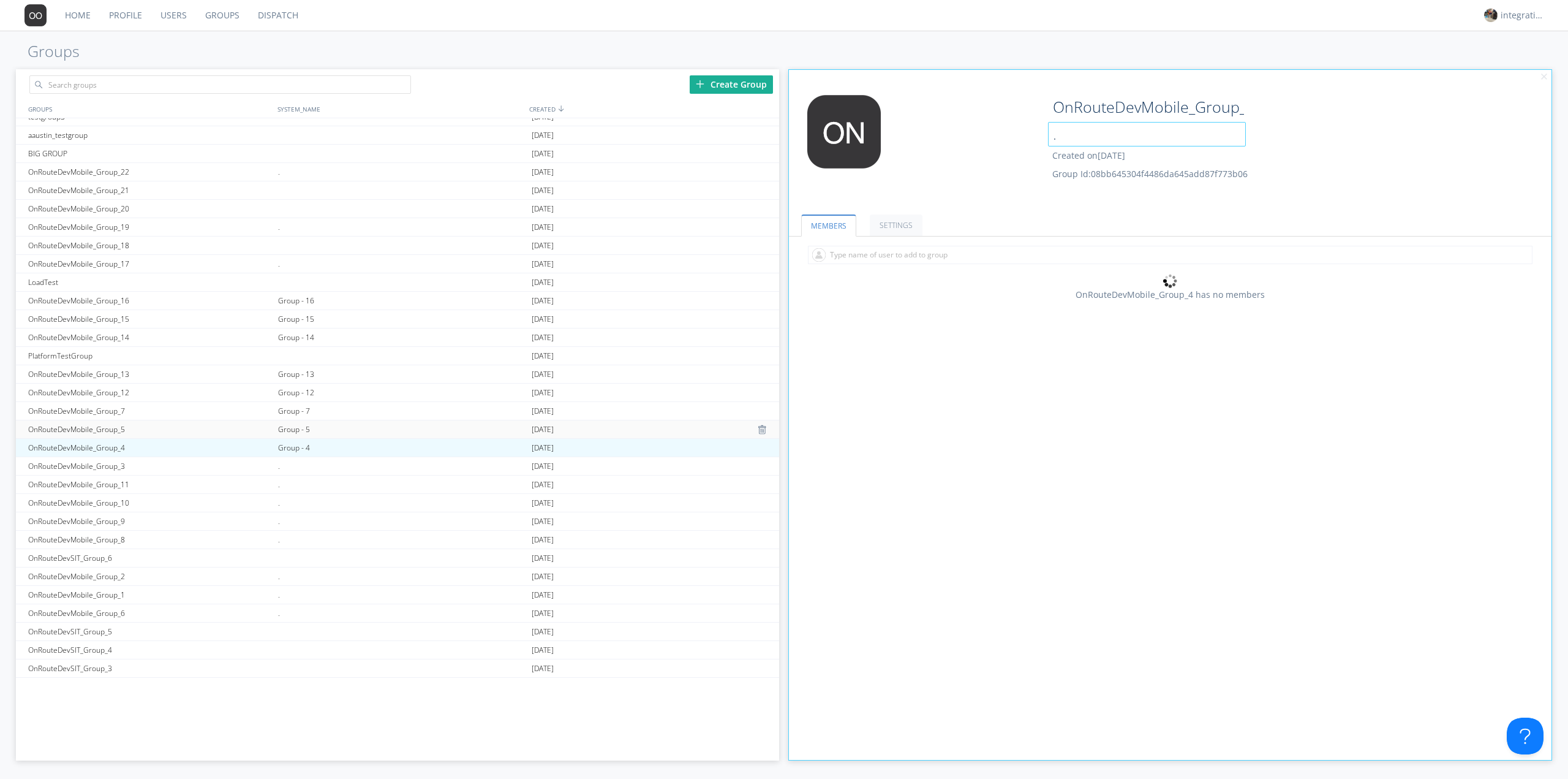
type input "."
click at [301, 433] on div "Group - 5" at bounding box center [401, 430] width 254 height 18
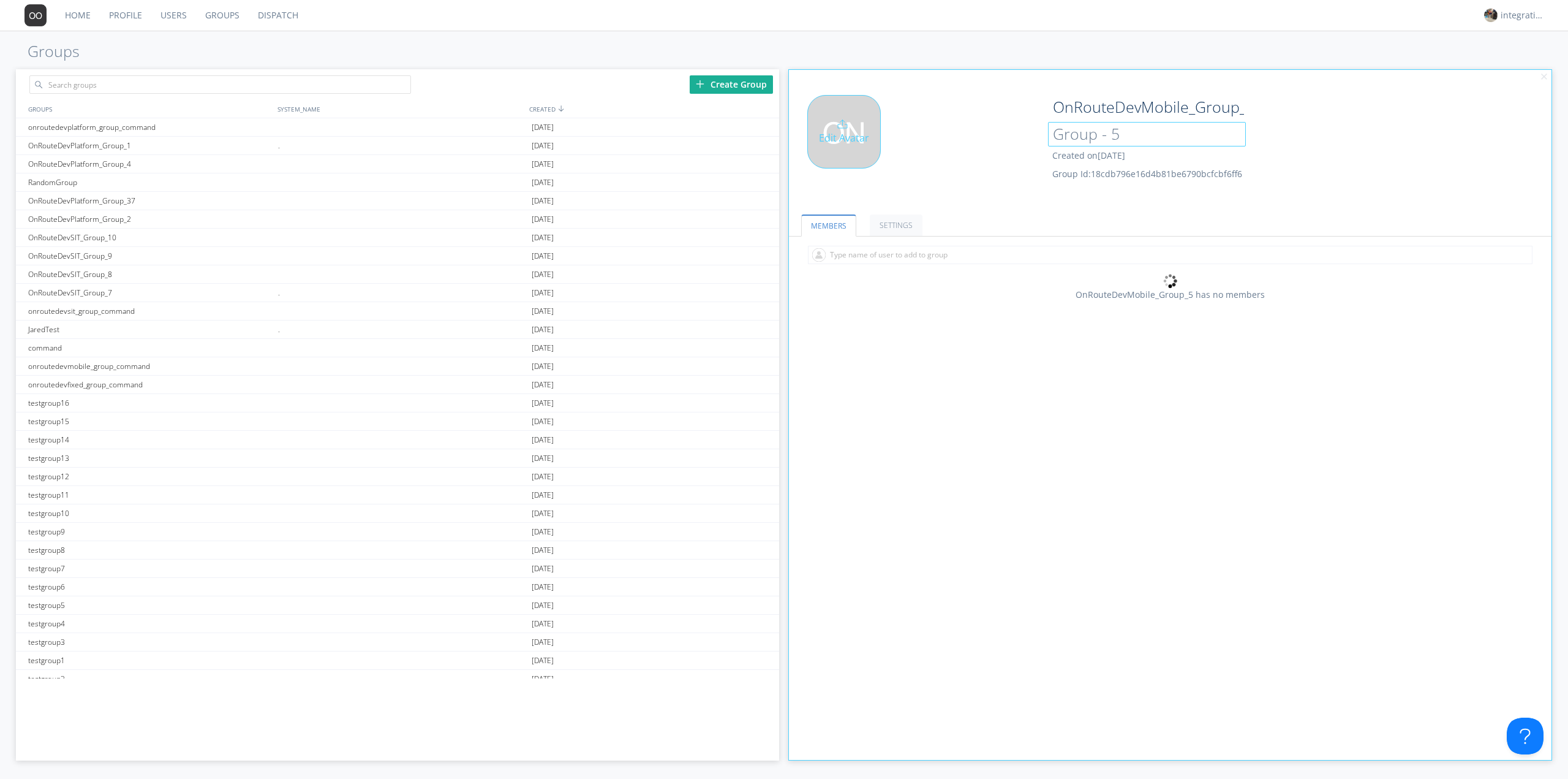
drag, startPoint x: 1109, startPoint y: 136, endPoint x: 994, endPoint y: 134, distance: 115.0
click at [997, 133] on div "Edit Avatar OnRouteDevMobile_Group_5 Group - 5 Created on [DATE] Group Id: 18cd…" at bounding box center [1171, 146] width 775 height 116
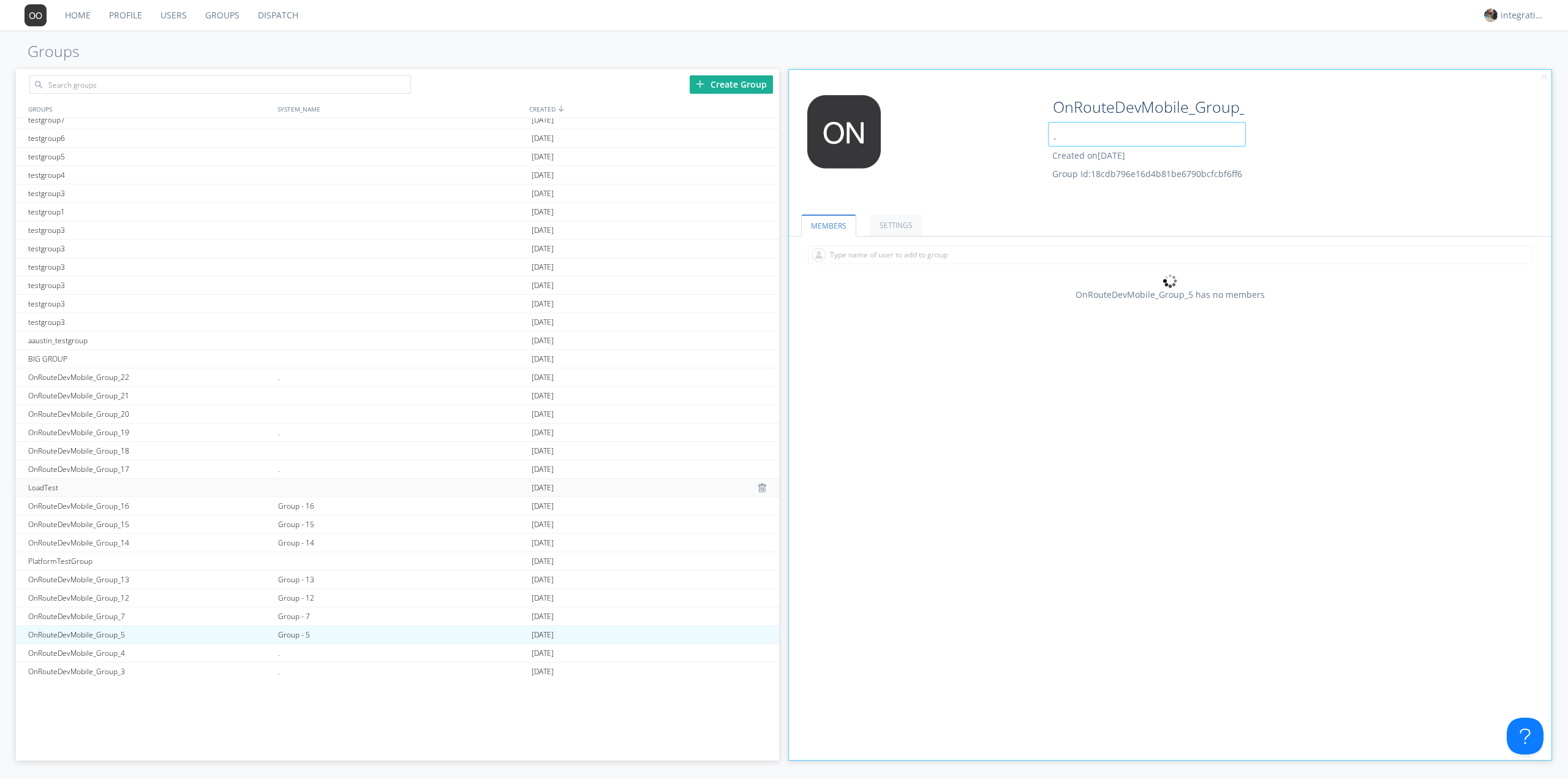
scroll to position [490, 0]
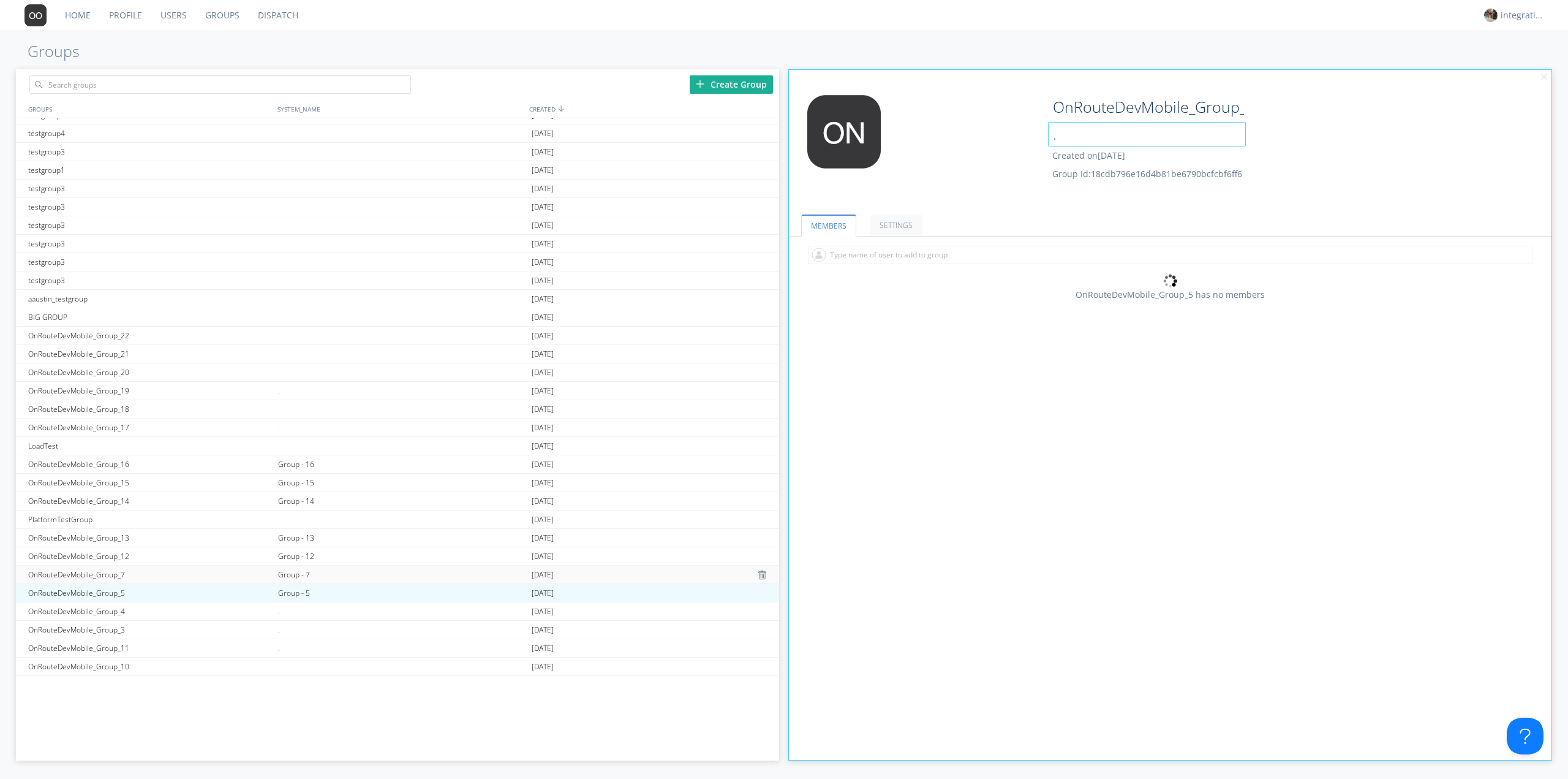
type input "."
click at [298, 572] on div "Group - 7" at bounding box center [401, 575] width 254 height 18
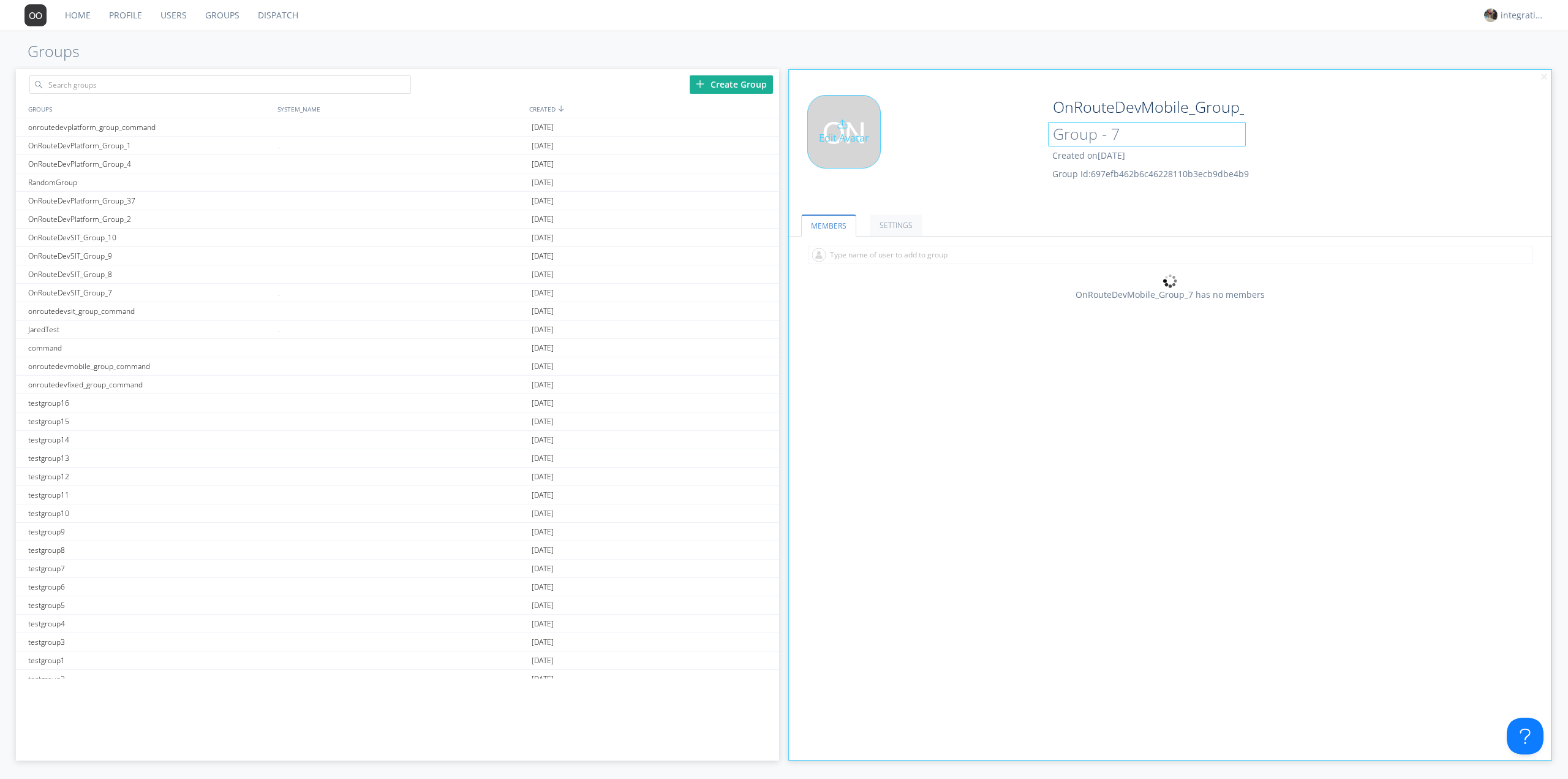
drag, startPoint x: 1121, startPoint y: 130, endPoint x: 980, endPoint y: 137, distance: 141.2
click at [990, 136] on div "Edit Avatar OnRouteDevMobile_Group_7 Group - 7 Created on 2024-10-18 Group Id: …" at bounding box center [1171, 146] width 775 height 116
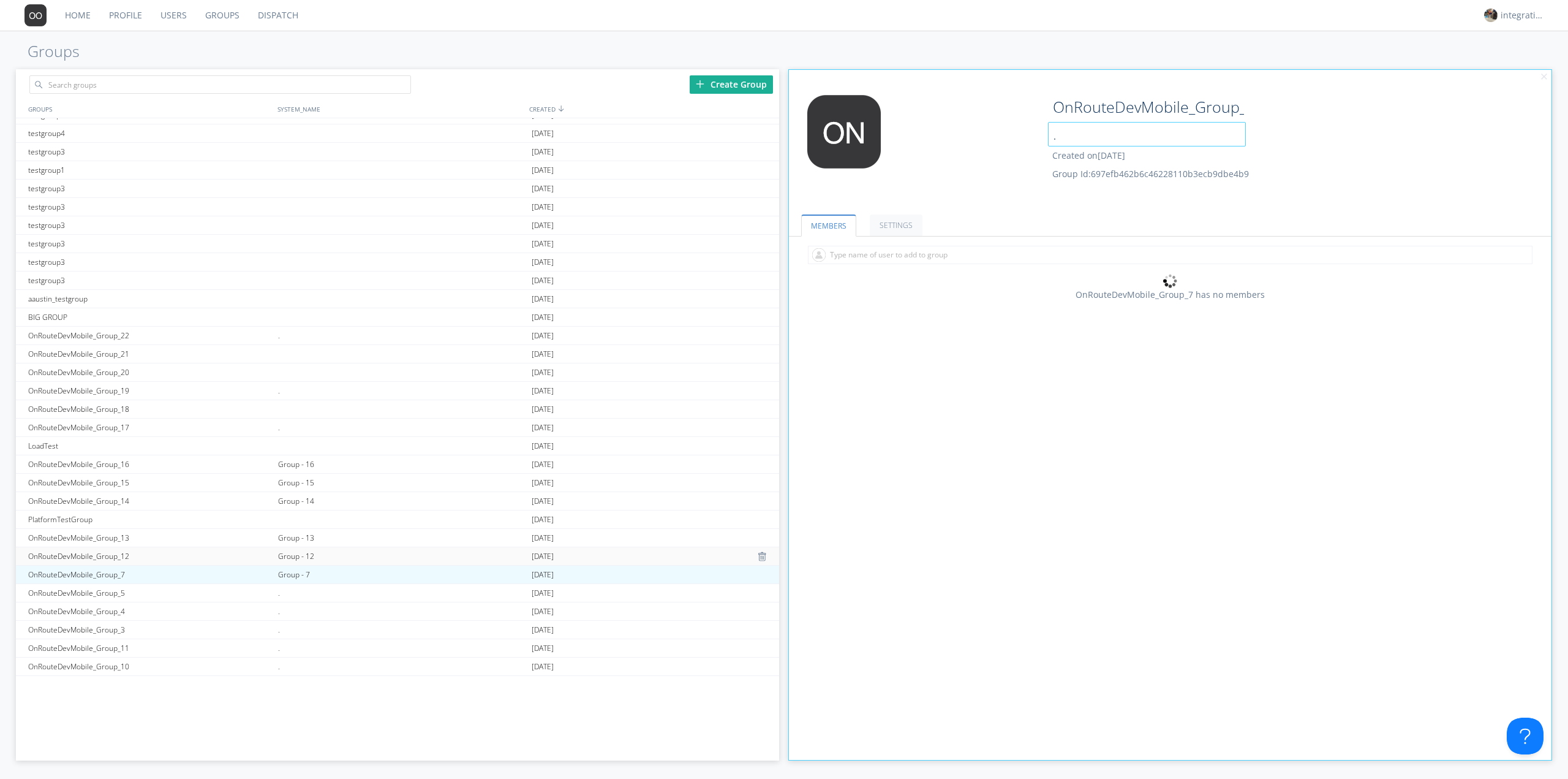
type input "."
click at [291, 553] on div "Group - 12" at bounding box center [401, 556] width 254 height 18
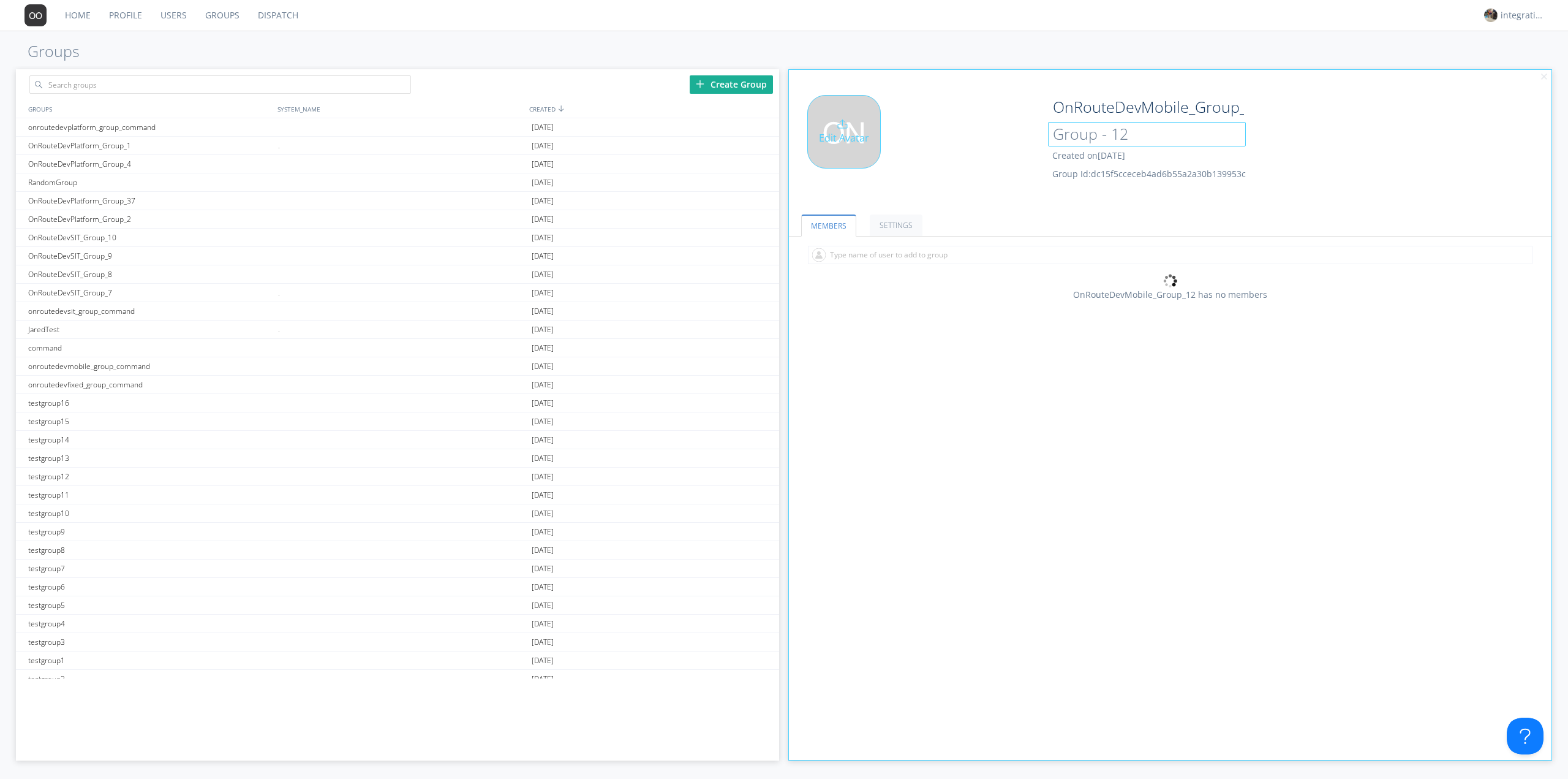
drag, startPoint x: 1125, startPoint y: 135, endPoint x: 966, endPoint y: 147, distance: 159.5
click at [988, 144] on div "Edit Avatar OnRouteDevMobile_Group_12 Group - 12 Created on 2024-10-18 Group Id…" at bounding box center [1171, 146] width 775 height 116
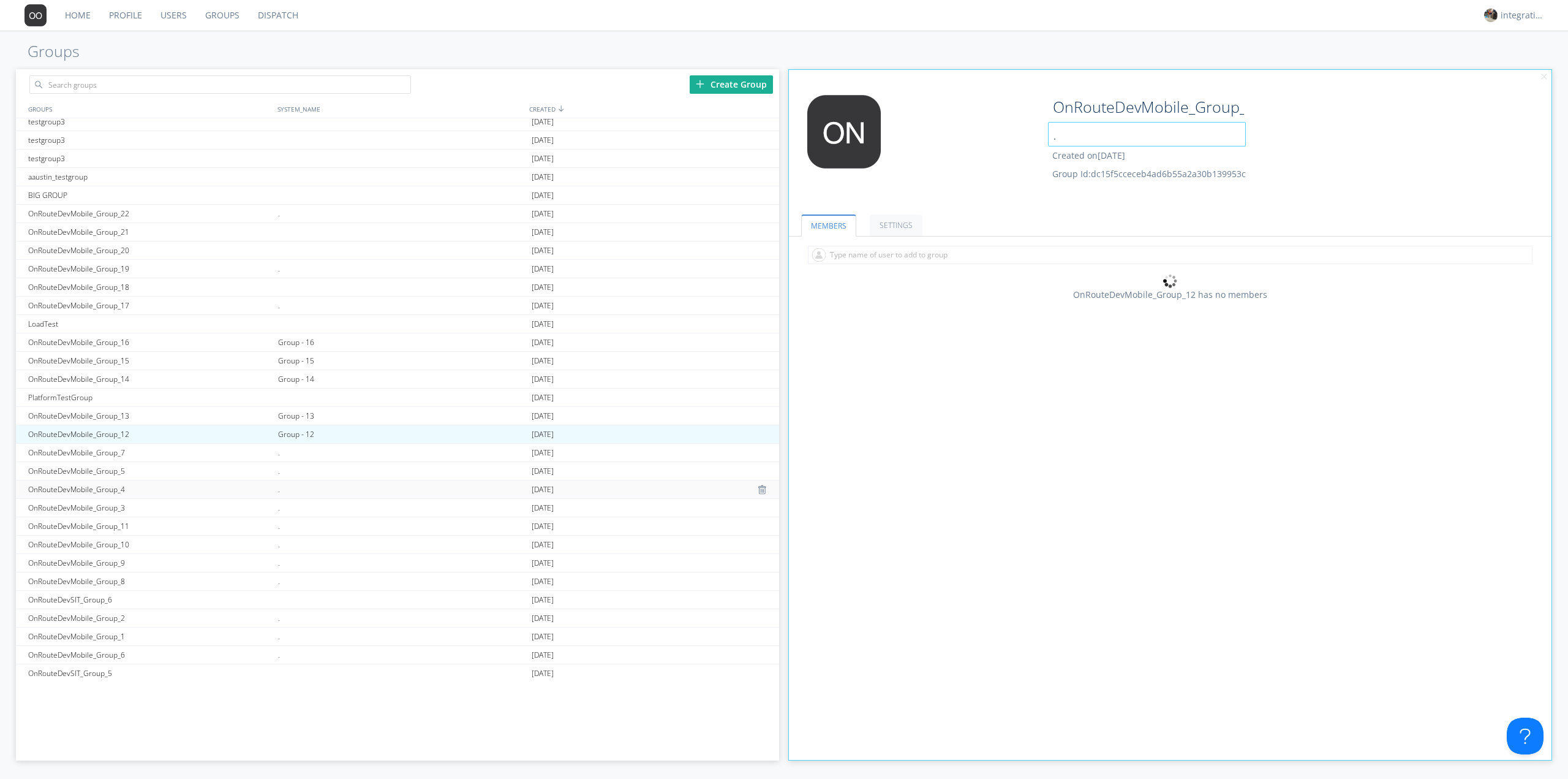
scroll to position [654, 0]
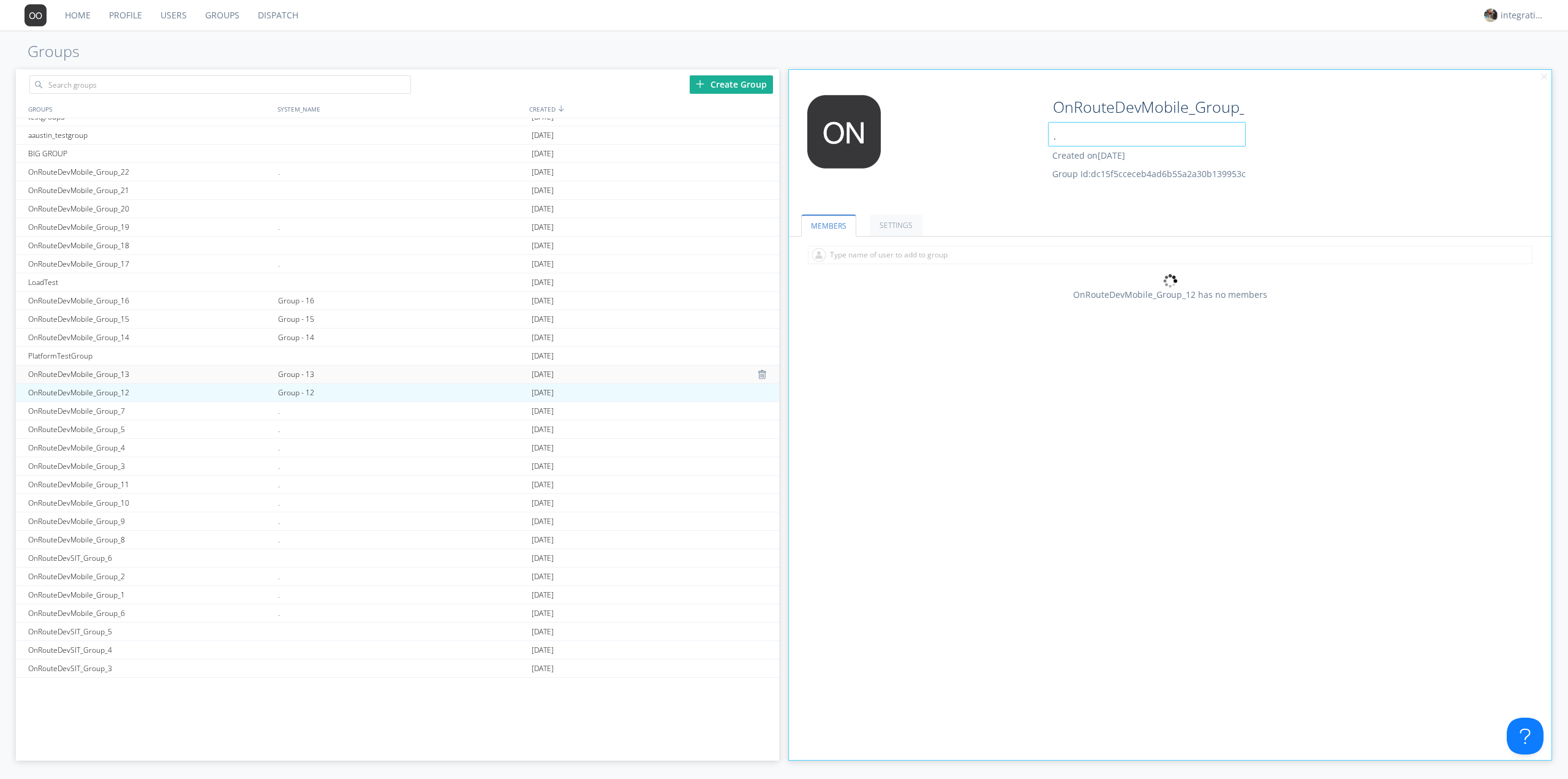
type input "."
click at [309, 371] on div "Group - 13" at bounding box center [401, 374] width 254 height 18
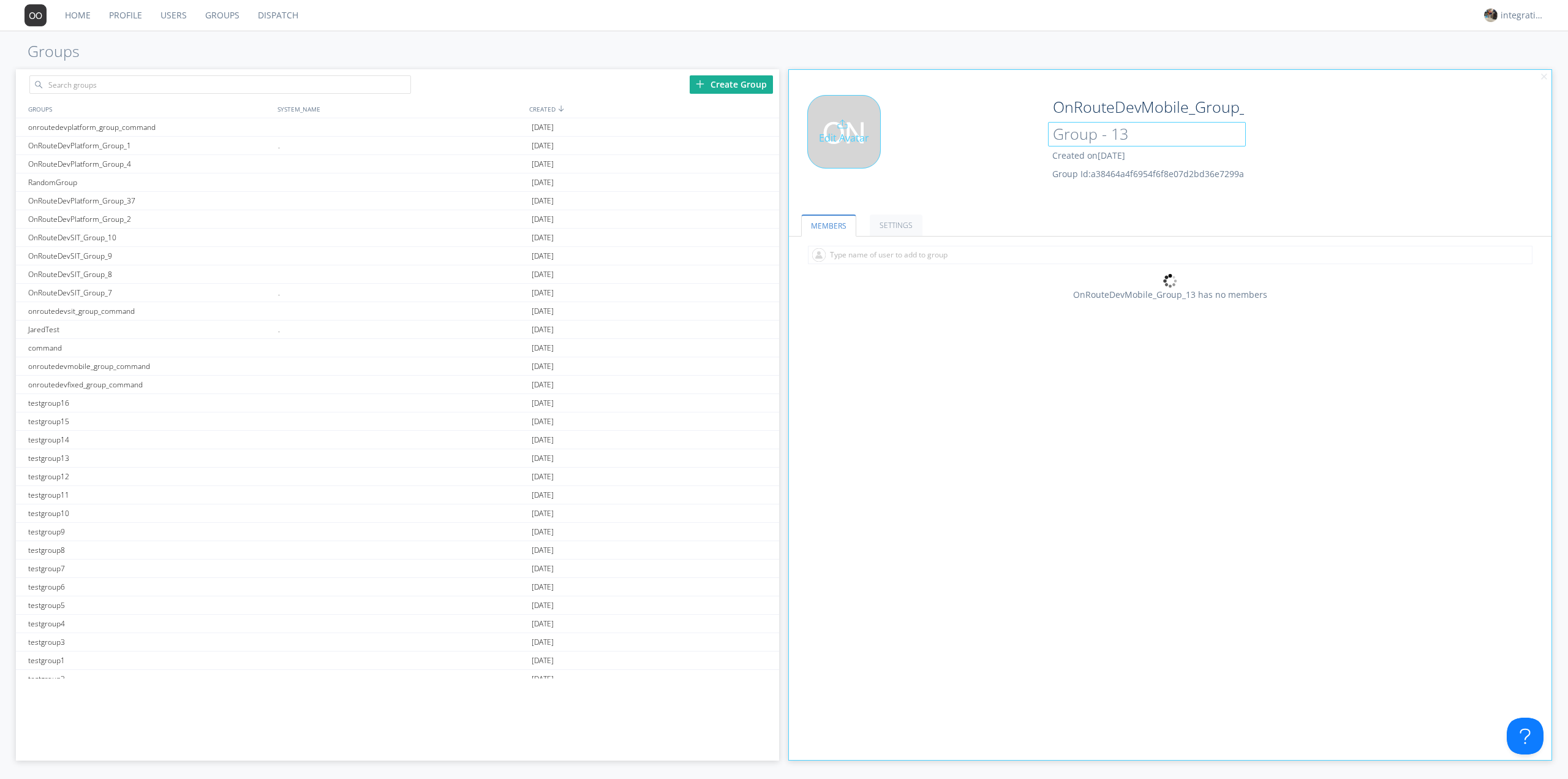
drag, startPoint x: 1132, startPoint y: 135, endPoint x: 1030, endPoint y: 138, distance: 102.0
click at [1030, 138] on div "Edit Avatar OnRouteDevMobile_Group_13 Group - 13 Created on [DATE] Group Id: a3…" at bounding box center [1171, 146] width 775 height 116
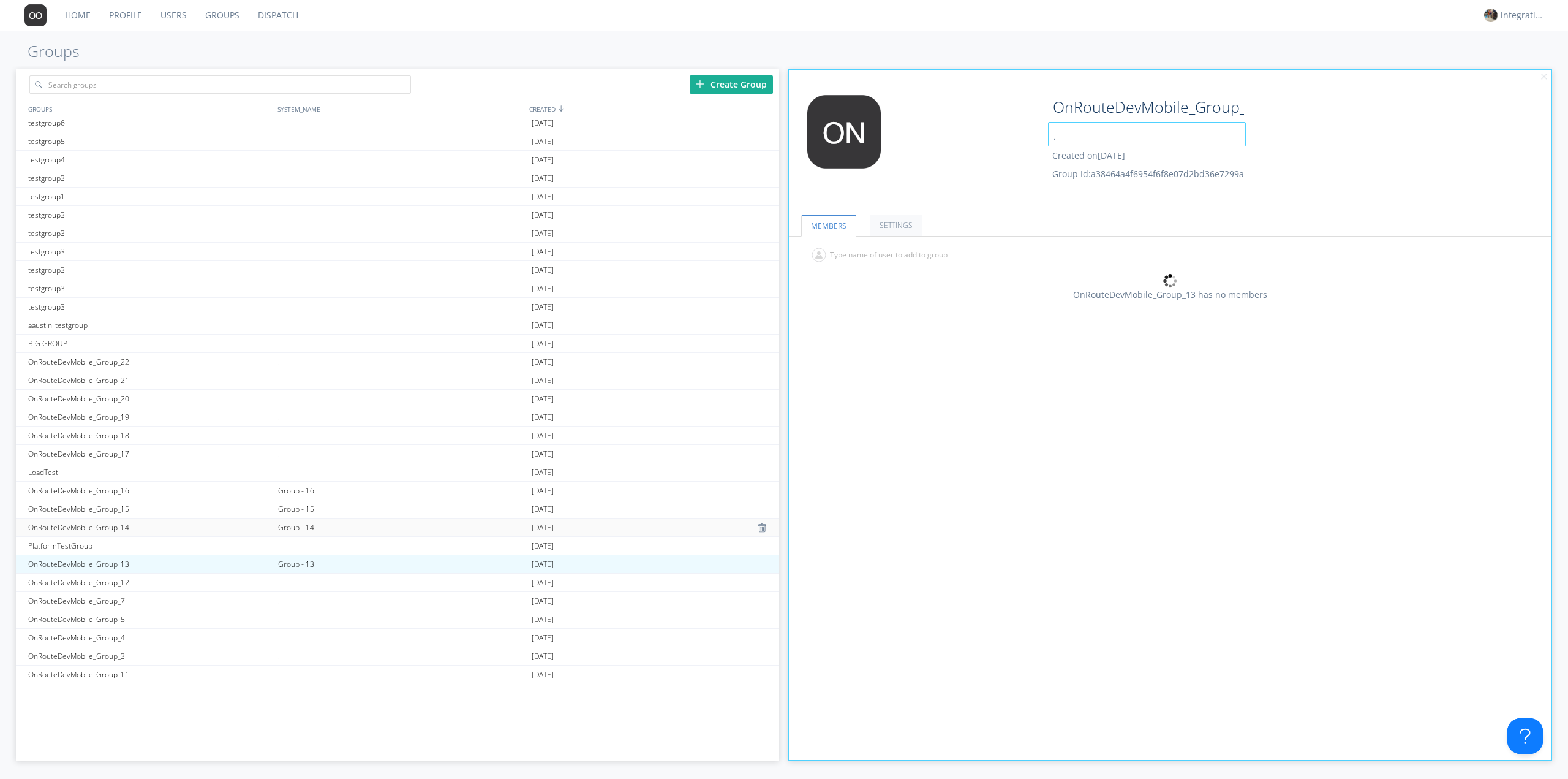
scroll to position [490, 0]
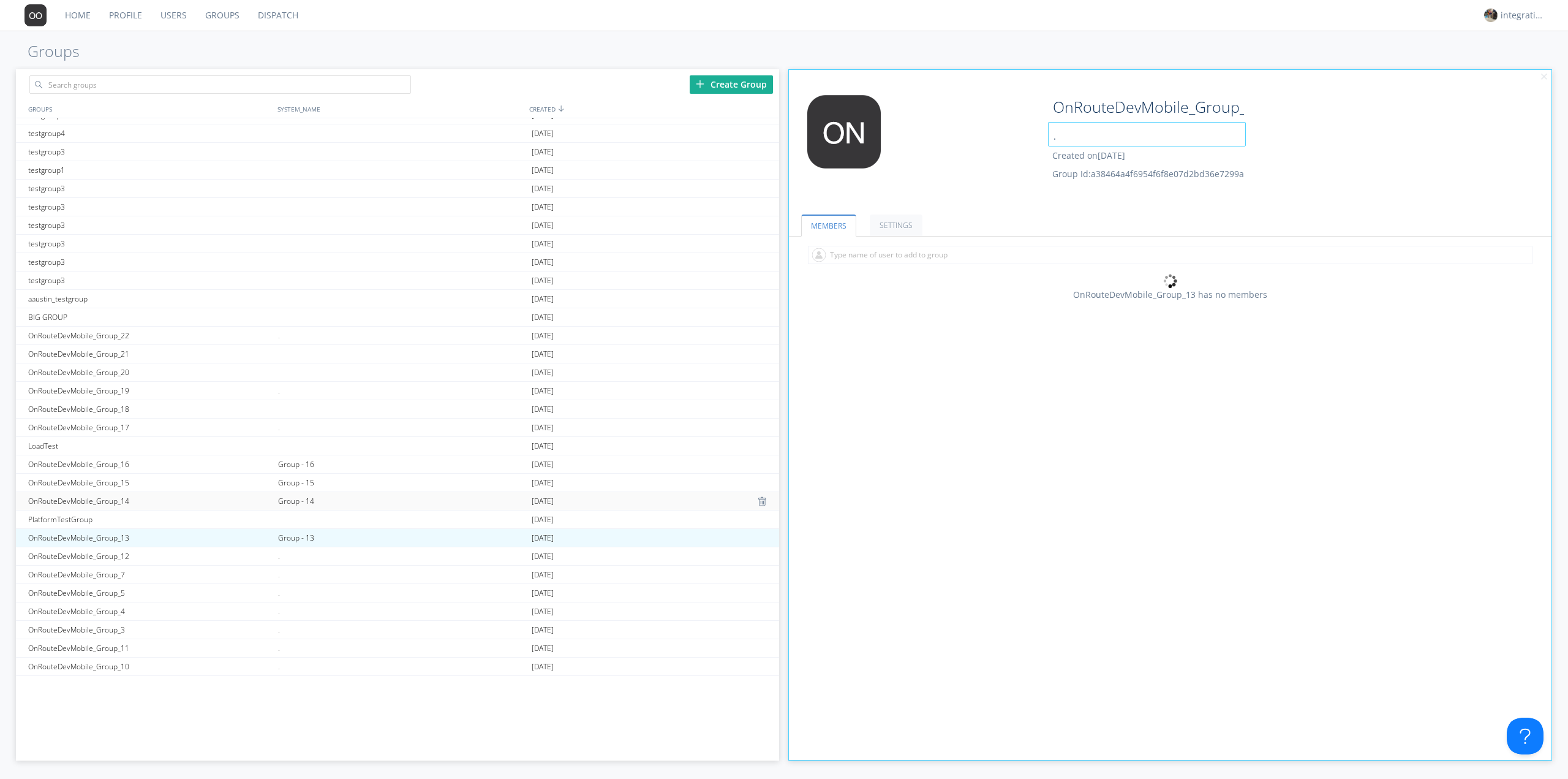
type input "."
click at [303, 503] on div "Group - 14" at bounding box center [401, 501] width 254 height 18
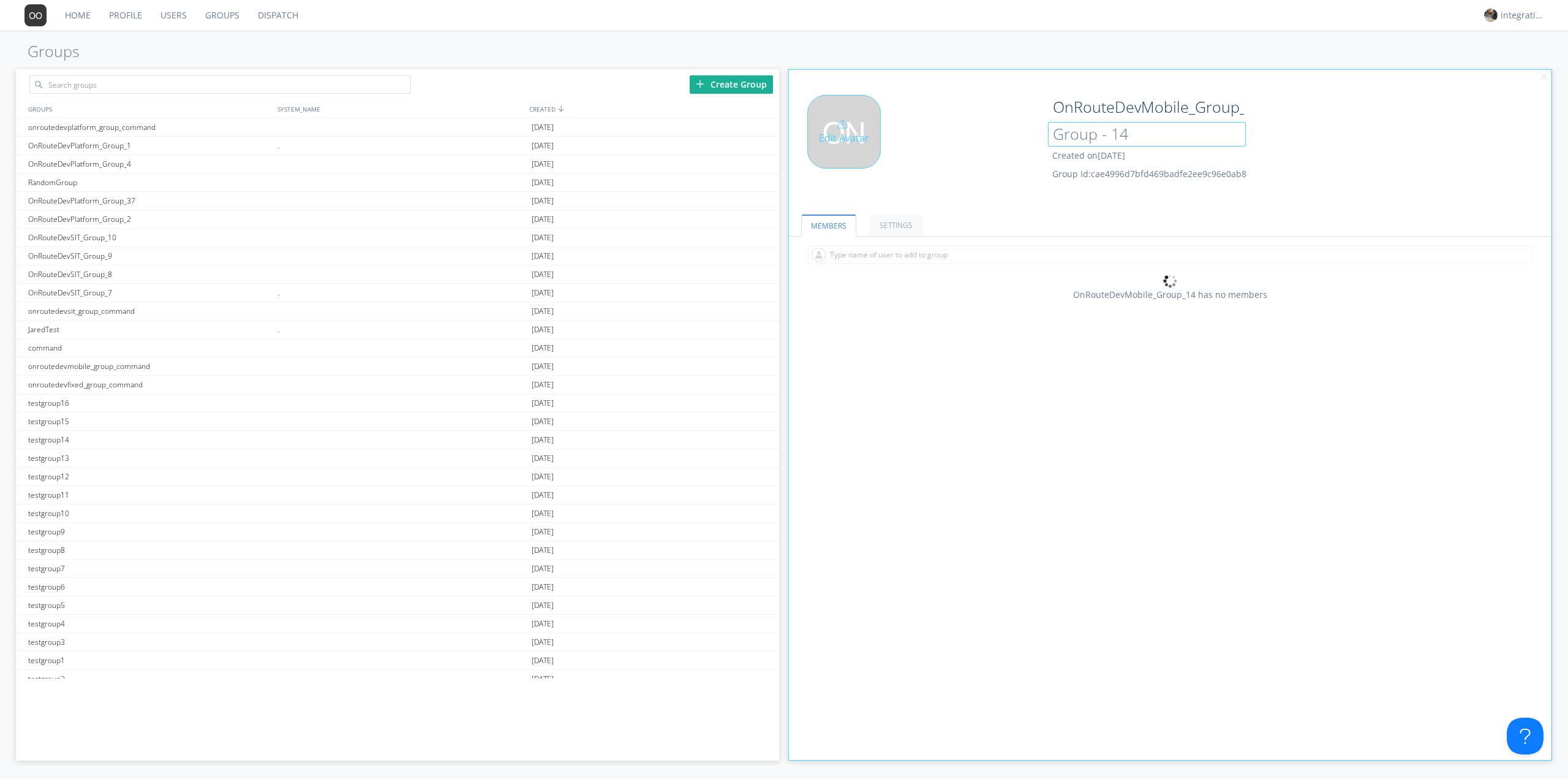
drag, startPoint x: 1151, startPoint y: 132, endPoint x: 1035, endPoint y: 143, distance: 116.5
click at [1035, 143] on div "Edit Avatar OnRouteDevMobile_Group_14 Group - 14 Created on 2024-10-24 Group Id…" at bounding box center [1171, 146] width 775 height 116
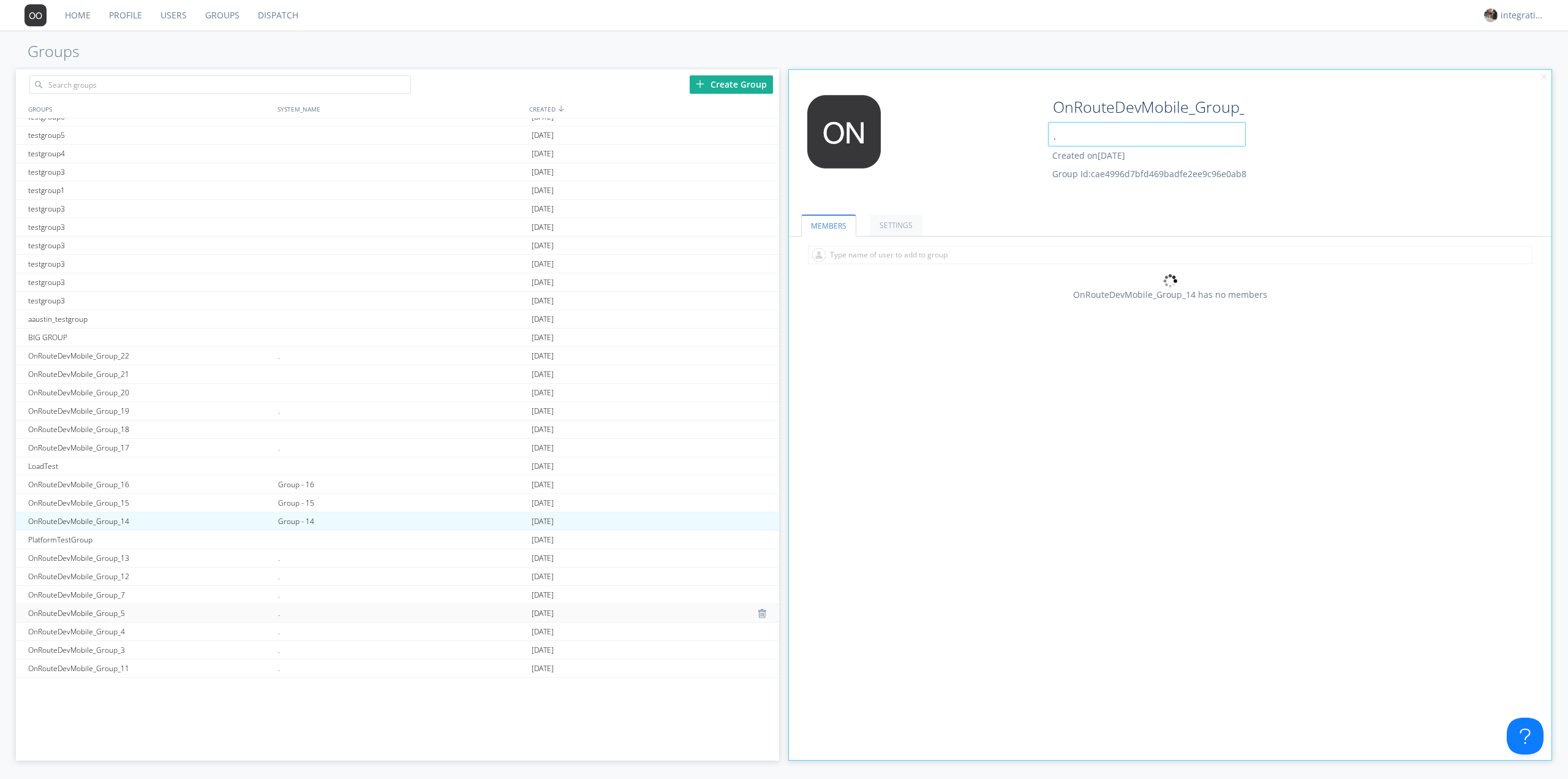
scroll to position [654, 0]
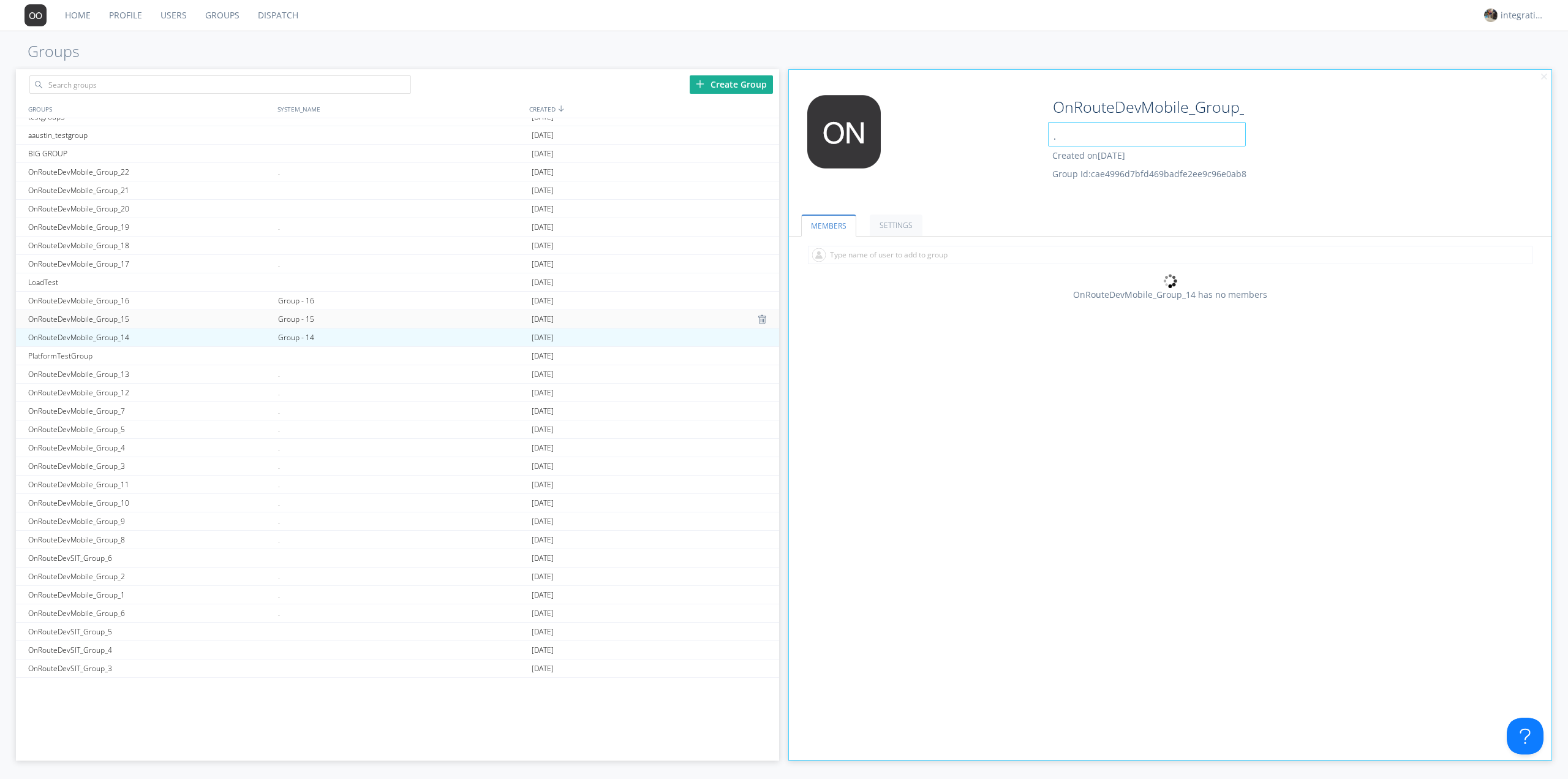
type input "."
click at [307, 323] on div "Group - 15" at bounding box center [401, 319] width 254 height 18
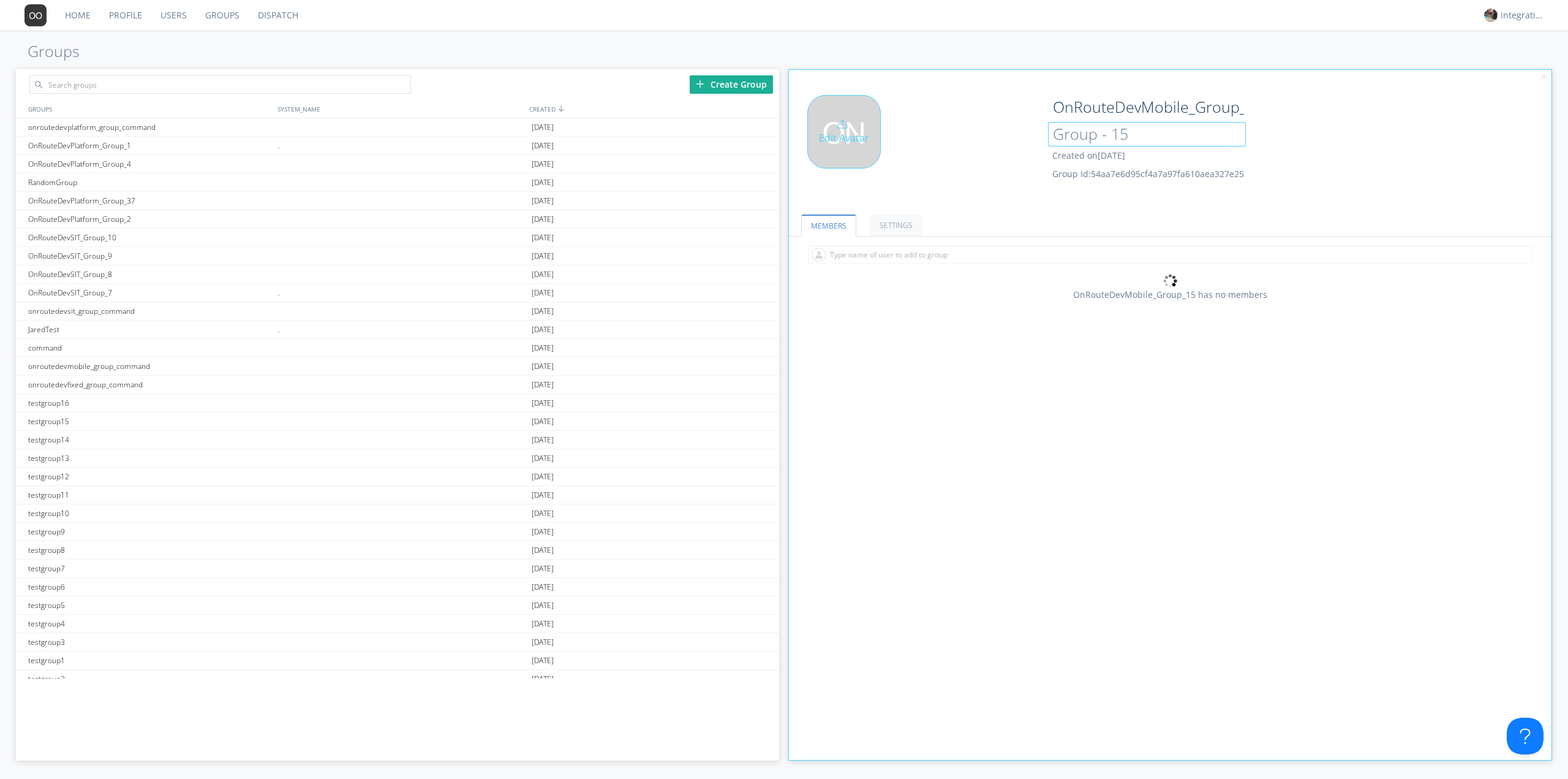
drag, startPoint x: 1150, startPoint y: 140, endPoint x: 985, endPoint y: 149, distance: 165.2
click at [985, 149] on div "Edit Avatar OnRouteDevMobile_Group_15 Group - 15 Created on 2024-10-24 Group Id…" at bounding box center [1171, 146] width 775 height 116
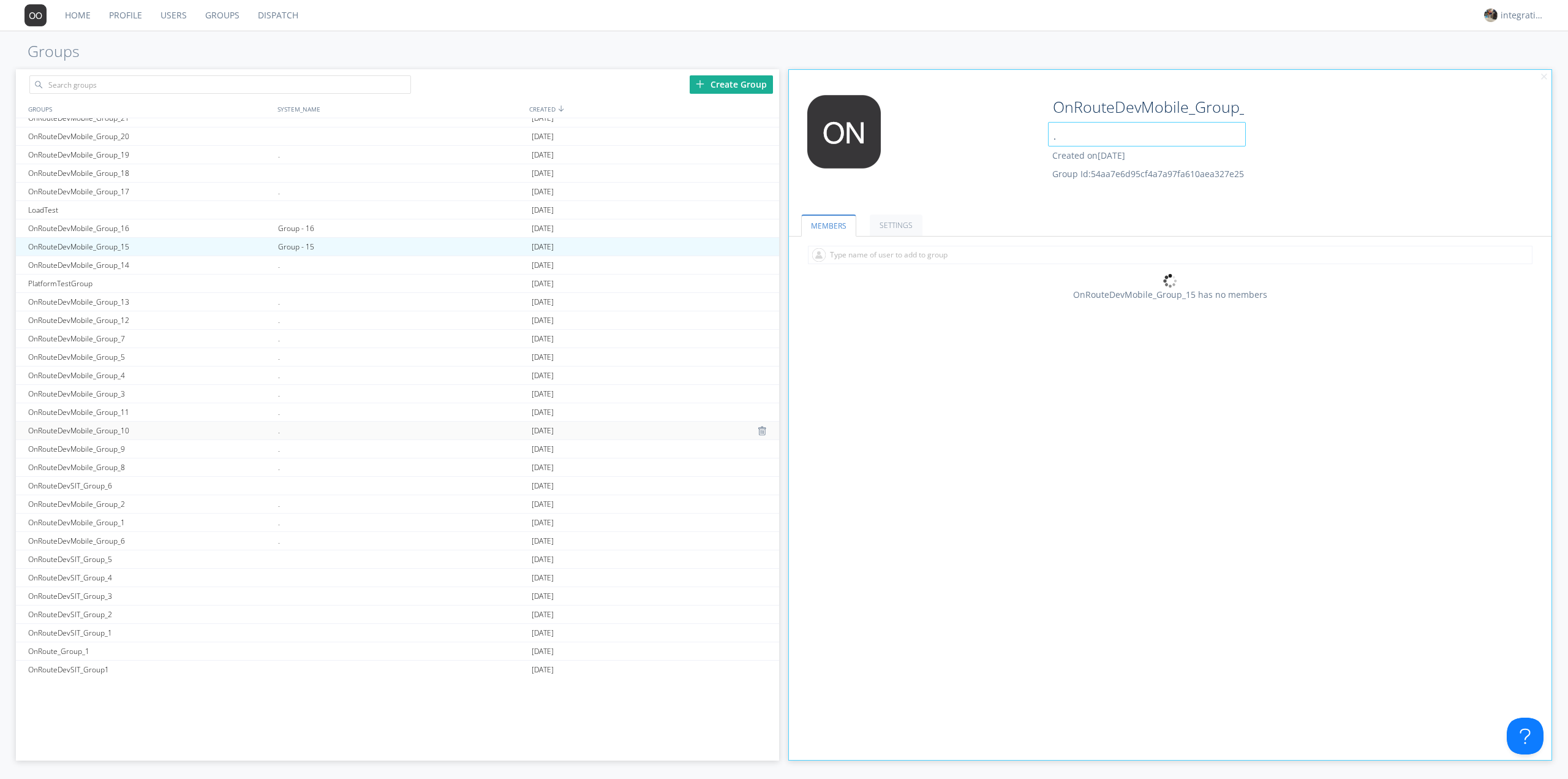
scroll to position [800, 0]
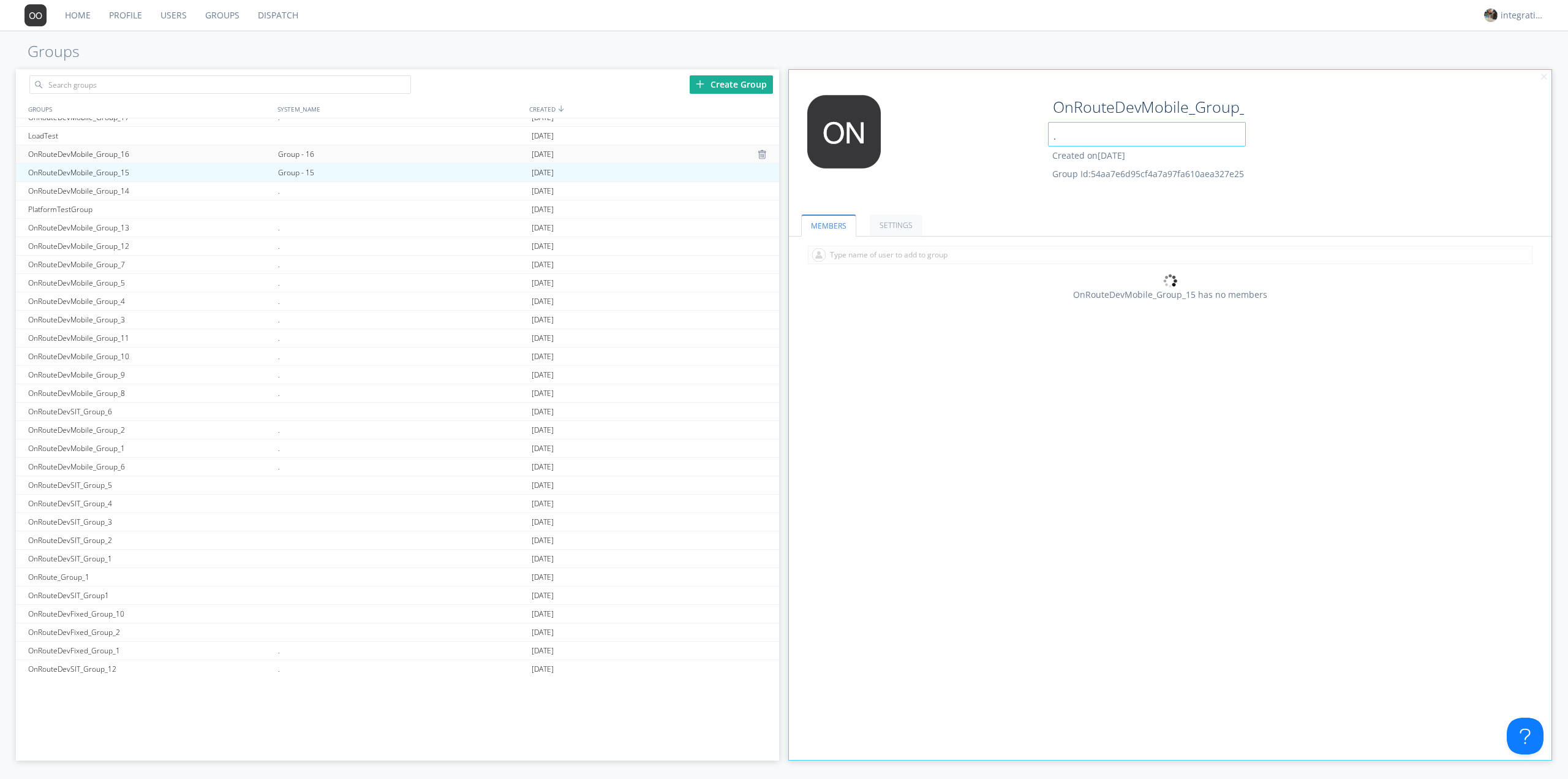
type input "."
click at [298, 157] on div "Group - 16" at bounding box center [401, 154] width 254 height 18
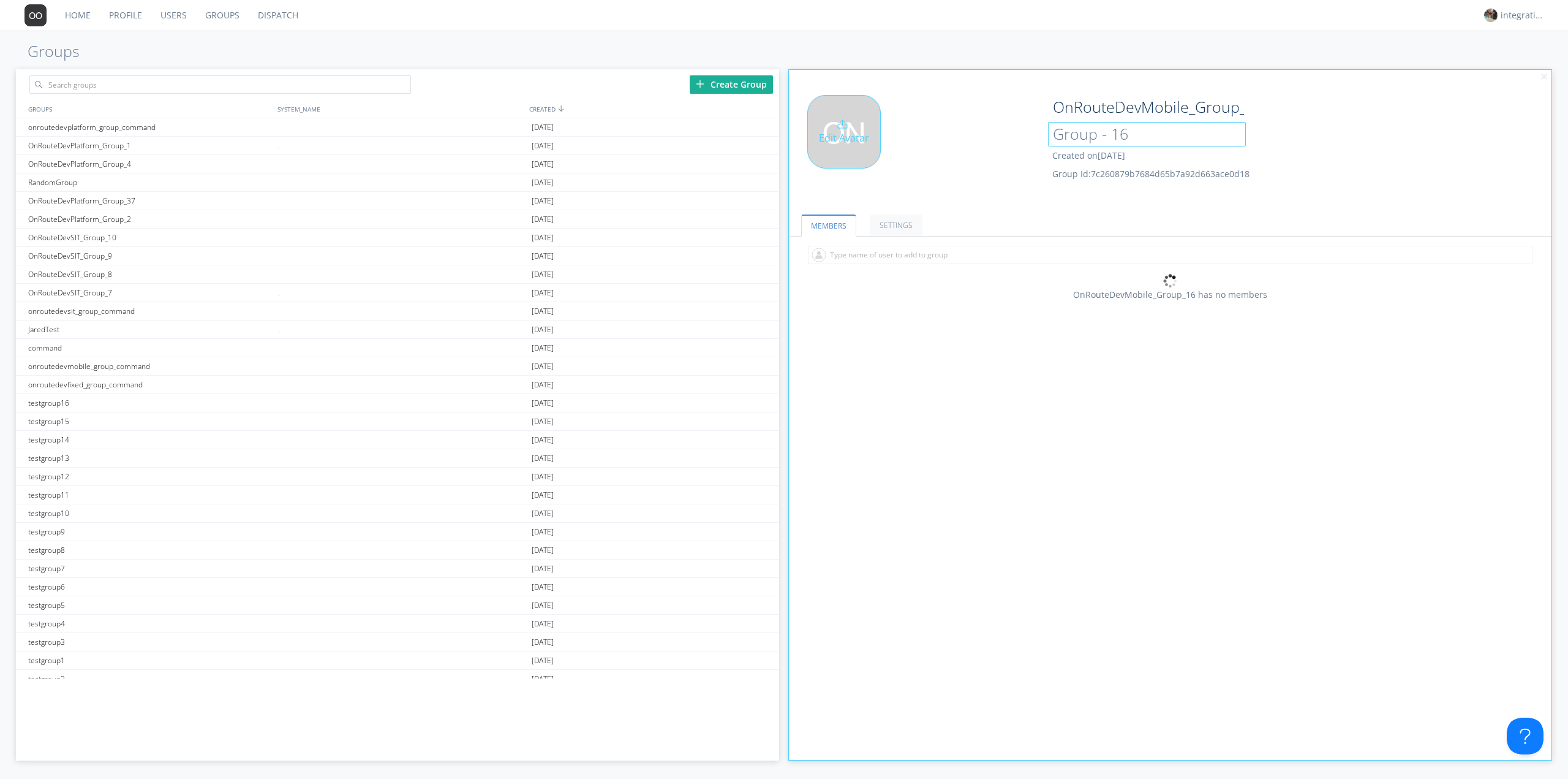
drag, startPoint x: 1143, startPoint y: 132, endPoint x: 972, endPoint y: 150, distance: 171.9
click at [992, 145] on div "Edit Avatar OnRouteDevMobile_Group_16 Group - 16 Created on 2024-10-24 Group Id…" at bounding box center [1171, 146] width 775 height 116
type input "."
drag, startPoint x: 1375, startPoint y: 159, endPoint x: 1333, endPoint y: 167, distance: 42.8
click at [1372, 160] on div "OnRouteDevMobile_Group_16 . Created on 2024-10-24 Group Id: 7c260879b7684d65b7a…" at bounding box center [1234, 137] width 381 height 84
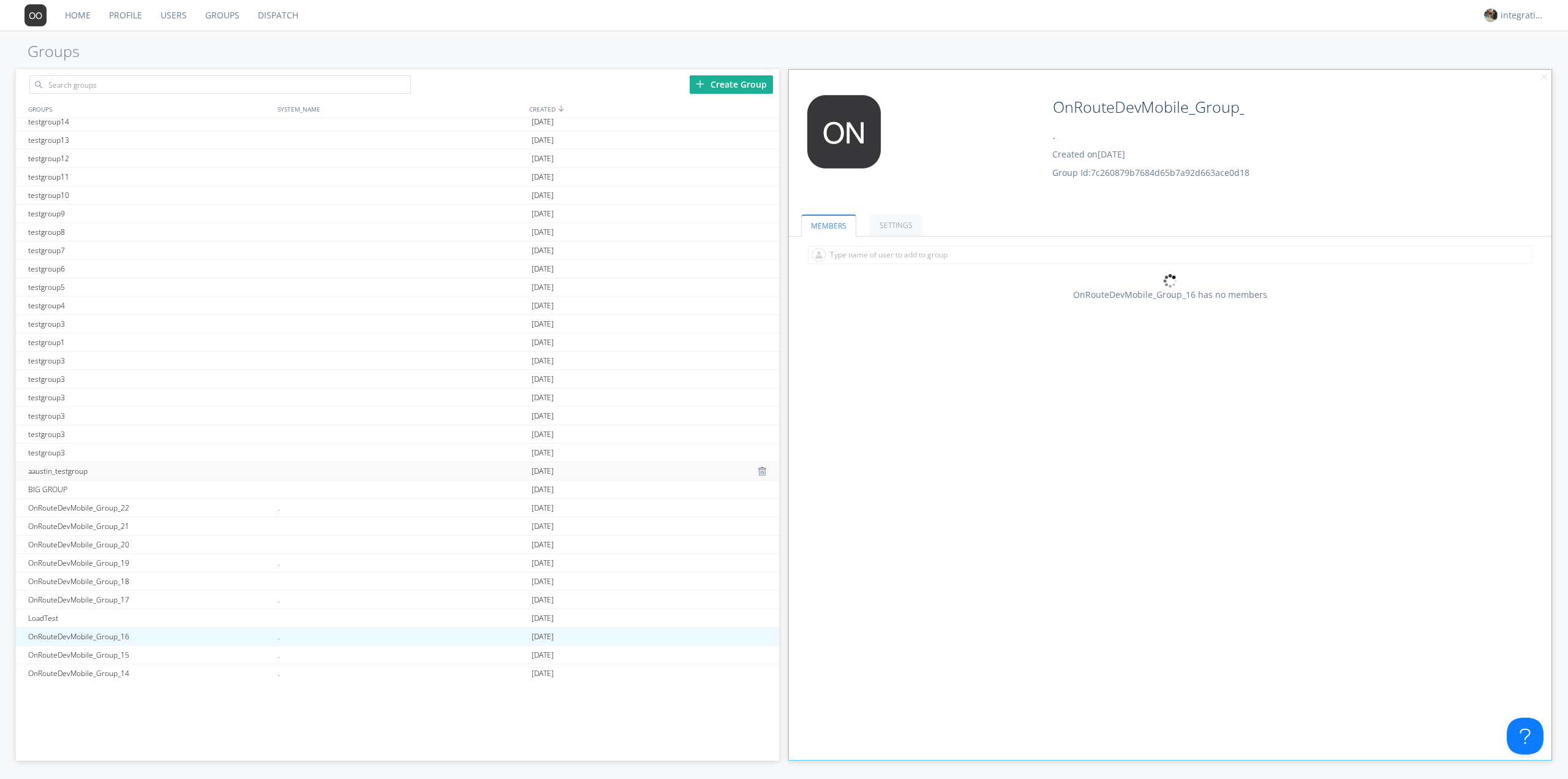
scroll to position [408, 0]
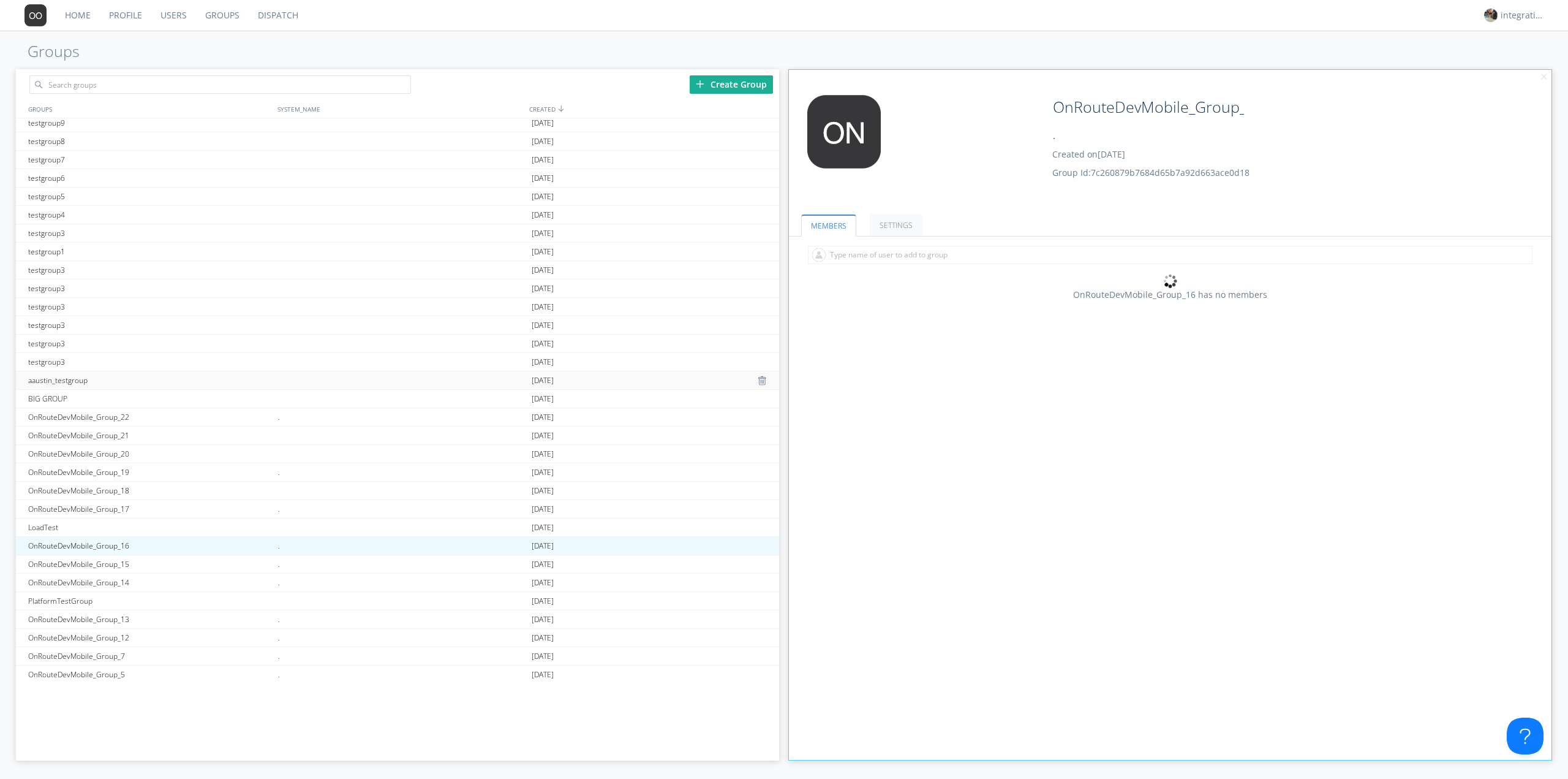
click at [444, 371] on div at bounding box center [401, 380] width 254 height 18
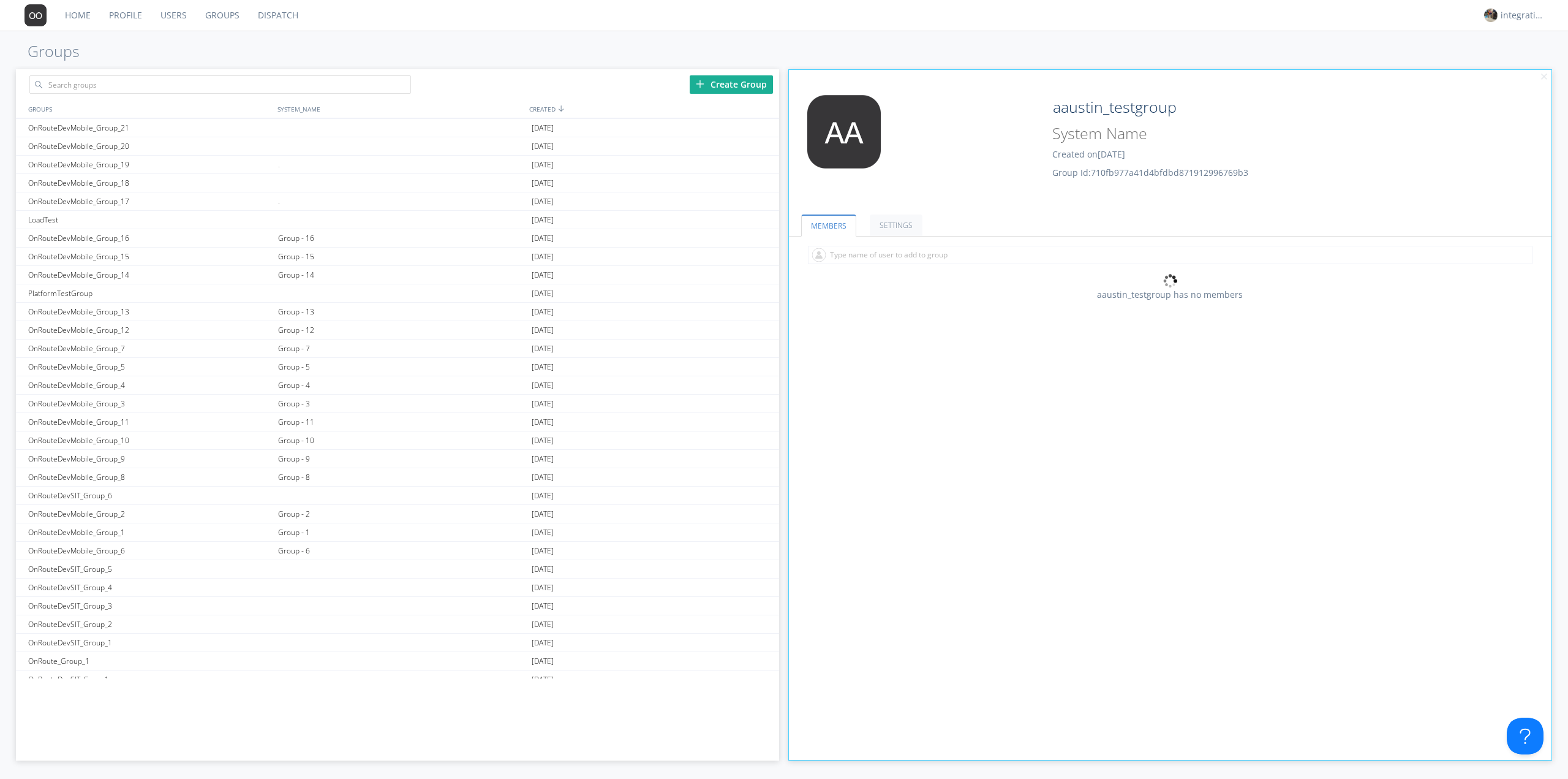
scroll to position [800, 0]
